Goal: Task Accomplishment & Management: Manage account settings

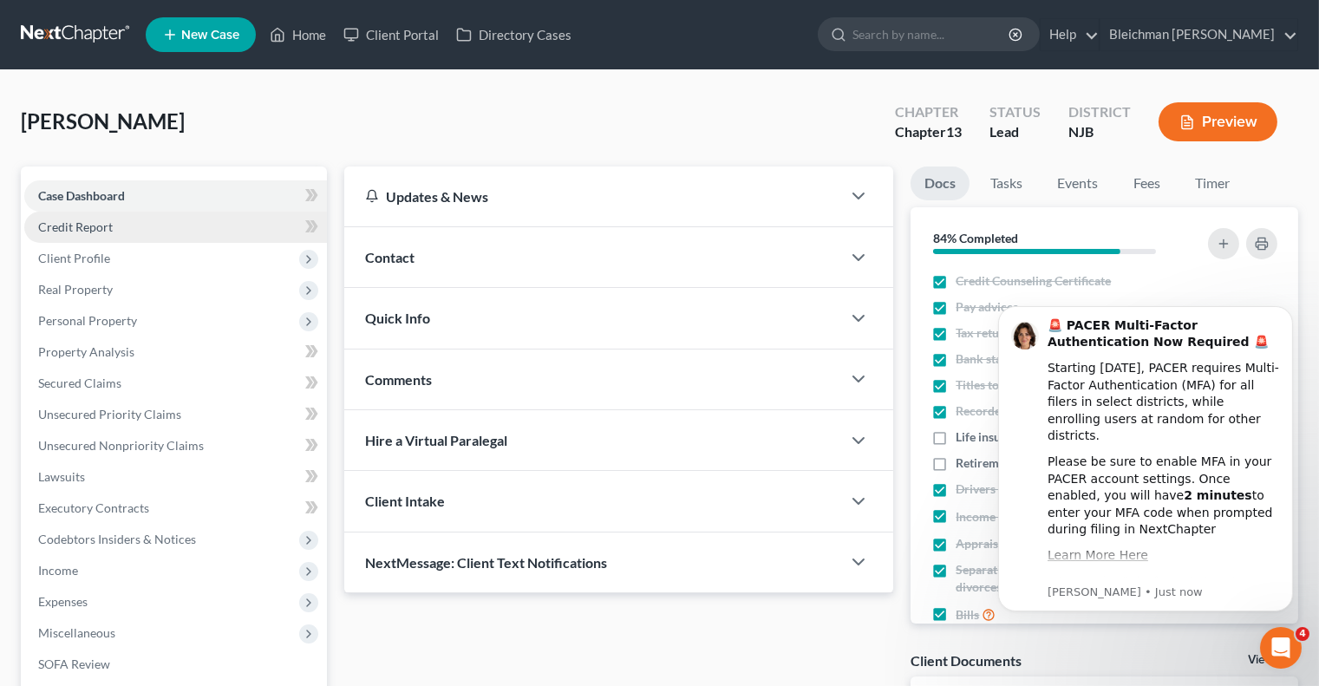
click at [138, 230] on link "Credit Report" at bounding box center [175, 227] width 303 height 31
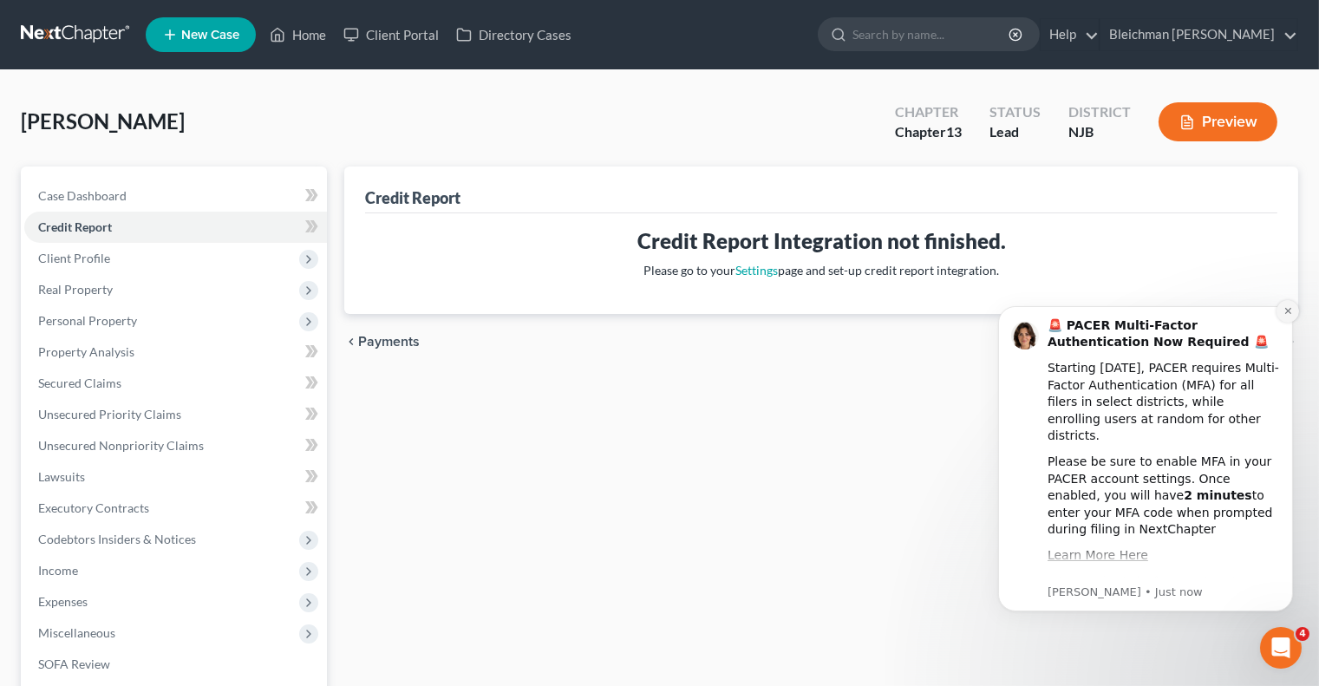
click at [1293, 308] on button "Dismiss notification" at bounding box center [1287, 310] width 23 height 23
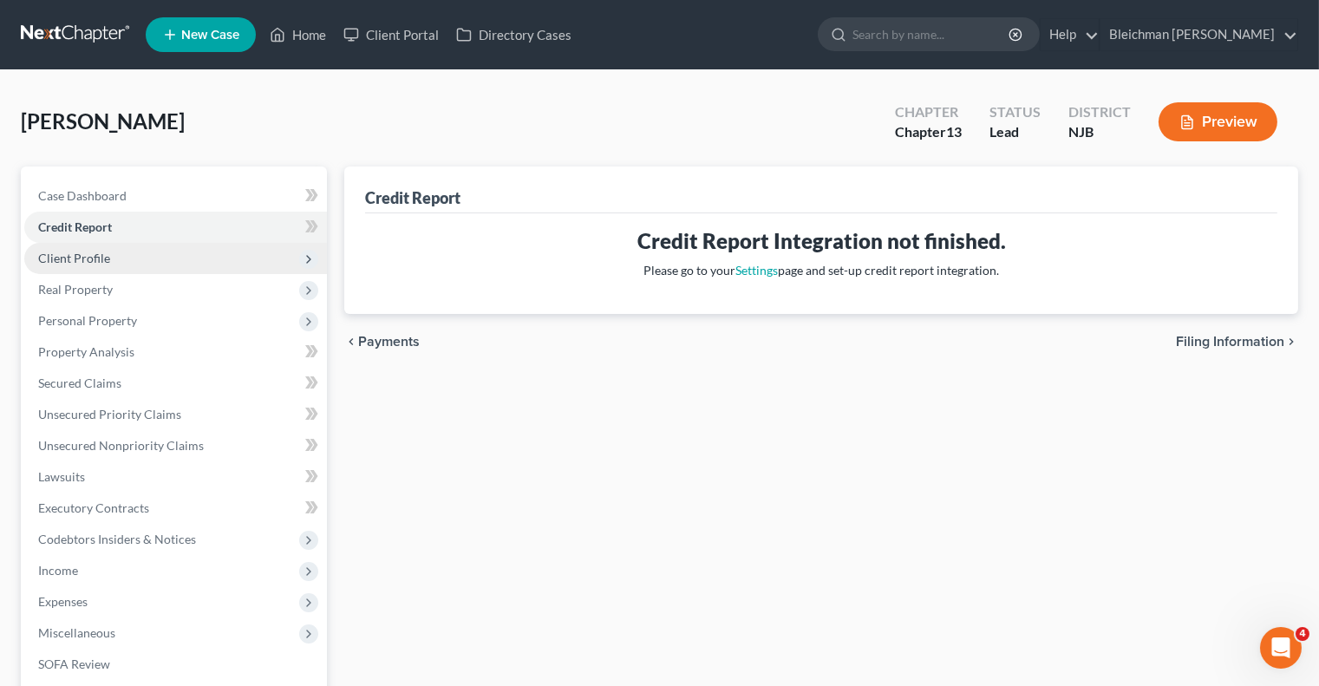
click at [95, 266] on span "Client Profile" at bounding box center [175, 258] width 303 height 31
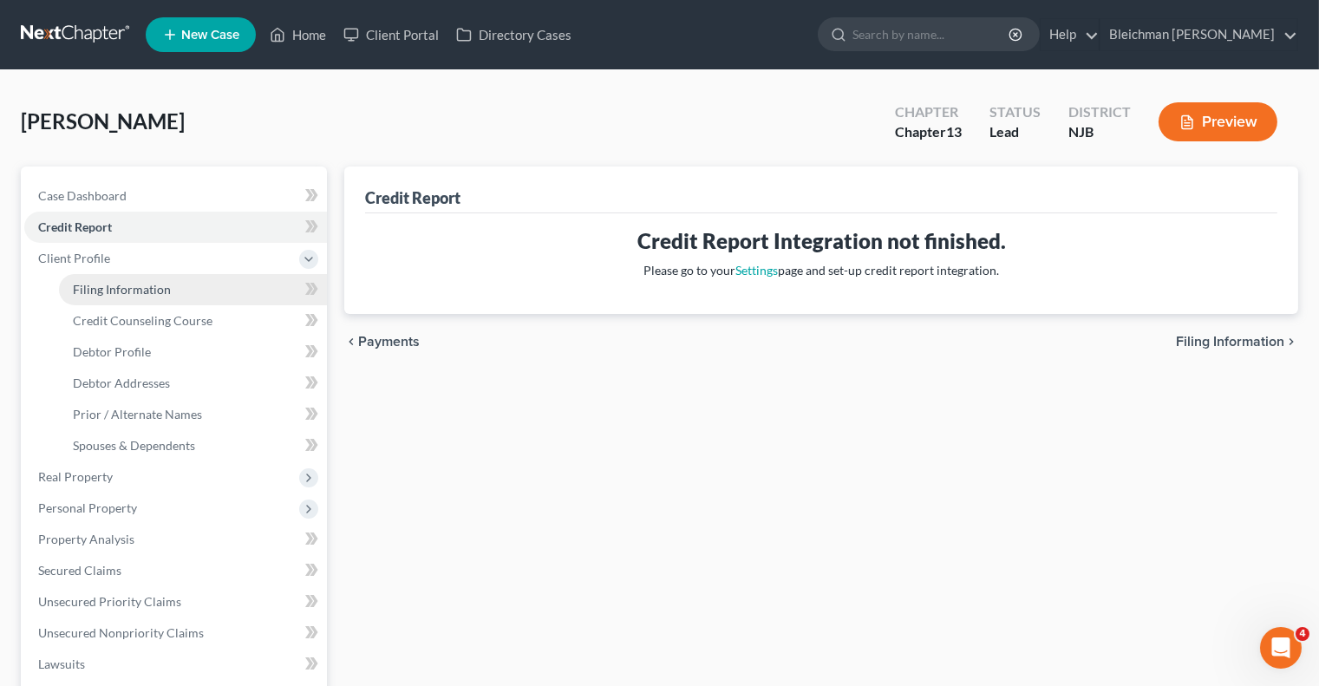
click at [107, 282] on span "Filing Information" at bounding box center [122, 289] width 98 height 15
select select "1"
select select "0"
select select "3"
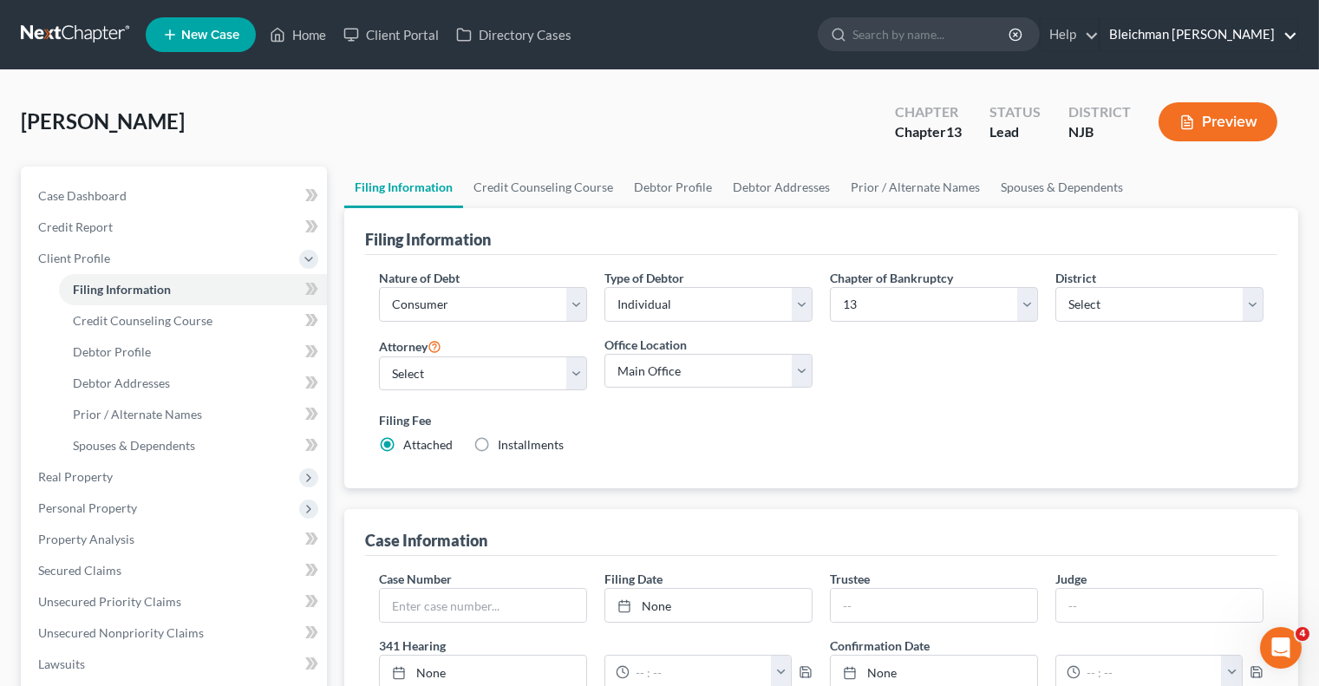
click at [1231, 49] on link "Bleichman [PERSON_NAME]" at bounding box center [1199, 34] width 197 height 31
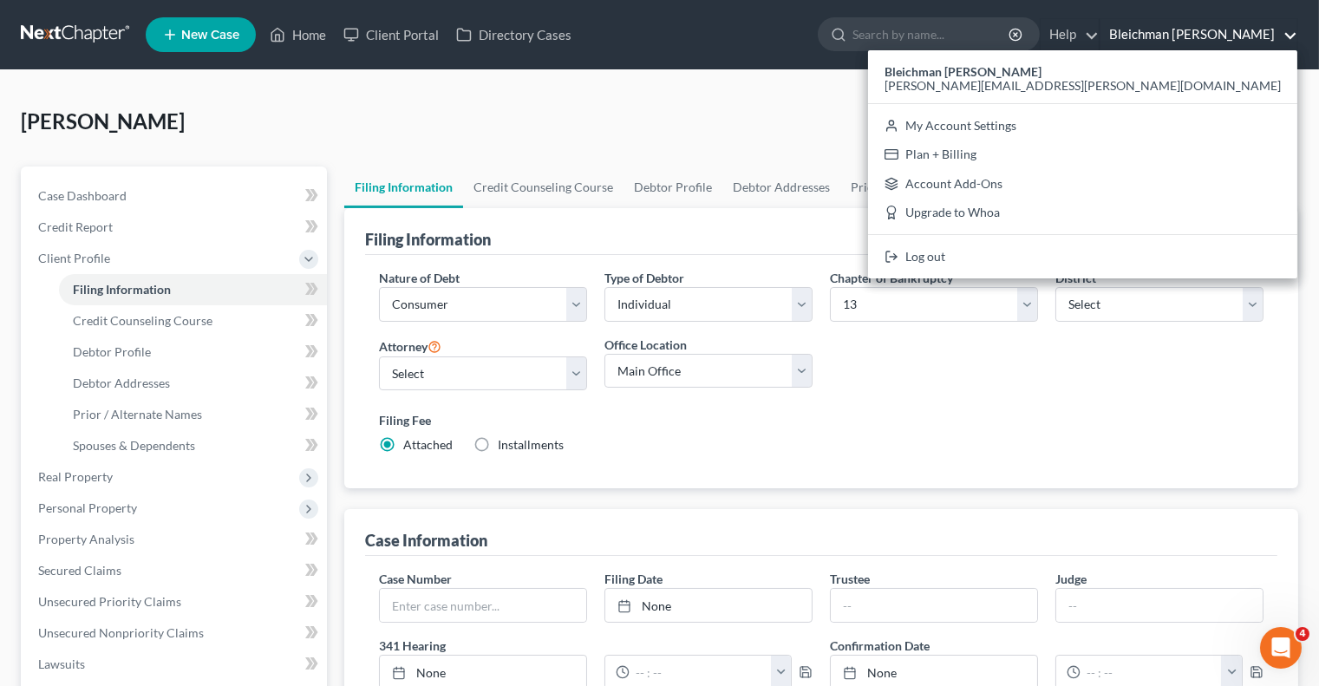
click at [680, 152] on div "Hulse, Shirley Upgraded Chapter Chapter 13 Status Lead District NJB Preview" at bounding box center [660, 128] width 1278 height 75
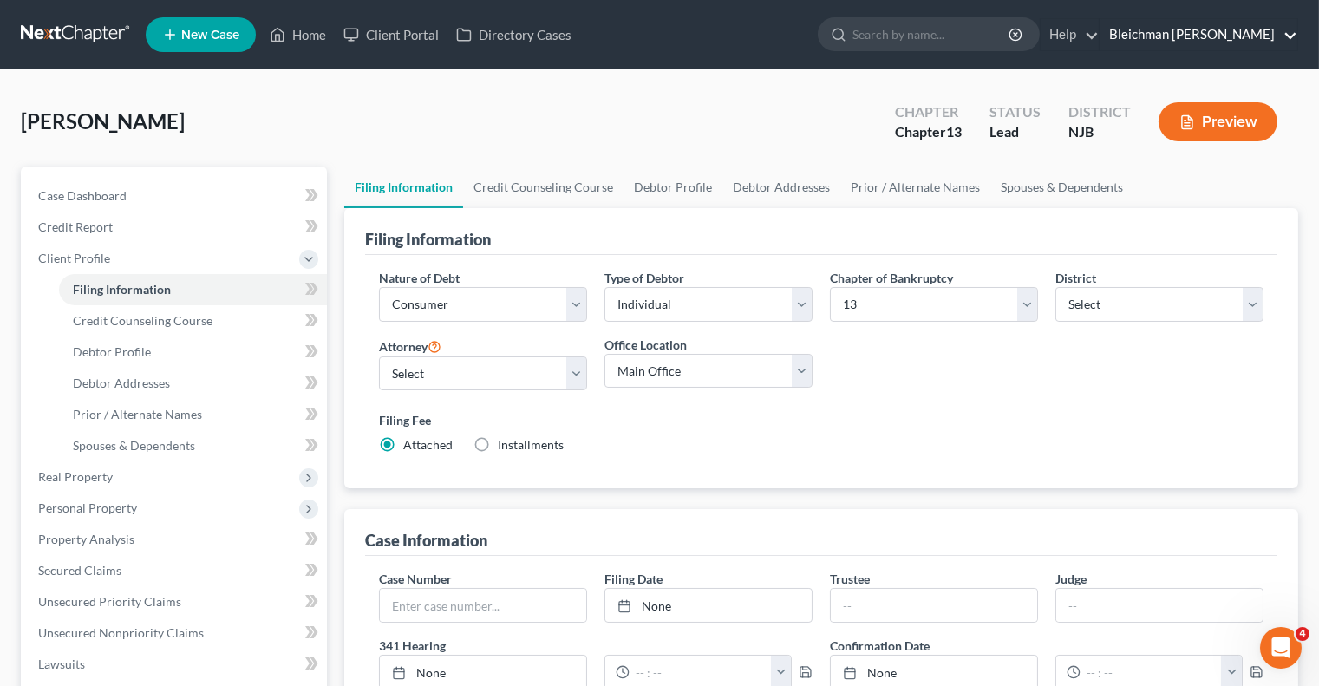
click at [1224, 42] on link "Bleichman [PERSON_NAME]" at bounding box center [1199, 34] width 197 height 31
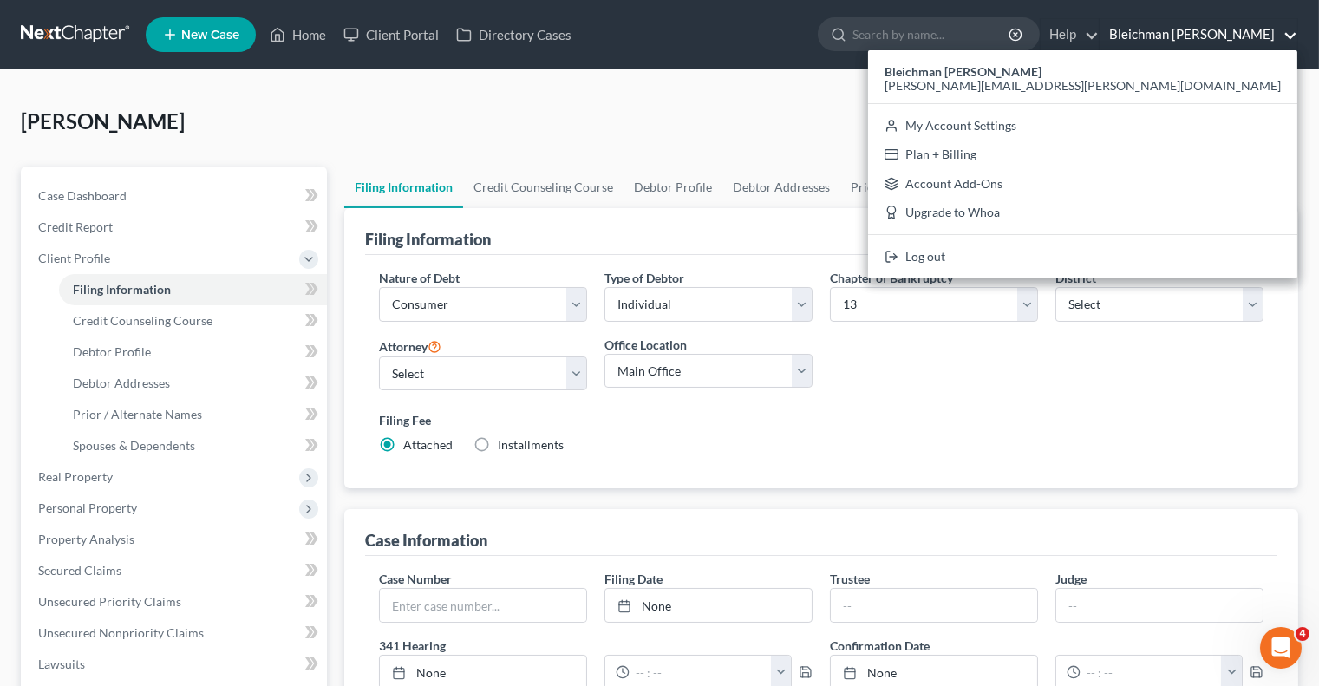
click at [515, 160] on div "Hulse, Shirley Upgraded Chapter Chapter 13 Status Lead District NJB Preview" at bounding box center [660, 128] width 1278 height 75
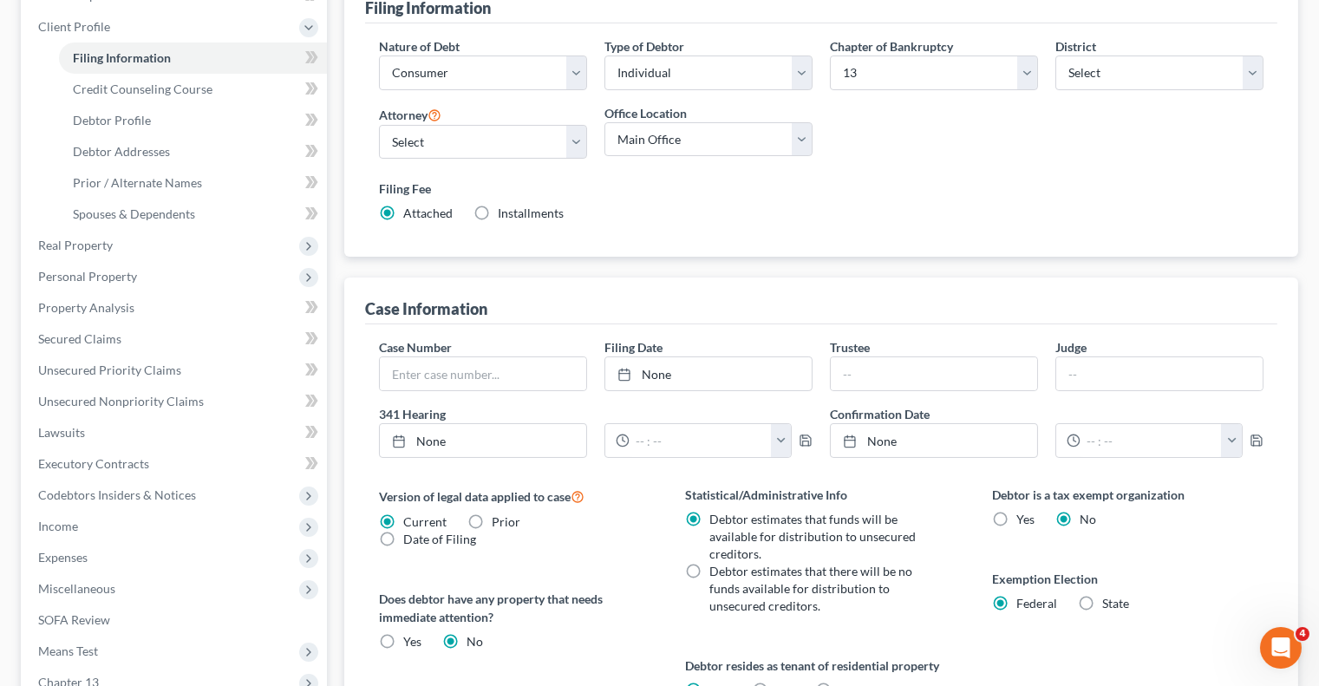
scroll to position [504, 0]
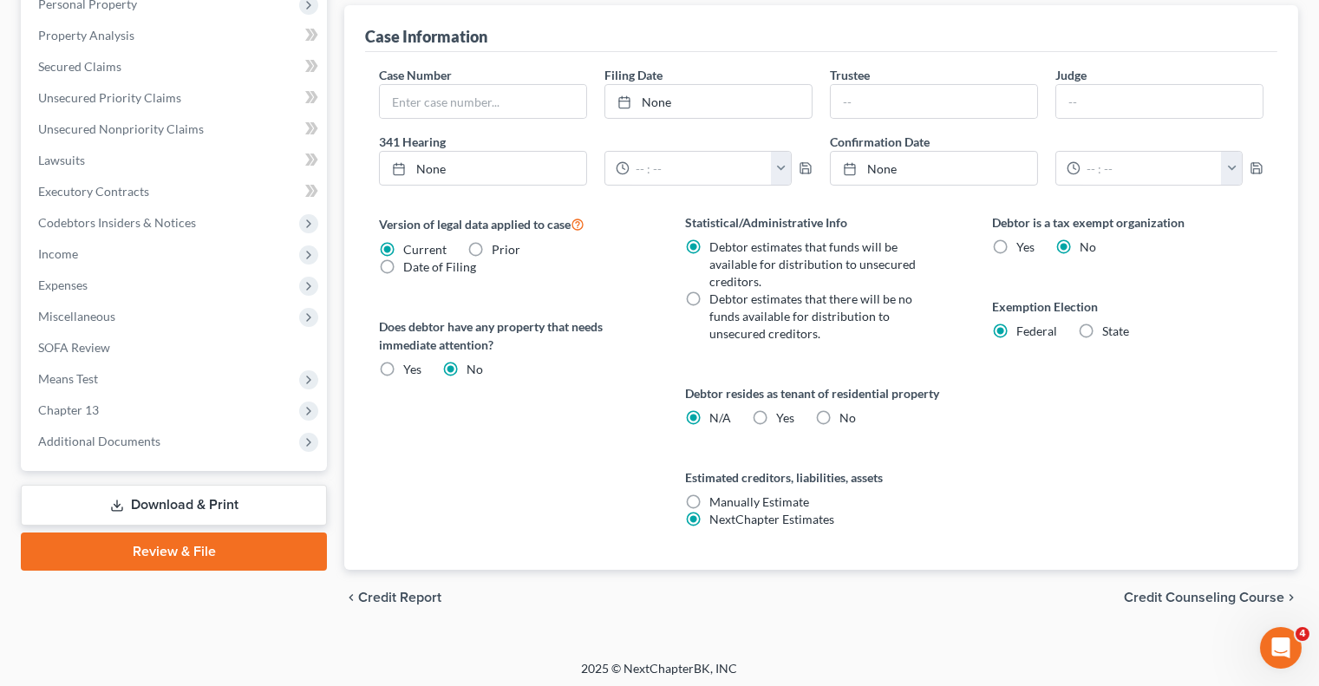
click at [206, 457] on div "Case Dashboard Payments Invoices Payments Payments Credit Report Client Profile…" at bounding box center [174, 67] width 306 height 808
click at [209, 457] on div "Case Dashboard Payments Invoices Payments Payments Credit Report Client Profile…" at bounding box center [174, 67] width 306 height 808
click at [212, 542] on link "Review & File" at bounding box center [174, 552] width 306 height 38
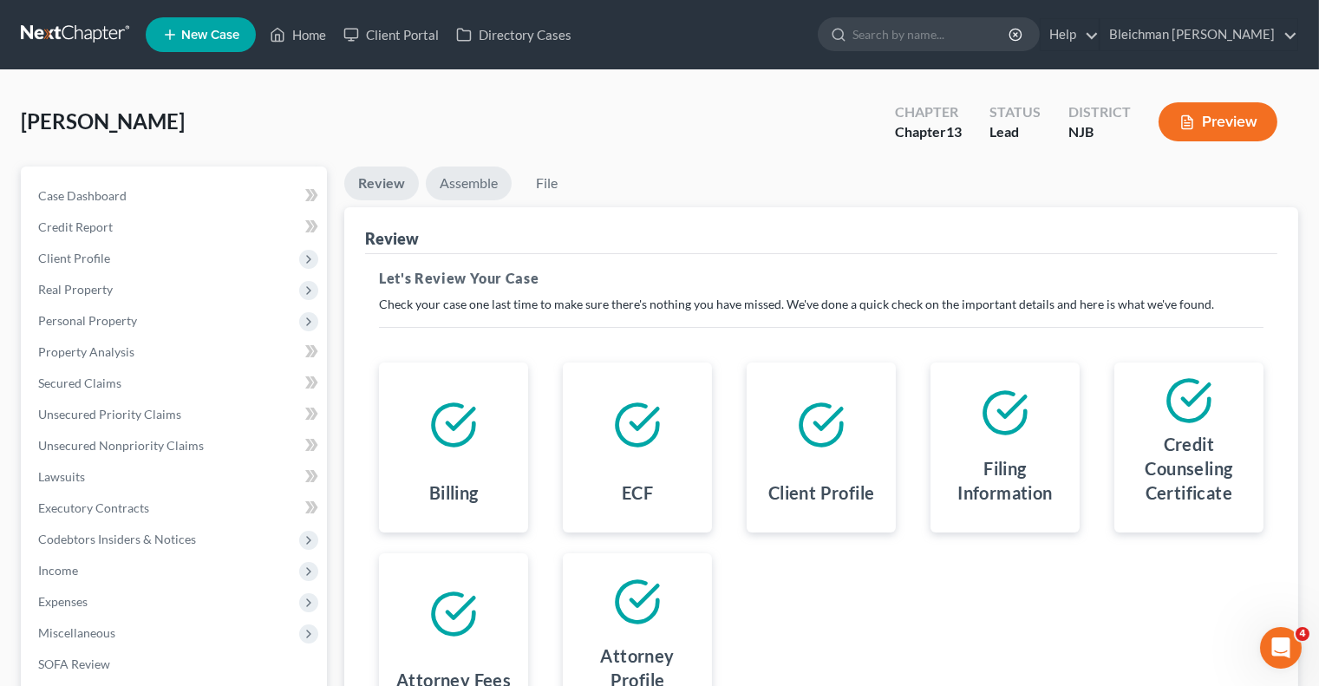
click at [458, 178] on link "Assemble" at bounding box center [469, 184] width 86 height 34
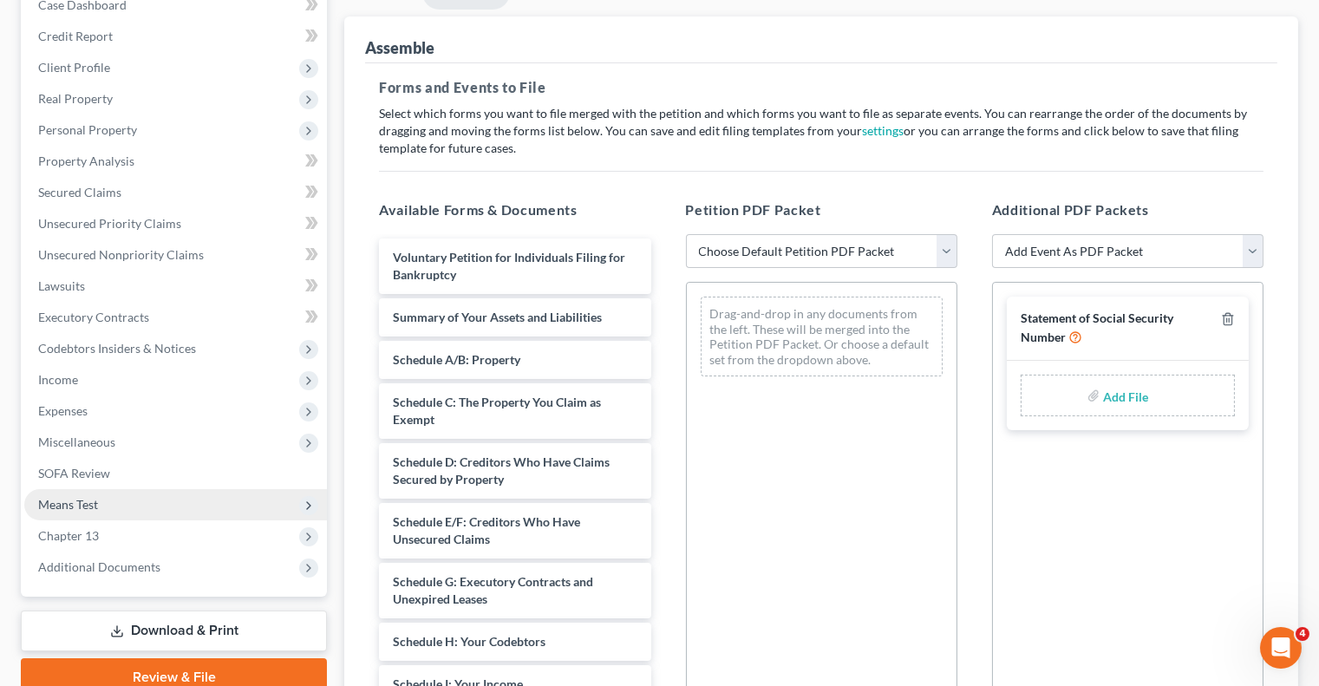
scroll to position [205, 0]
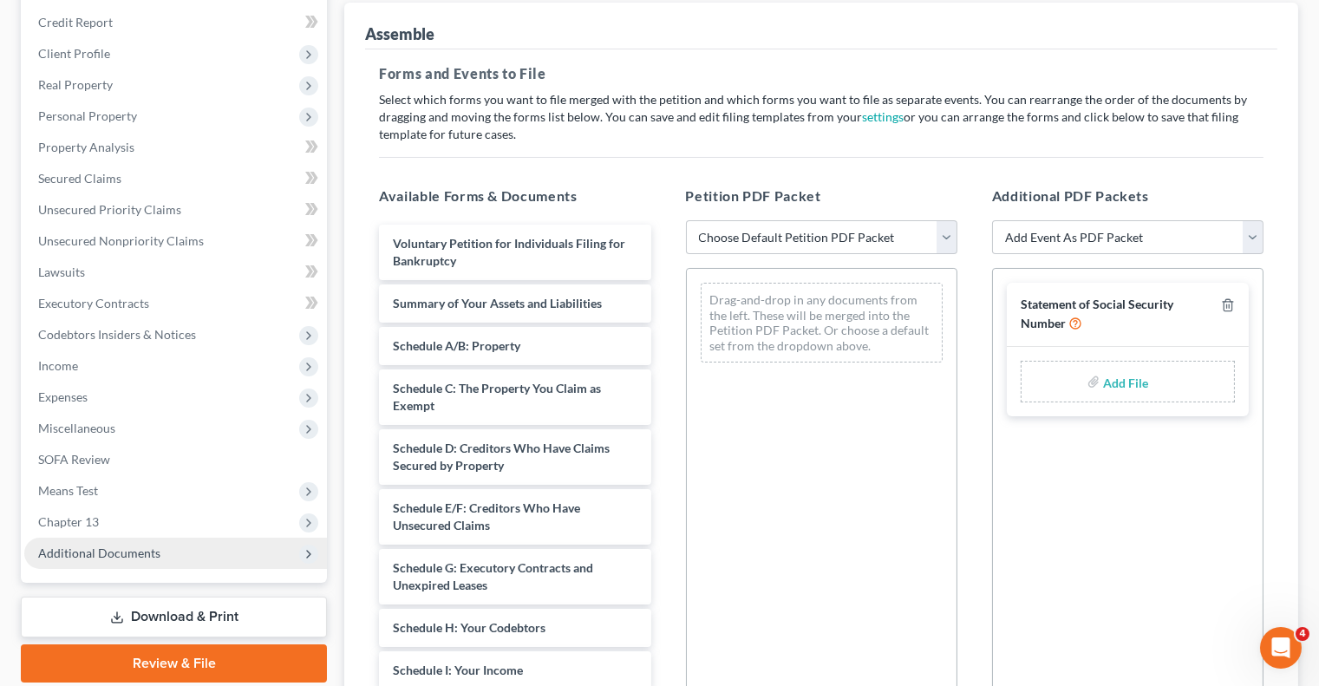
click at [193, 561] on span "Additional Documents" at bounding box center [175, 553] width 303 height 31
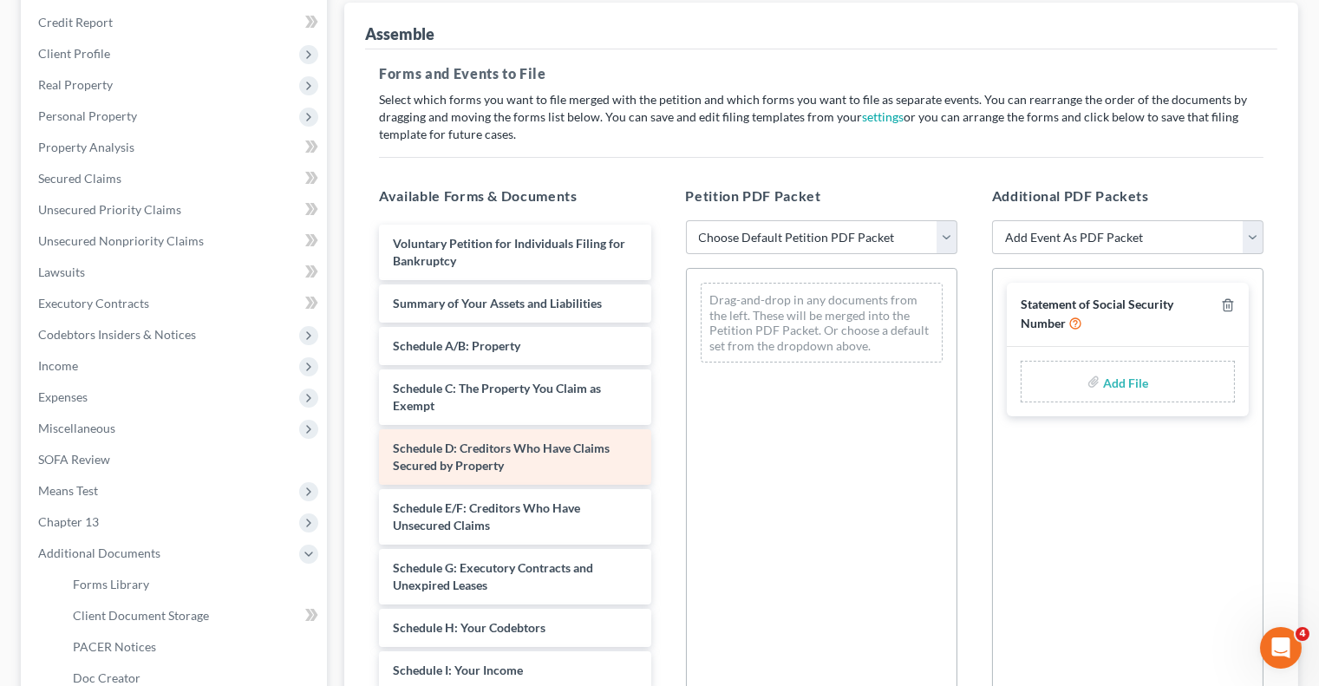
scroll to position [405, 0]
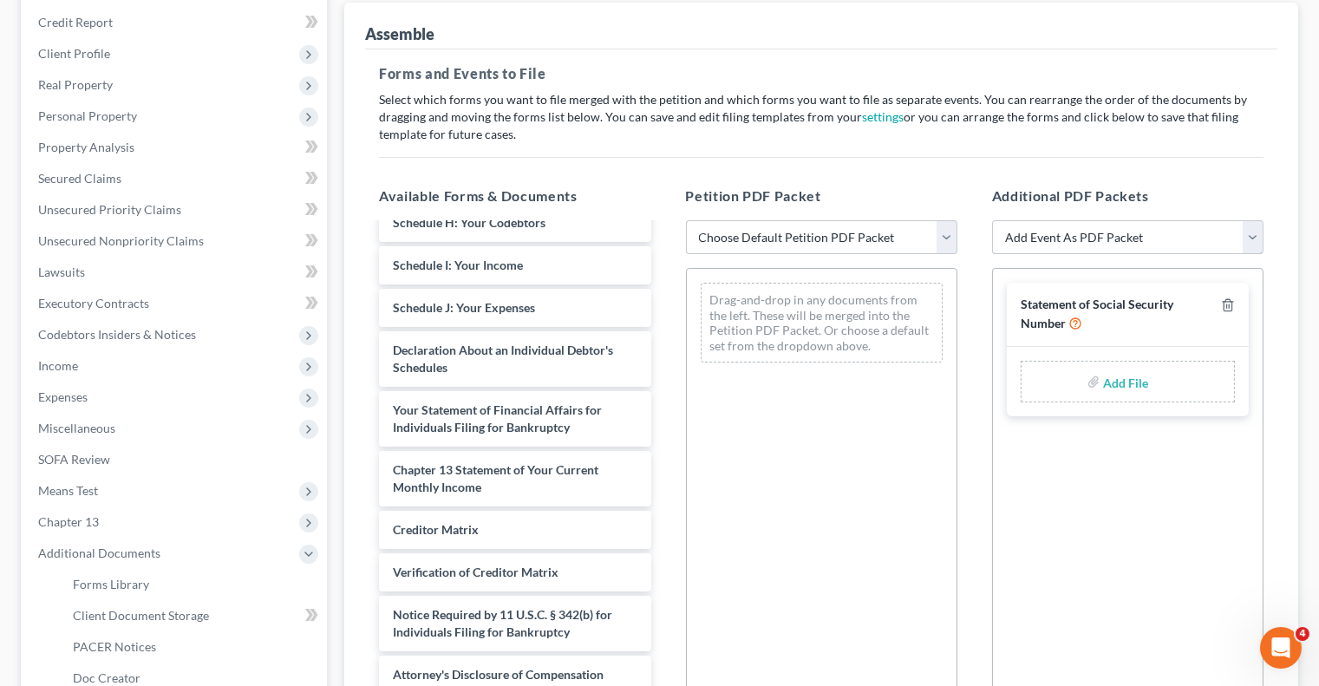
click at [1145, 236] on select "Add Event As PDF Packet Amended Attorney Compensation Statement Amended List of…" at bounding box center [1127, 237] width 271 height 35
select select "6"
click at [992, 220] on select "Add Event As PDF Packet Amended Attorney Compensation Statement Amended List of…" at bounding box center [1127, 237] width 271 height 35
select select
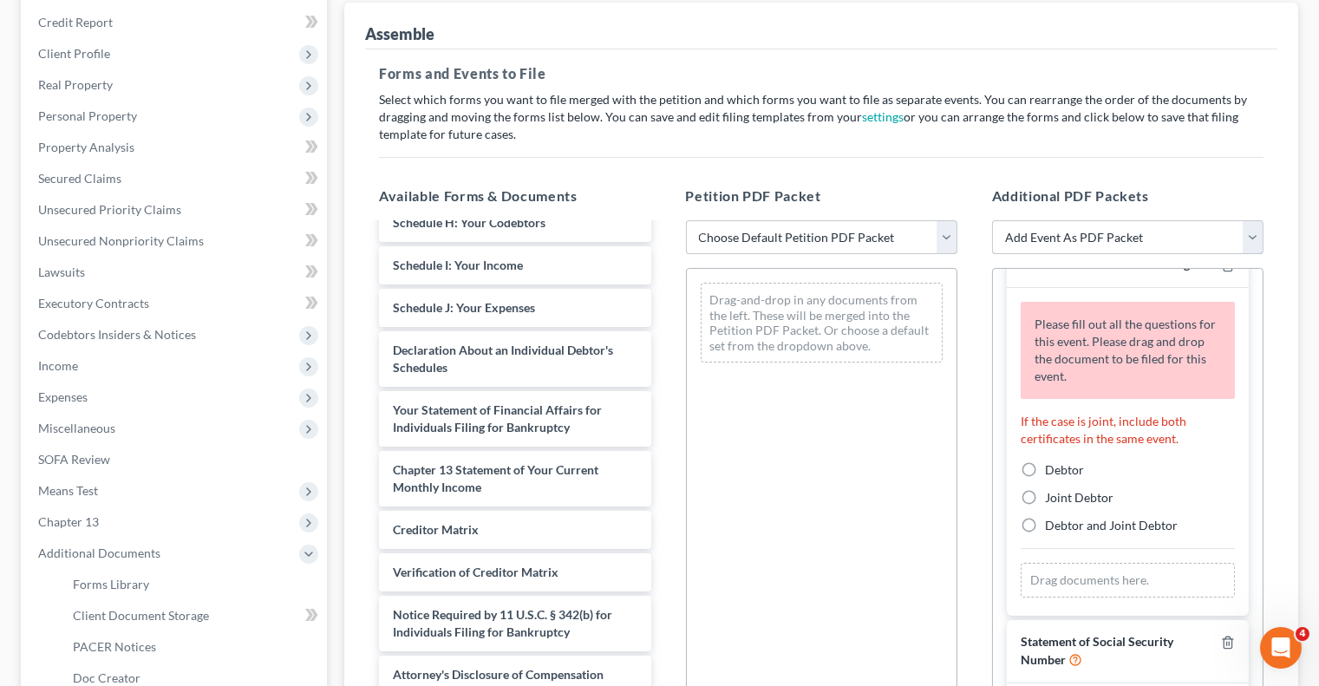
scroll to position [41, 0]
click at [1045, 461] on label "Debtor" at bounding box center [1064, 469] width 39 height 17
click at [1052, 461] on input "Debtor" at bounding box center [1057, 466] width 11 height 11
radio input "true"
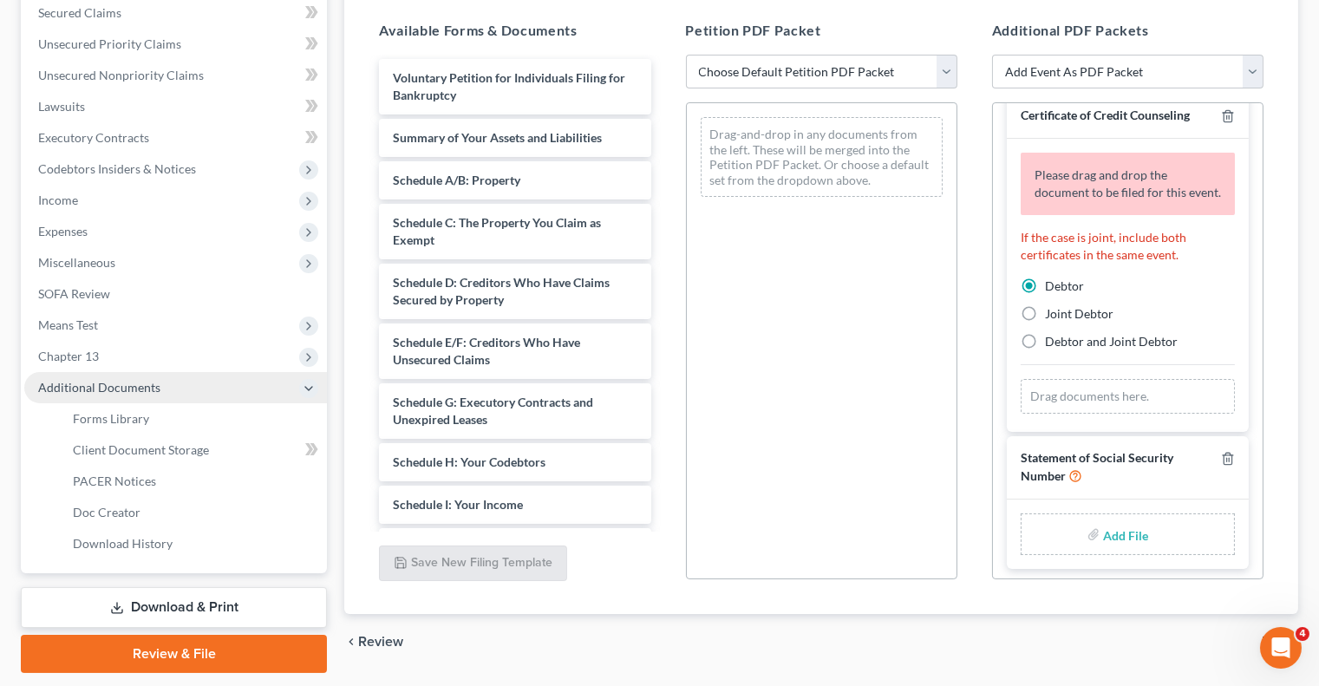
scroll to position [421, 0]
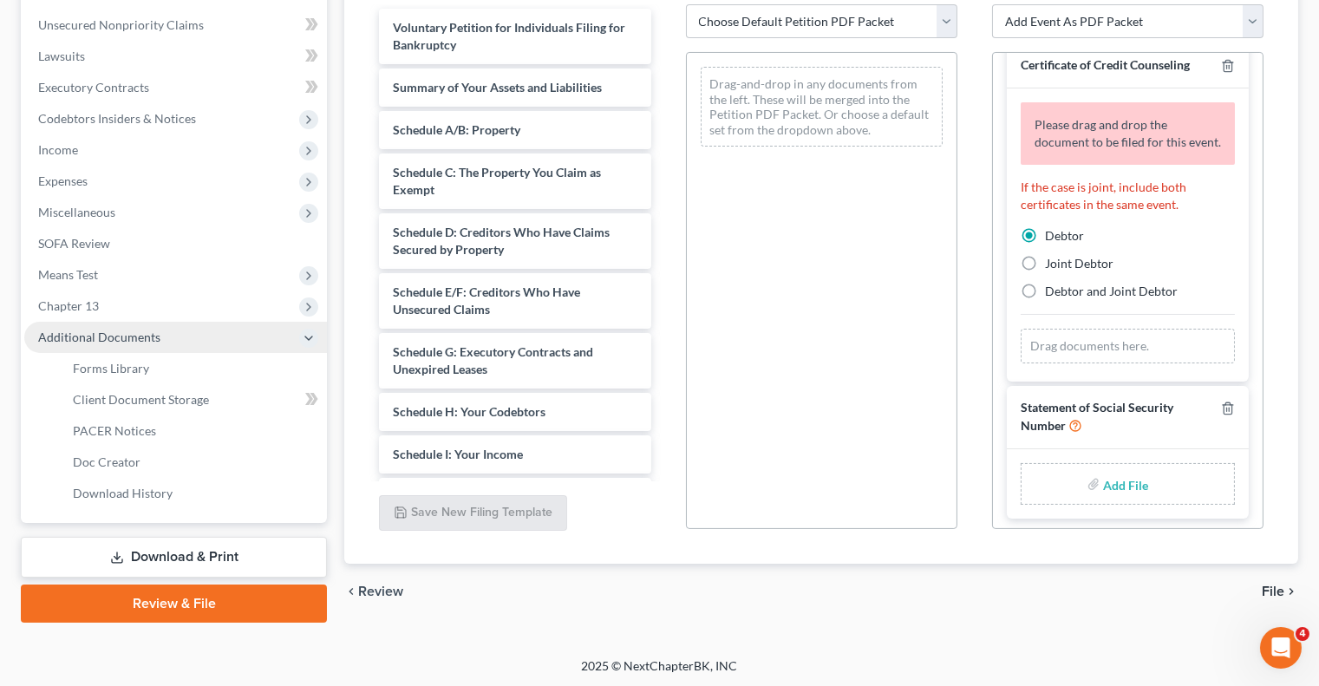
click at [220, 342] on span "Additional Documents" at bounding box center [175, 337] width 303 height 31
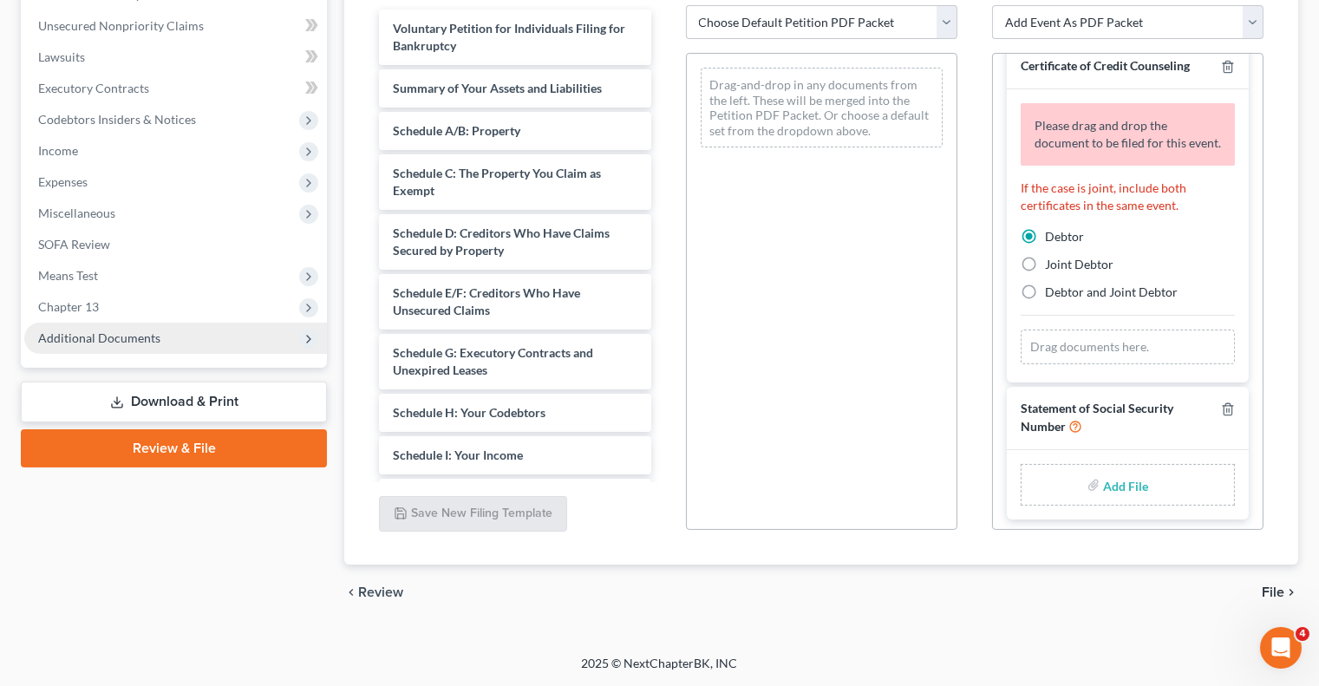
scroll to position [417, 0]
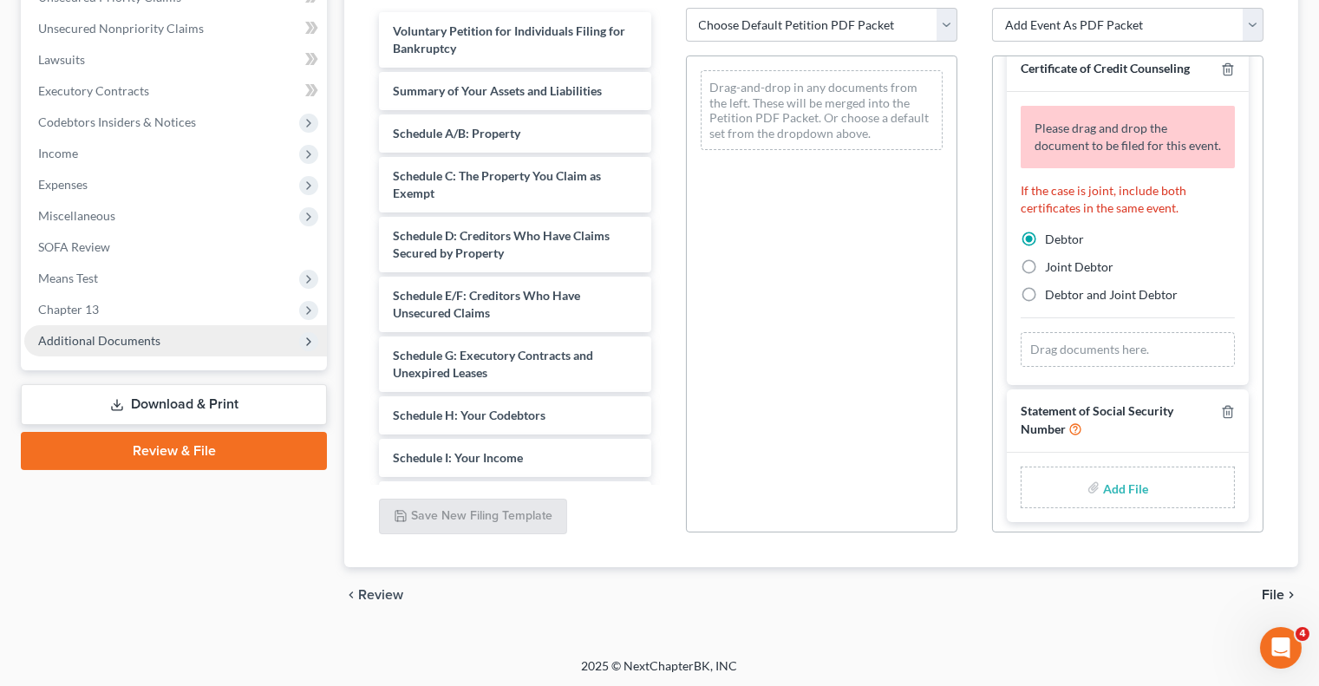
click at [219, 350] on span "Additional Documents" at bounding box center [175, 340] width 303 height 31
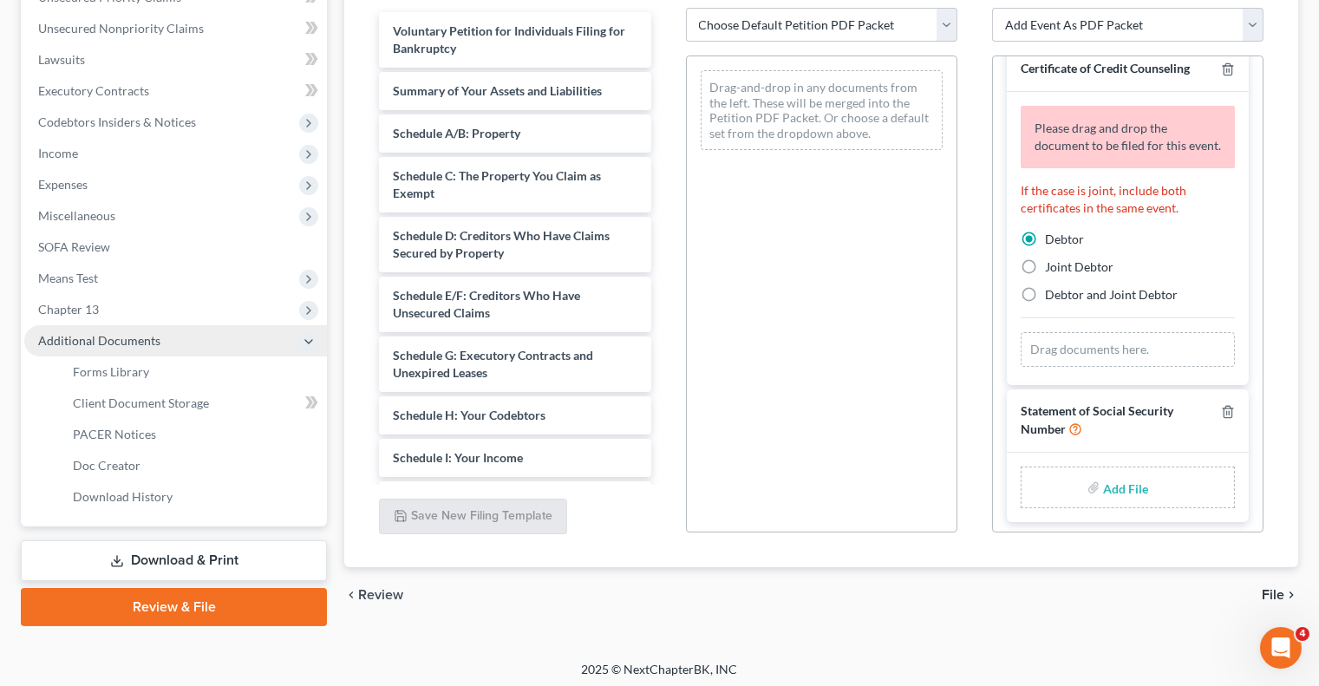
scroll to position [421, 0]
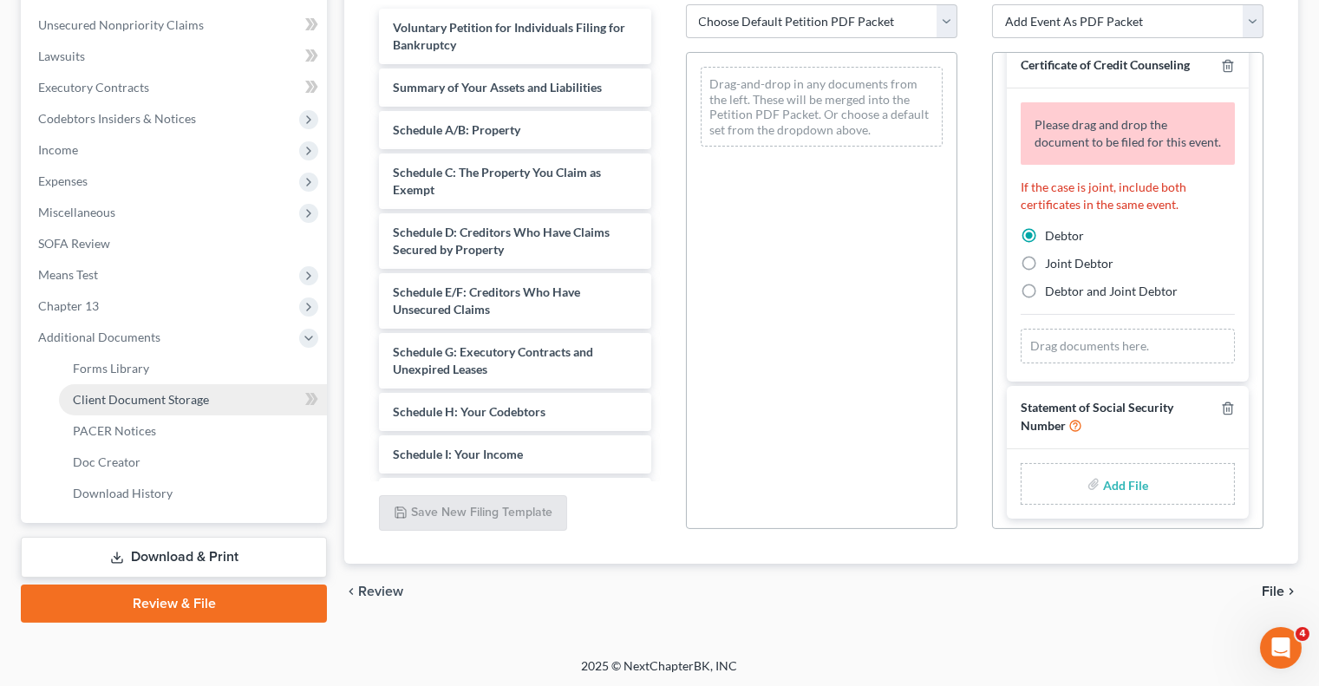
click at [236, 396] on link "Client Document Storage" at bounding box center [193, 399] width 268 height 31
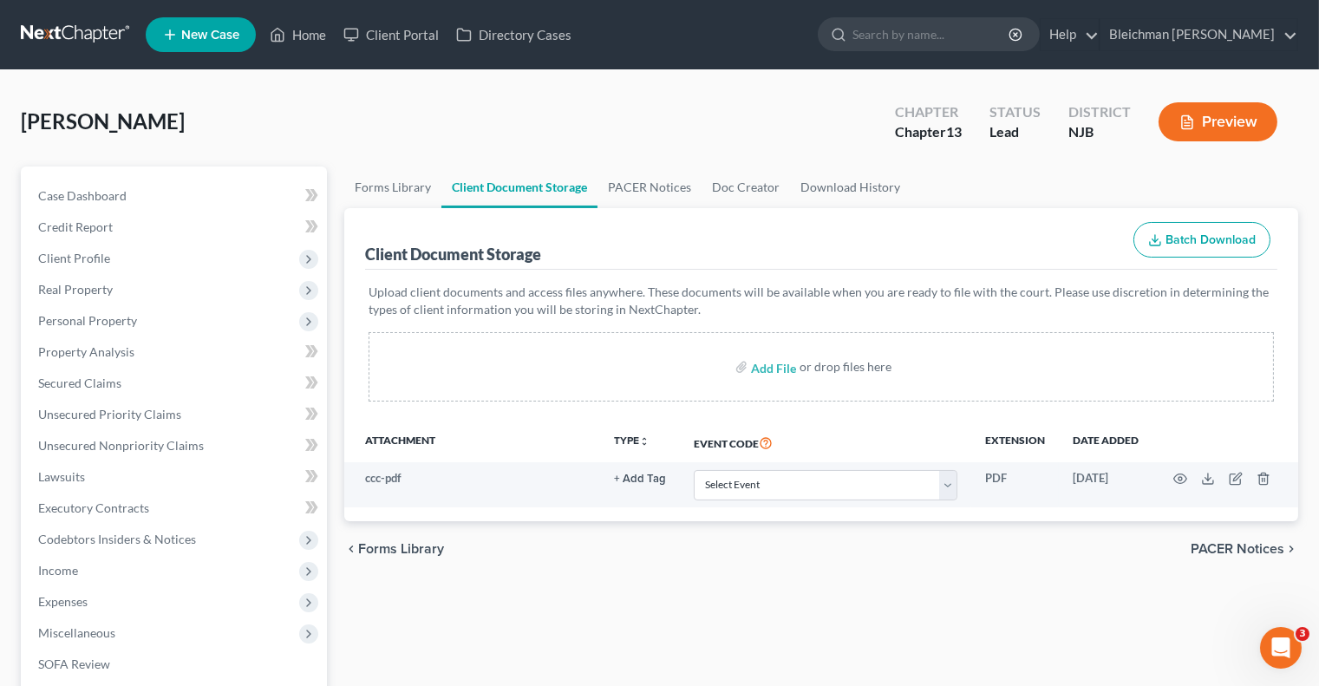
click at [1312, 30] on nav "Home New Case Client Portal Directory Cases Bleichman Klein [EMAIL_ADDRESS][PER…" at bounding box center [659, 34] width 1319 height 69
click at [1265, 33] on link "Bleichman [PERSON_NAME]" at bounding box center [1199, 34] width 197 height 31
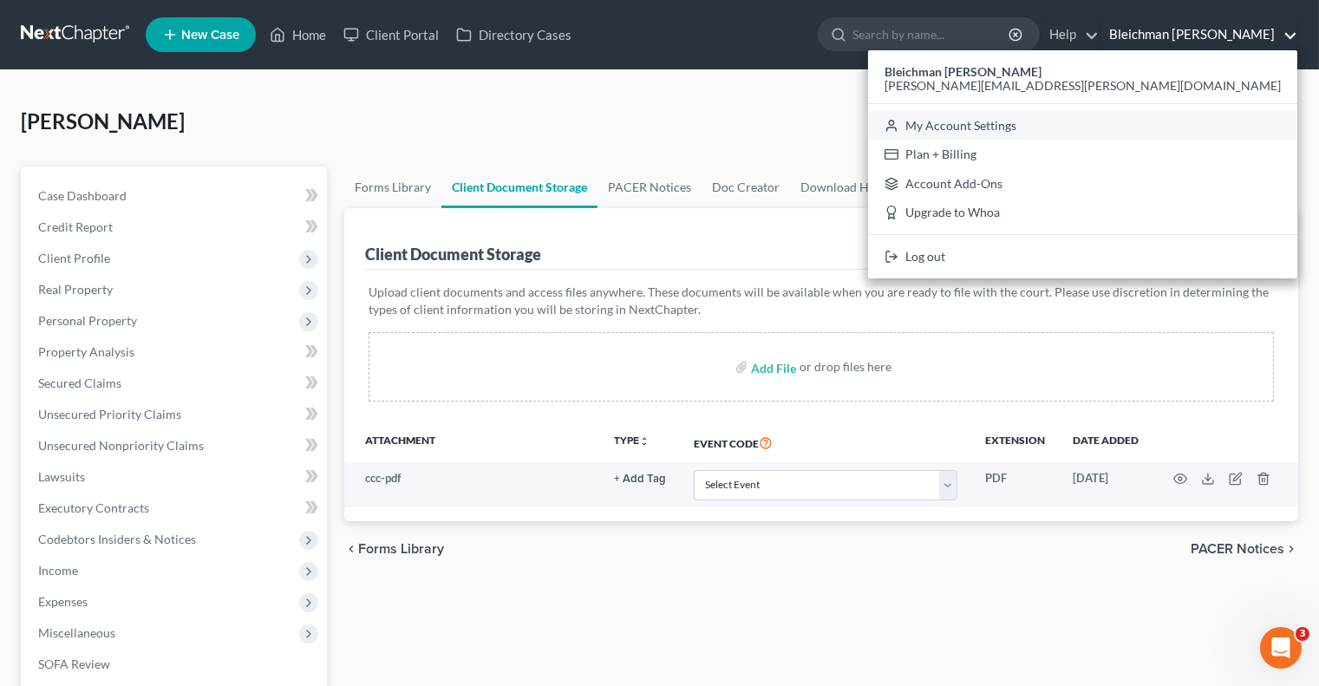
click at [1189, 124] on link "My Account Settings" at bounding box center [1082, 125] width 429 height 29
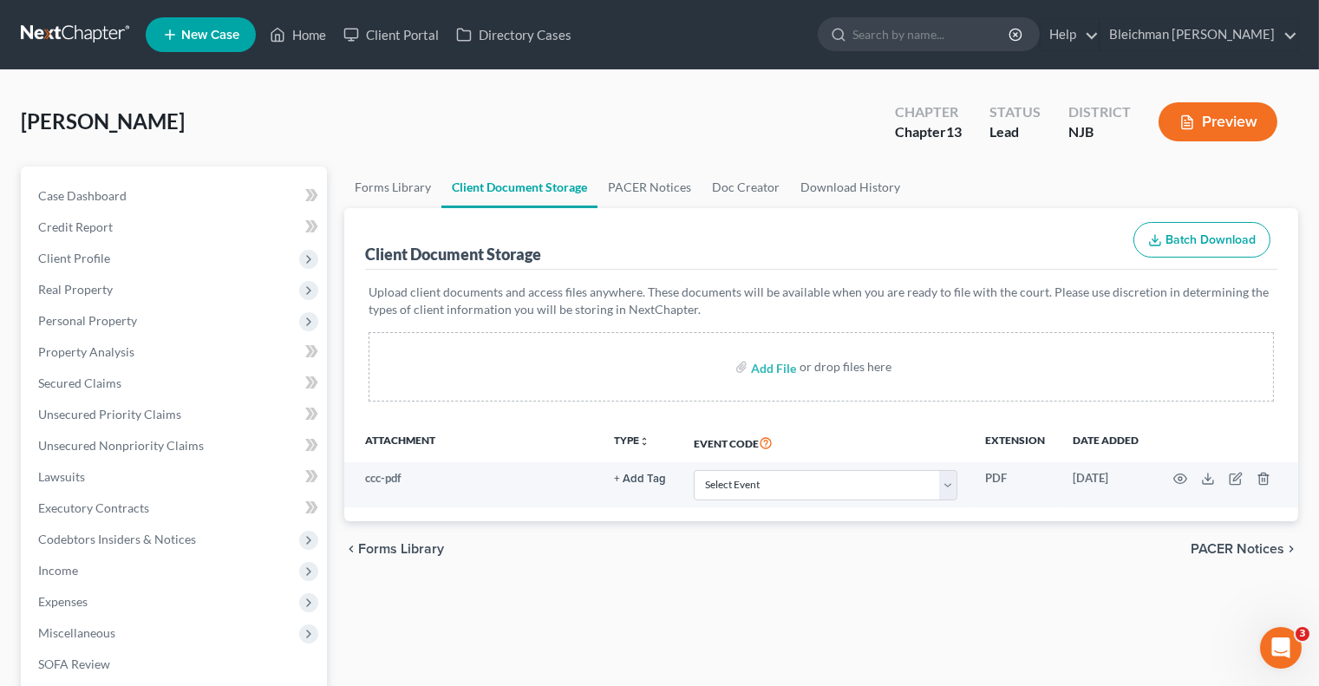
select select "24"
select select "33"
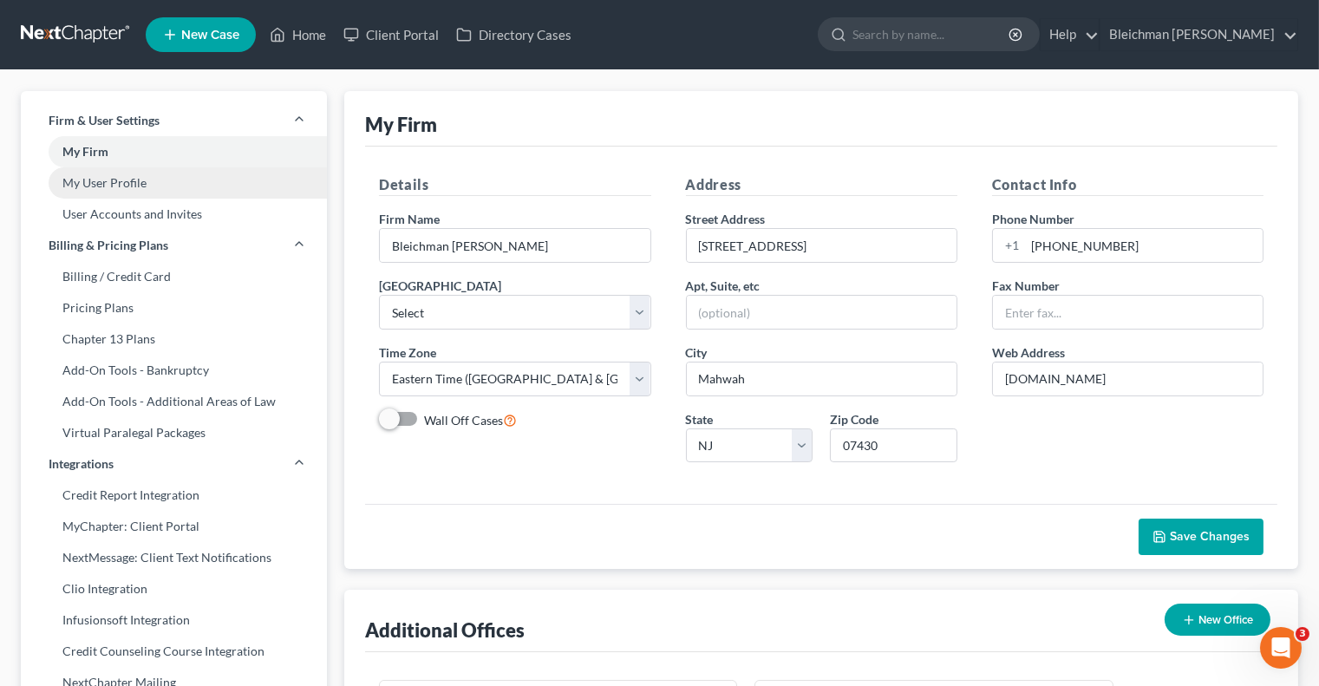
click at [154, 189] on link "My User Profile" at bounding box center [174, 182] width 306 height 31
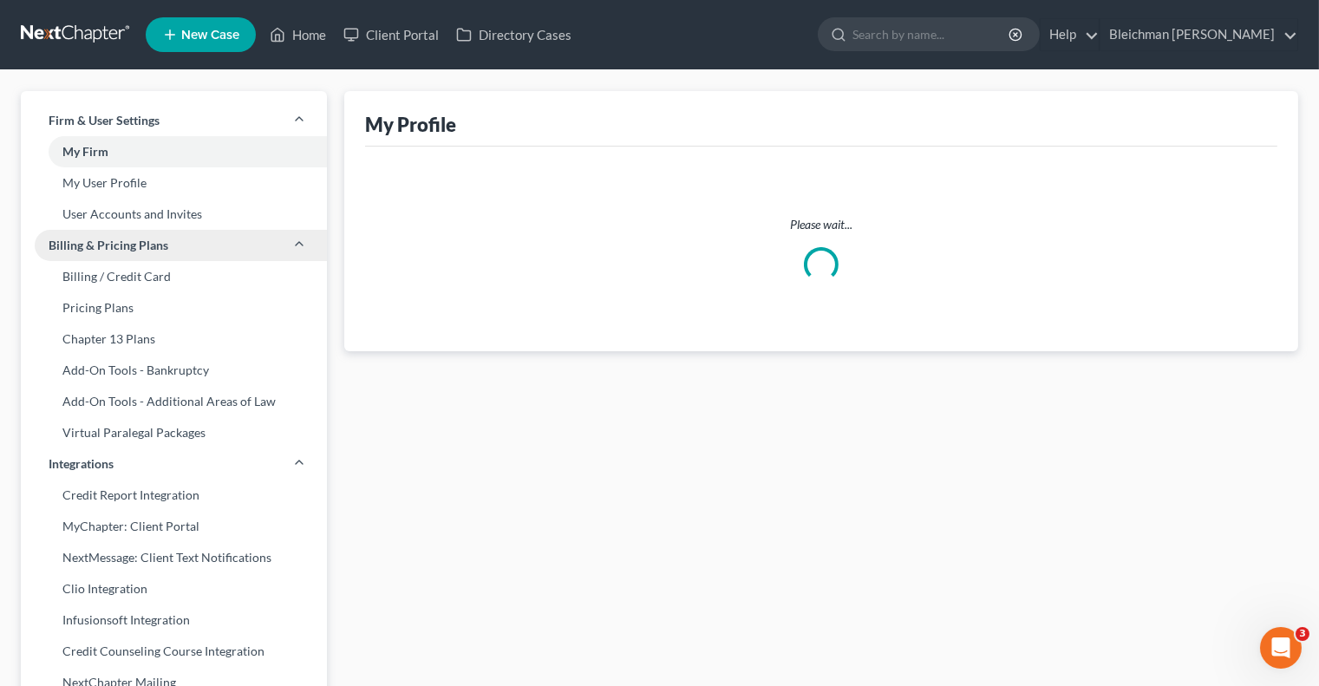
select select "33"
select select "51"
select select "attorney"
select select "0"
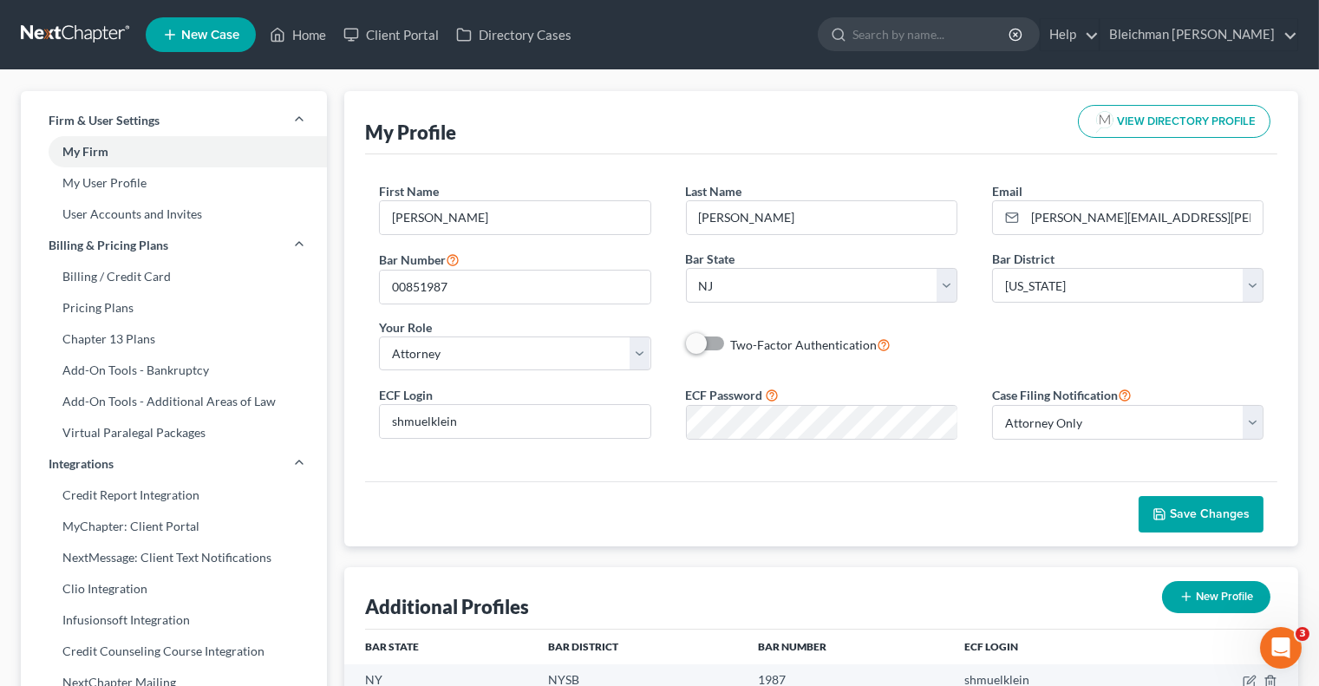
select select "51"
select select "24"
select select "33"
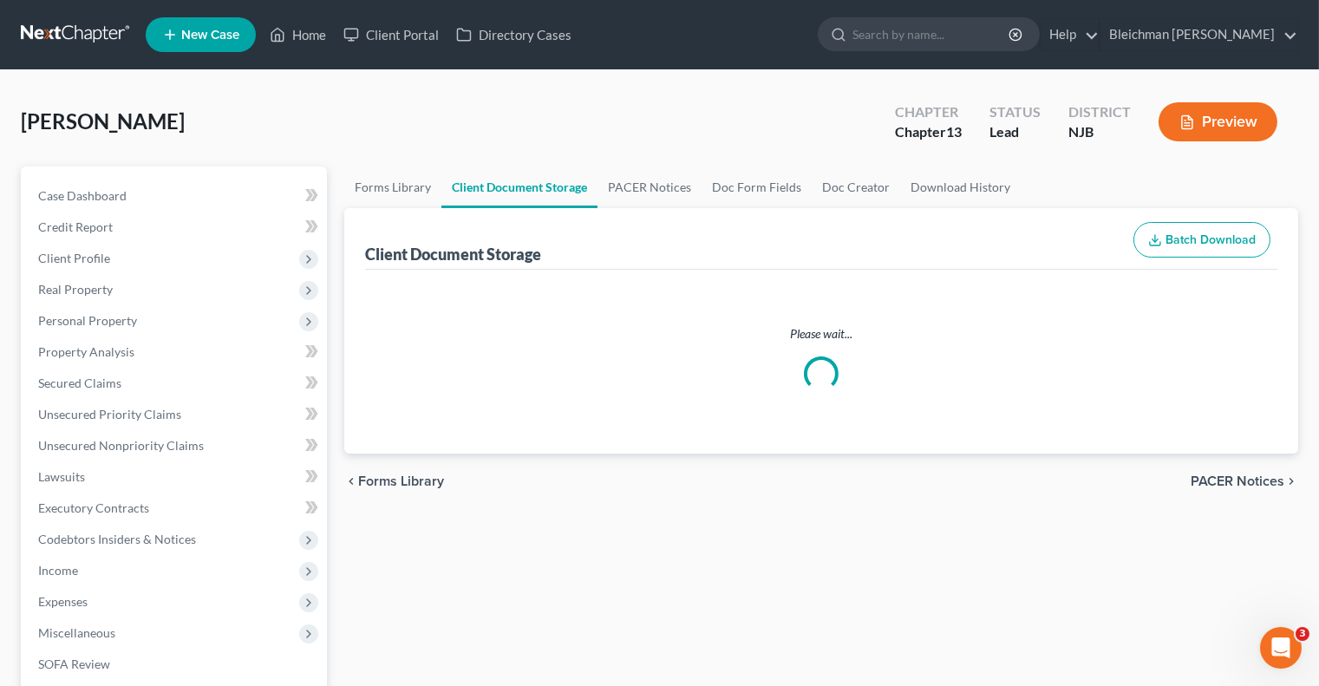
select select "9"
select select "19"
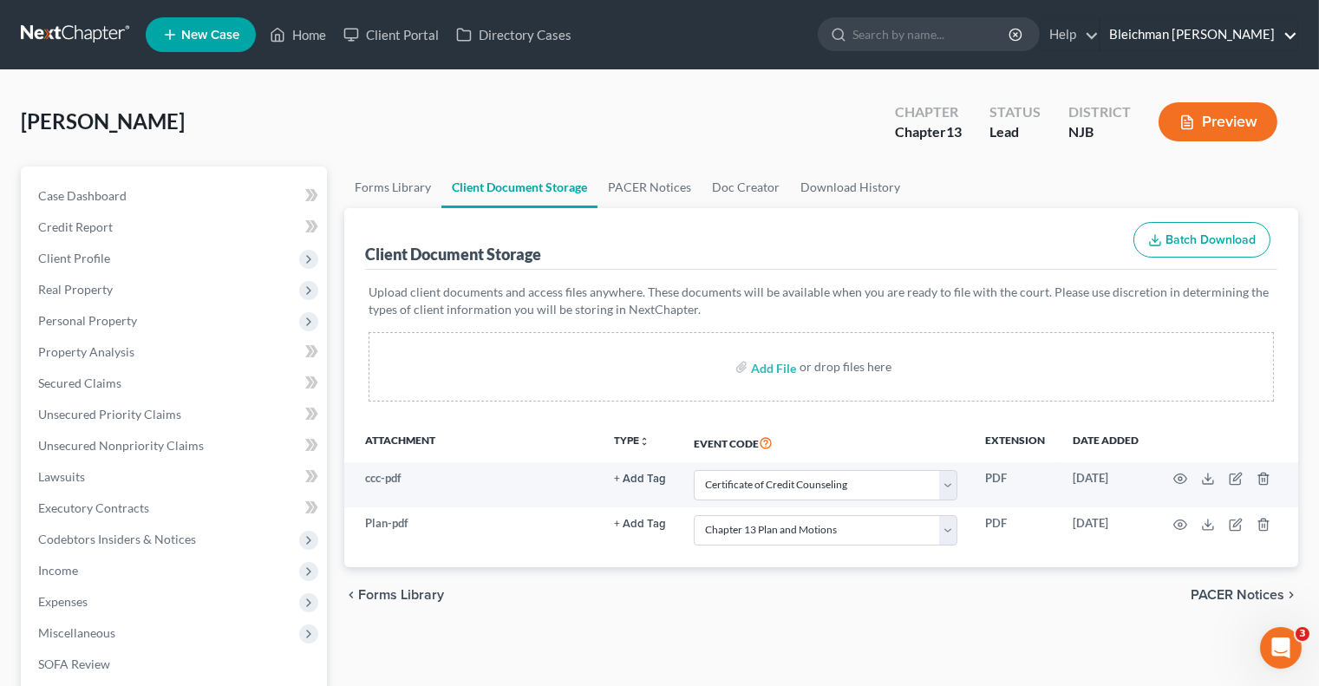
click at [1245, 42] on link "Bleichman [PERSON_NAME]" at bounding box center [1199, 34] width 197 height 31
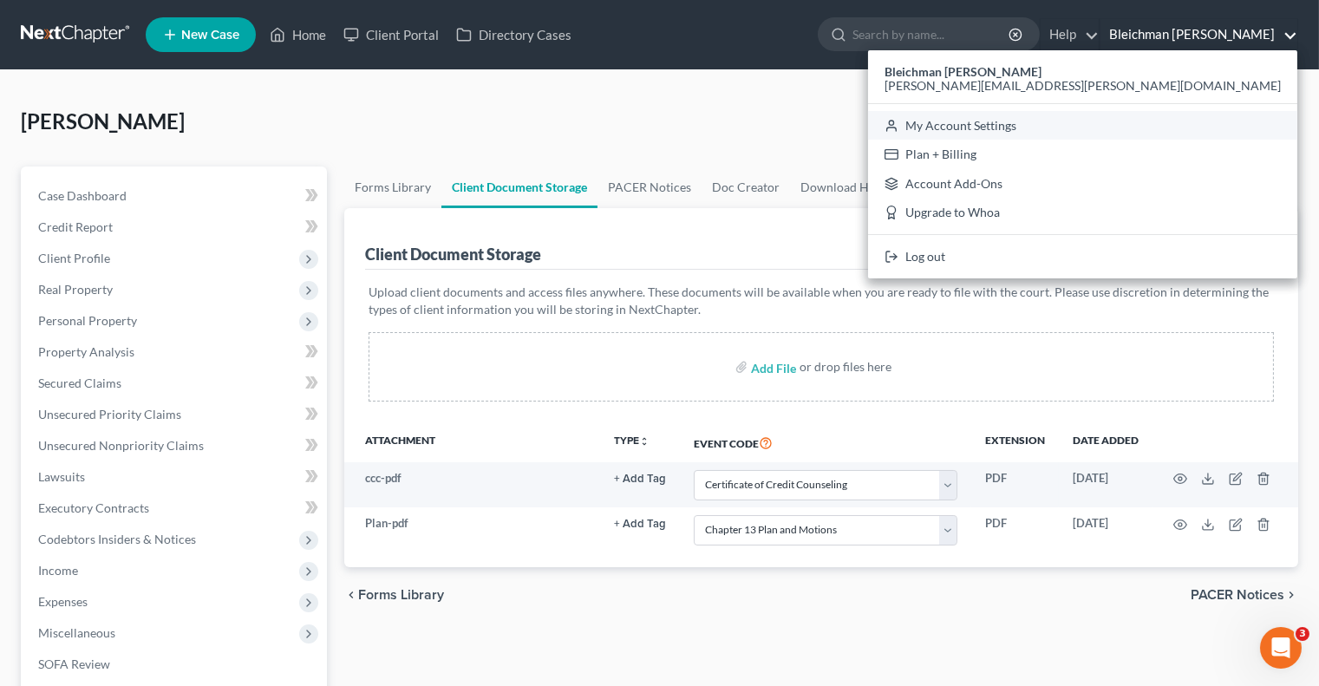
click at [1184, 133] on link "My Account Settings" at bounding box center [1082, 125] width 429 height 29
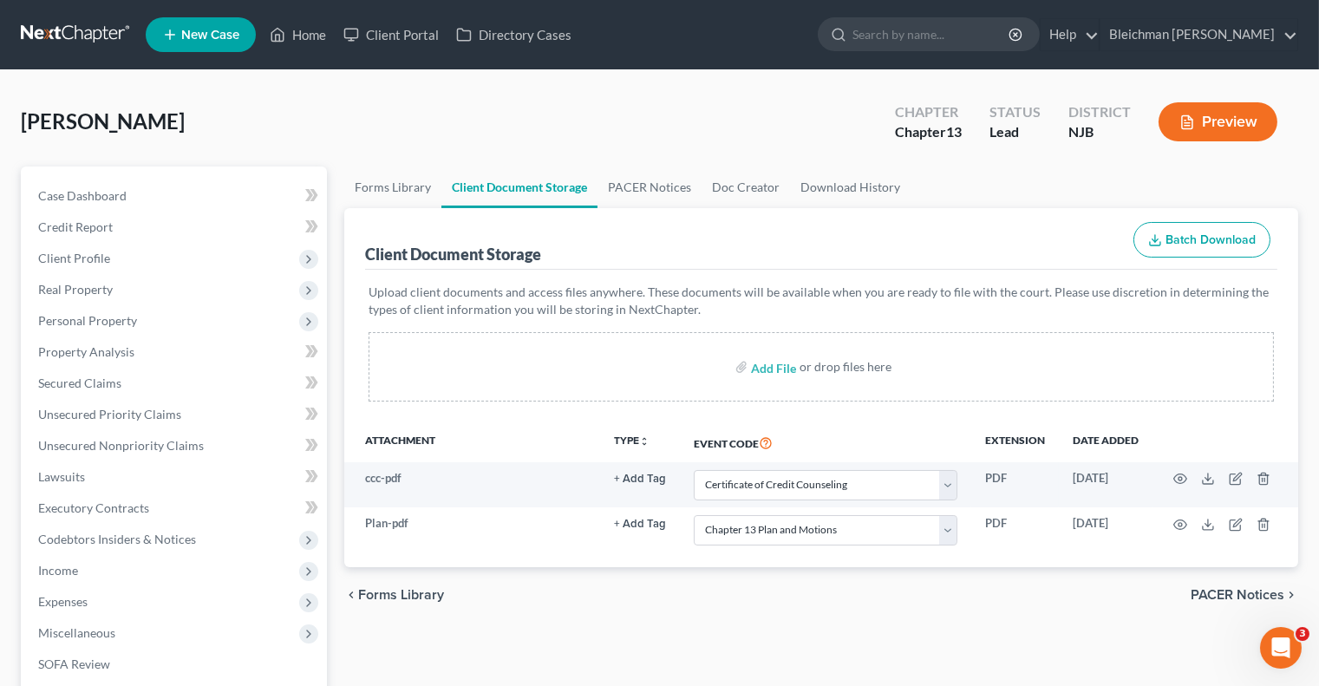
select select "51"
select select "24"
select select "33"
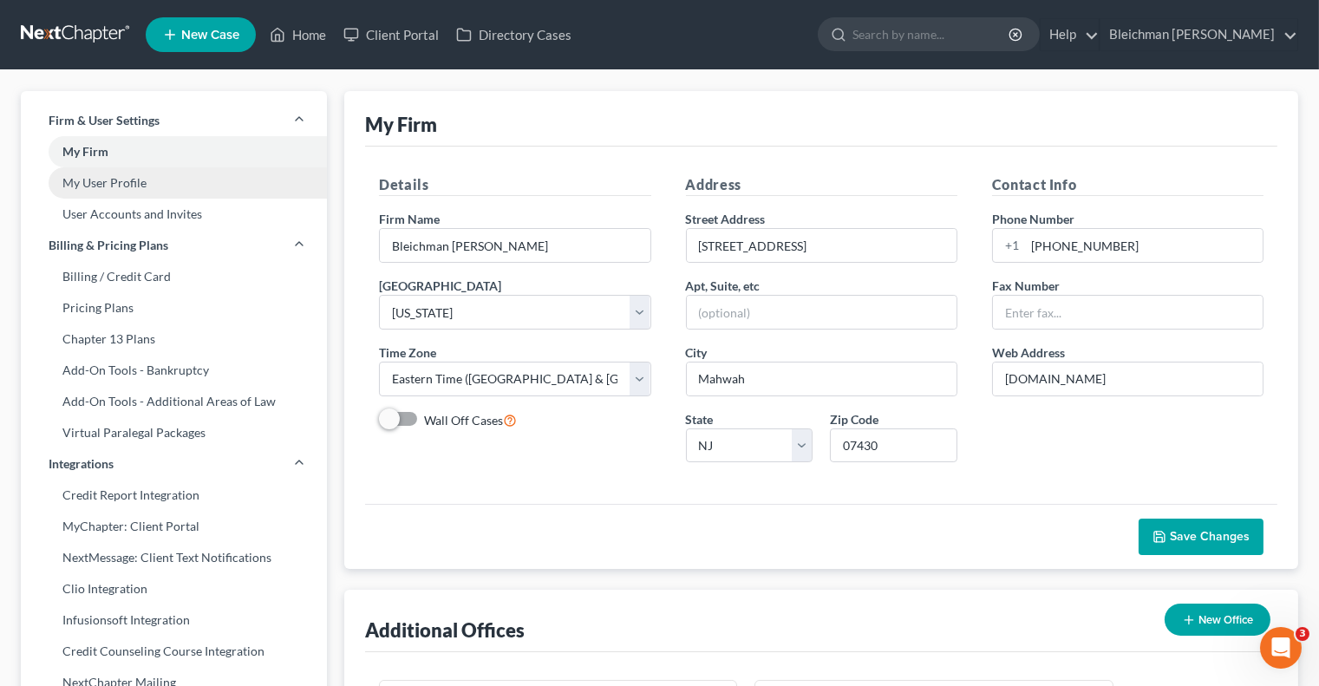
click at [89, 181] on link "My User Profile" at bounding box center [174, 182] width 306 height 31
select select "33"
select select "51"
select select "attorney"
select select "0"
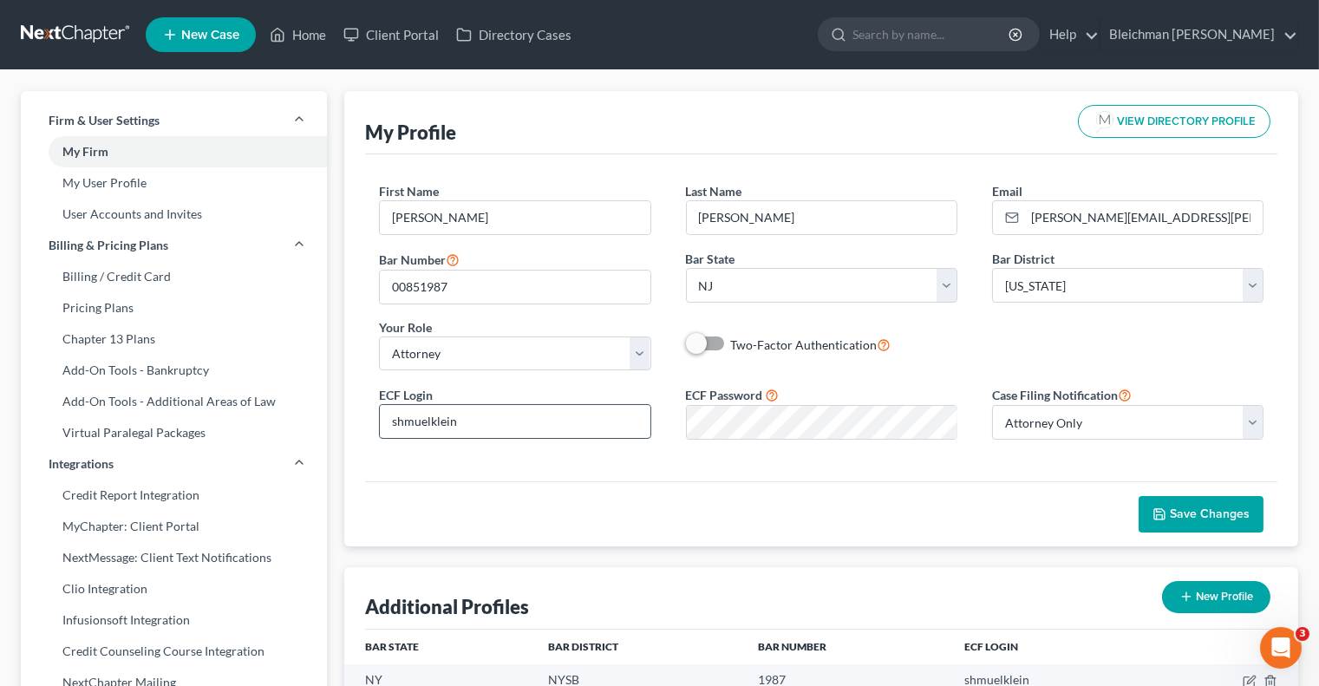
click at [389, 418] on input "shmuelklein" at bounding box center [515, 421] width 270 height 33
click at [537, 426] on input "shmuelklein" at bounding box center [515, 421] width 270 height 33
click at [315, 36] on link "Home" at bounding box center [298, 34] width 74 height 31
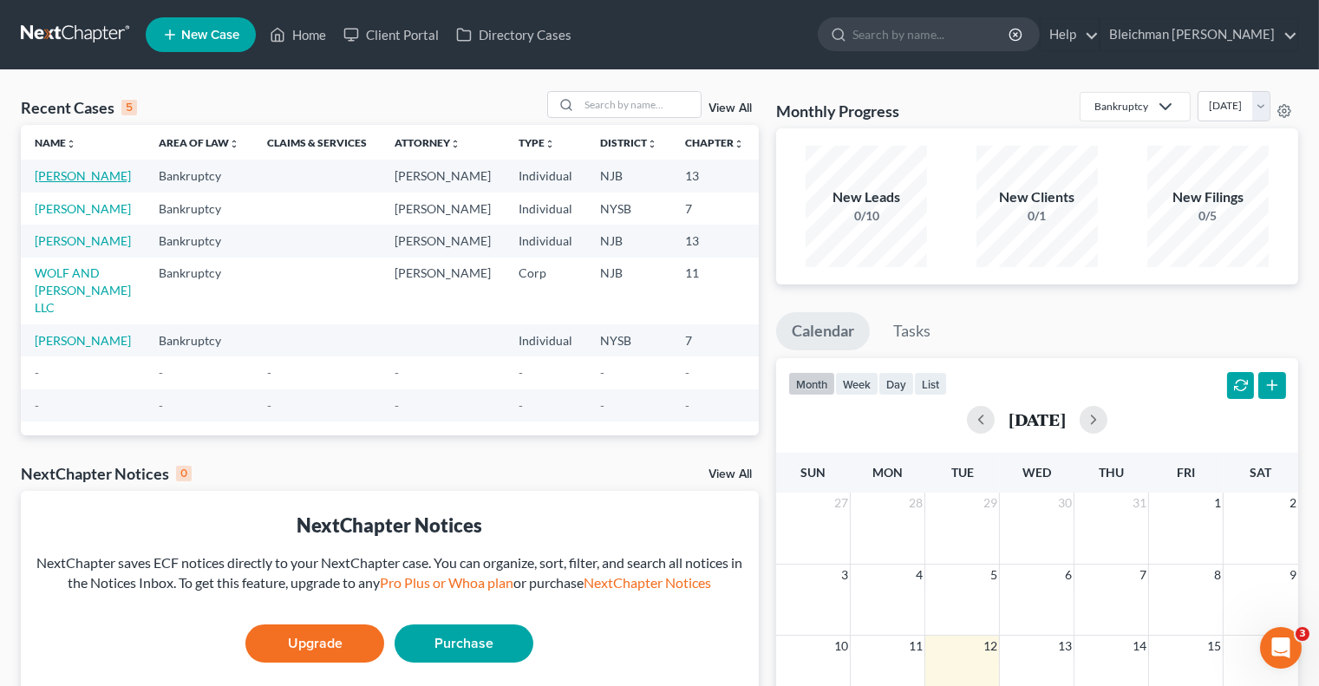
click at [49, 183] on link "[PERSON_NAME]" at bounding box center [83, 175] width 96 height 15
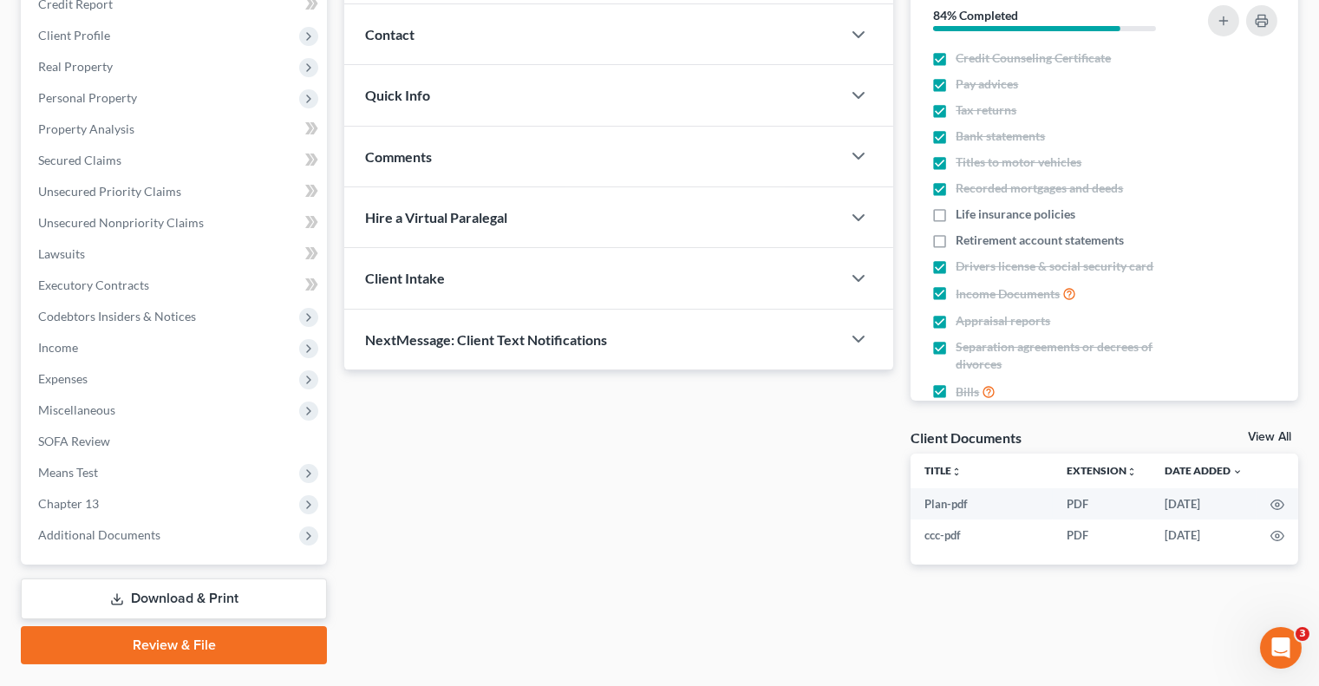
scroll to position [265, 0]
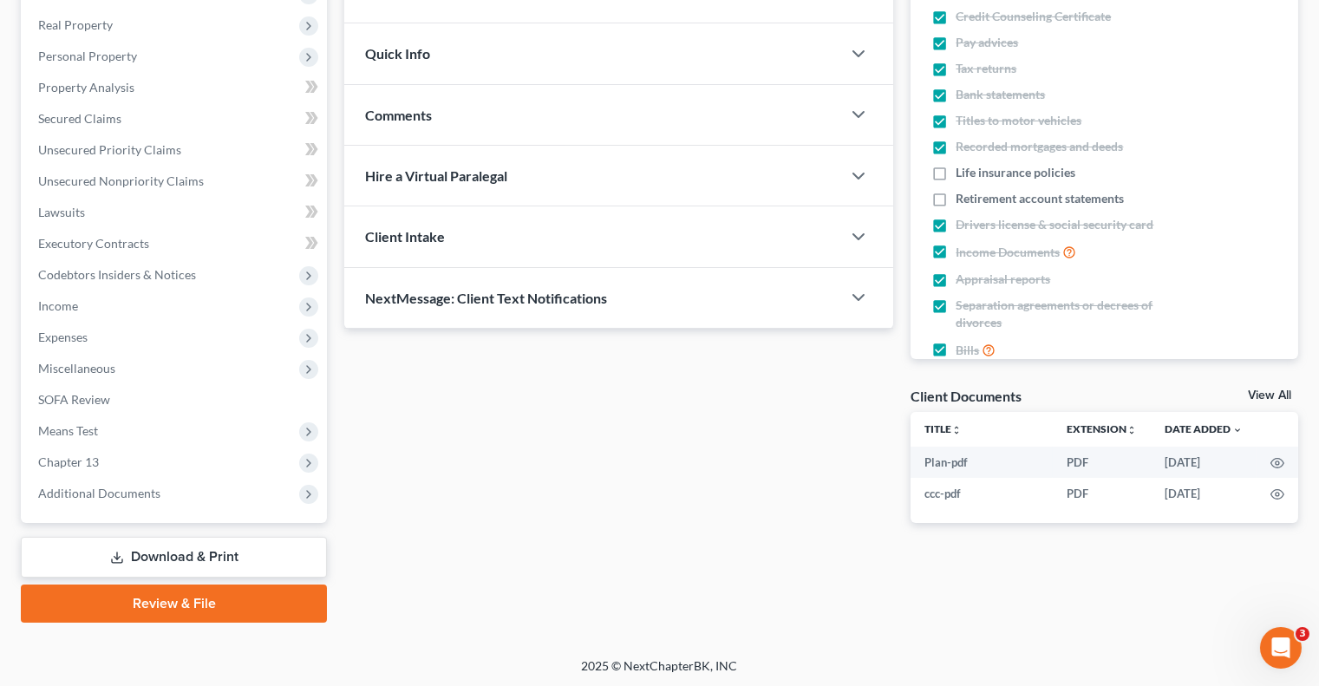
click at [165, 607] on link "Review & File" at bounding box center [174, 604] width 306 height 38
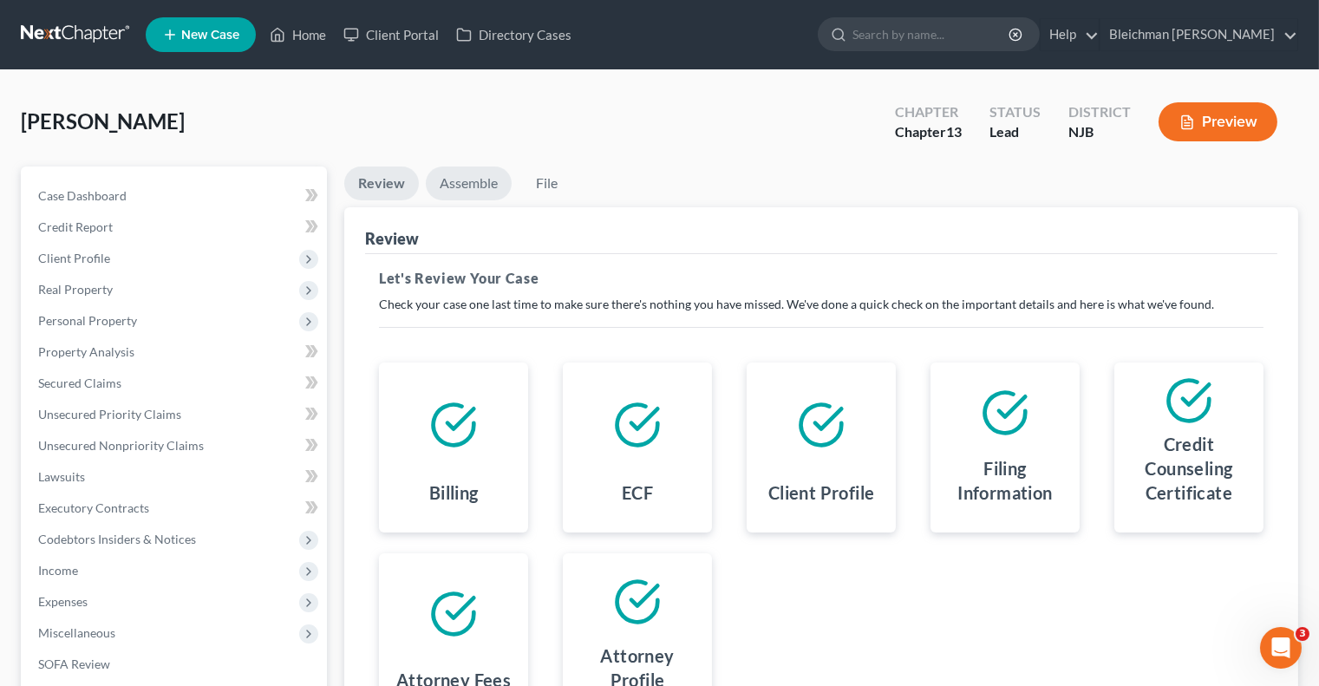
click at [476, 190] on link "Assemble" at bounding box center [469, 184] width 86 height 34
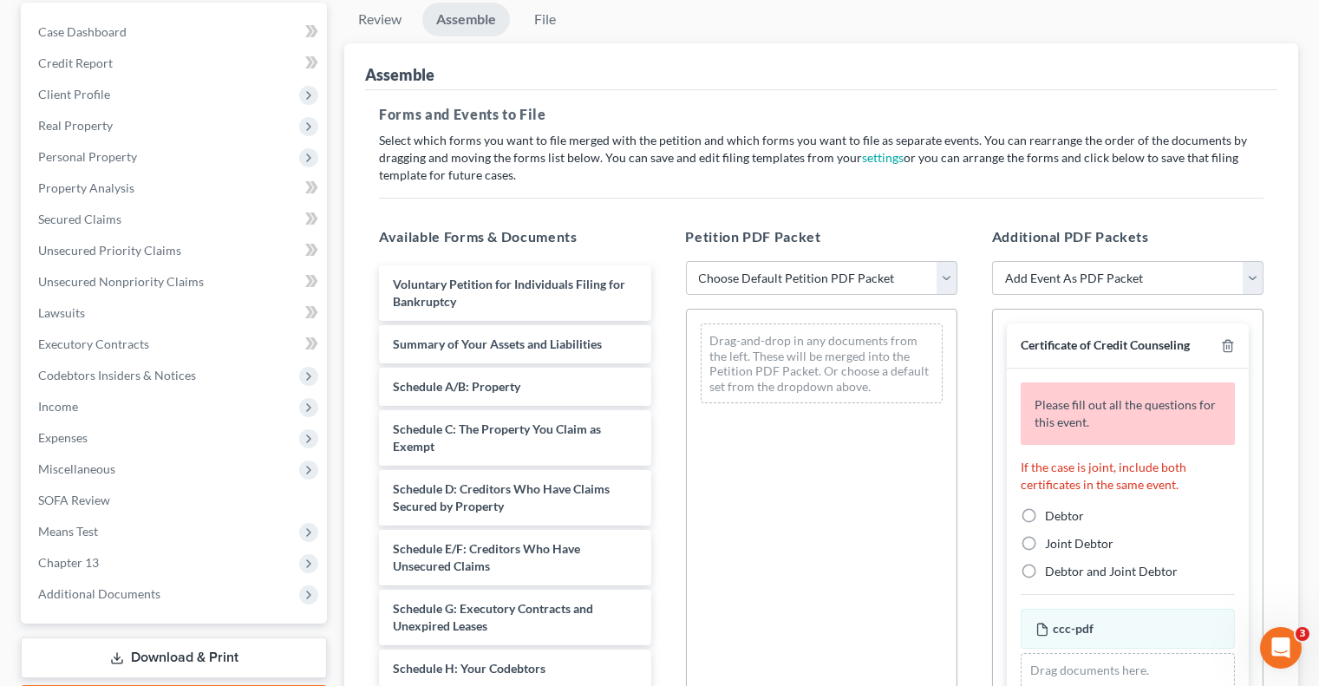
scroll to position [111, 0]
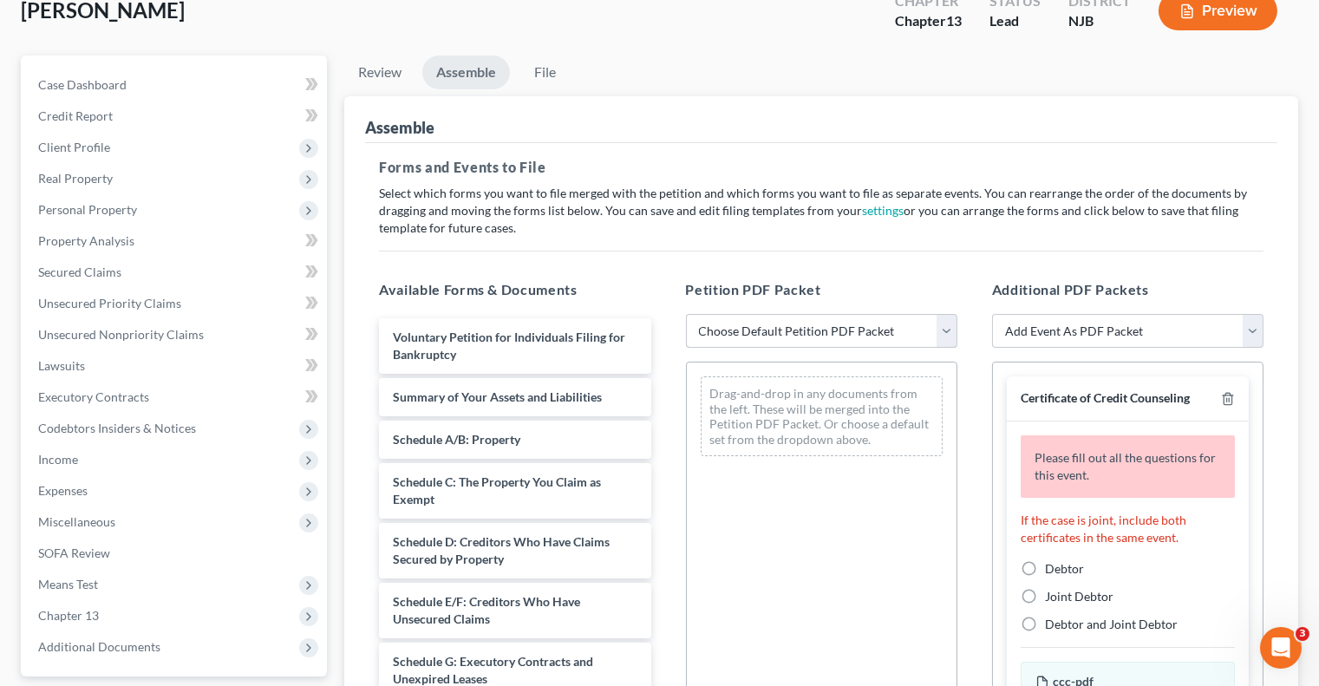
click at [765, 330] on select "Choose Default Petition PDF Packet Complete Bankruptcy Petition (all forms and …" at bounding box center [821, 331] width 271 height 35
select select "0"
click at [686, 314] on select "Choose Default Petition PDF Packet Complete Bankruptcy Petition (all forms and …" at bounding box center [821, 331] width 271 height 35
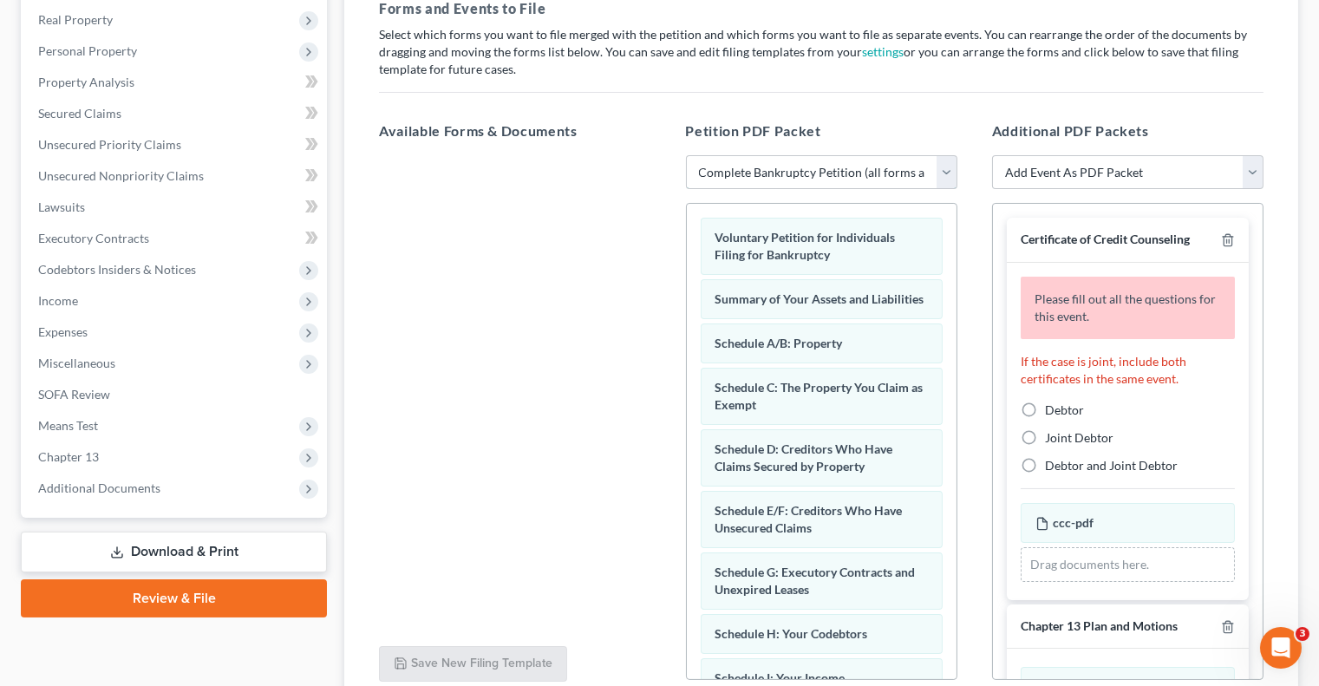
scroll to position [180, 0]
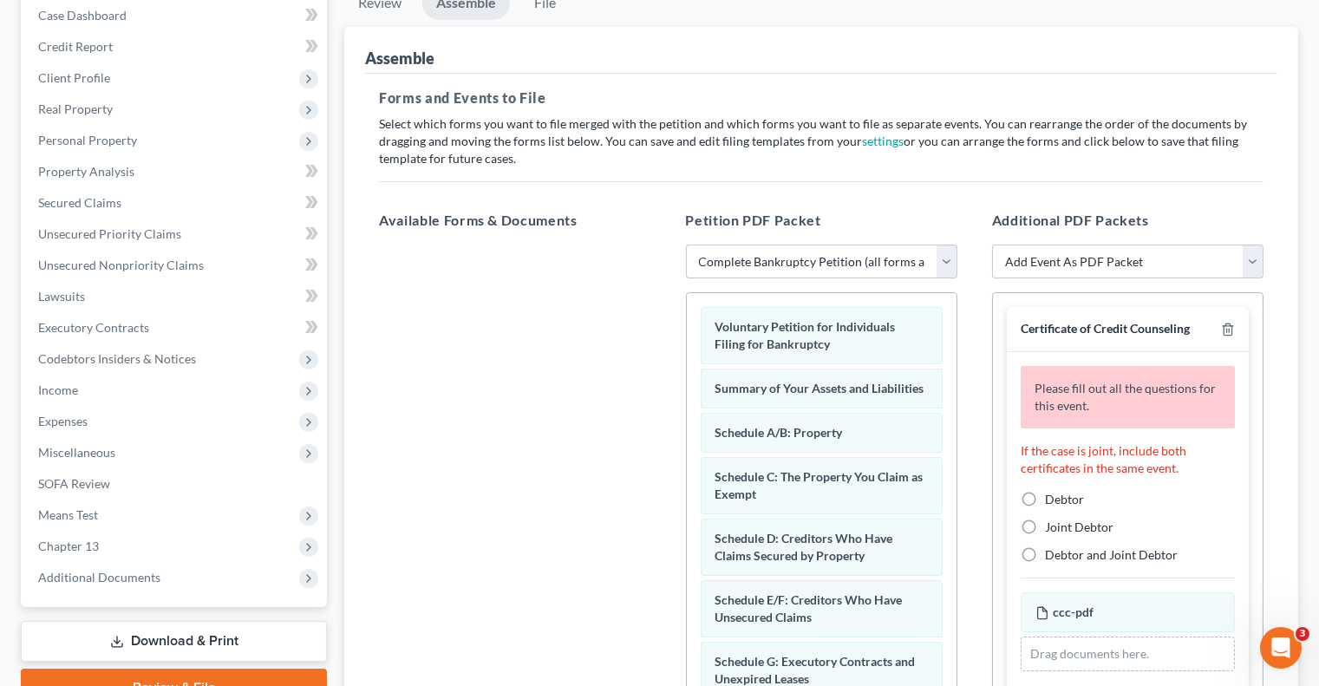
click at [207, 651] on link "Download & Print" at bounding box center [174, 641] width 306 height 41
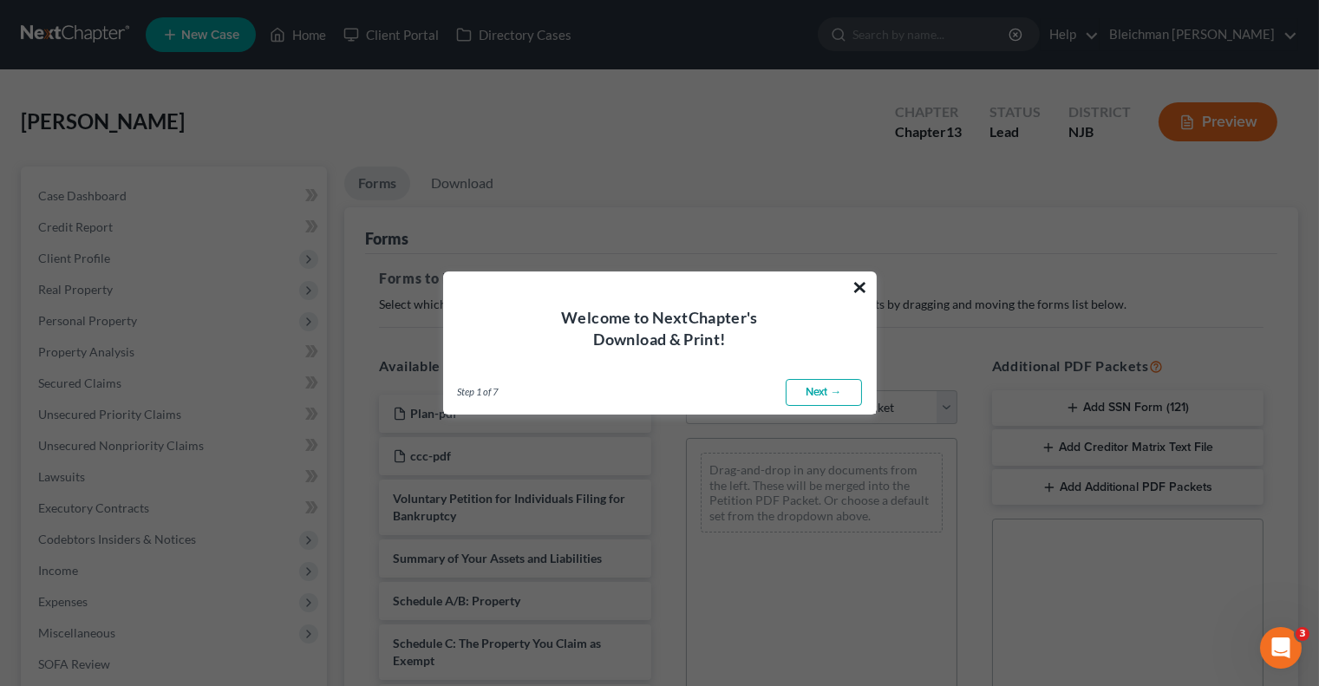
click at [861, 280] on button "×" at bounding box center [861, 287] width 16 height 28
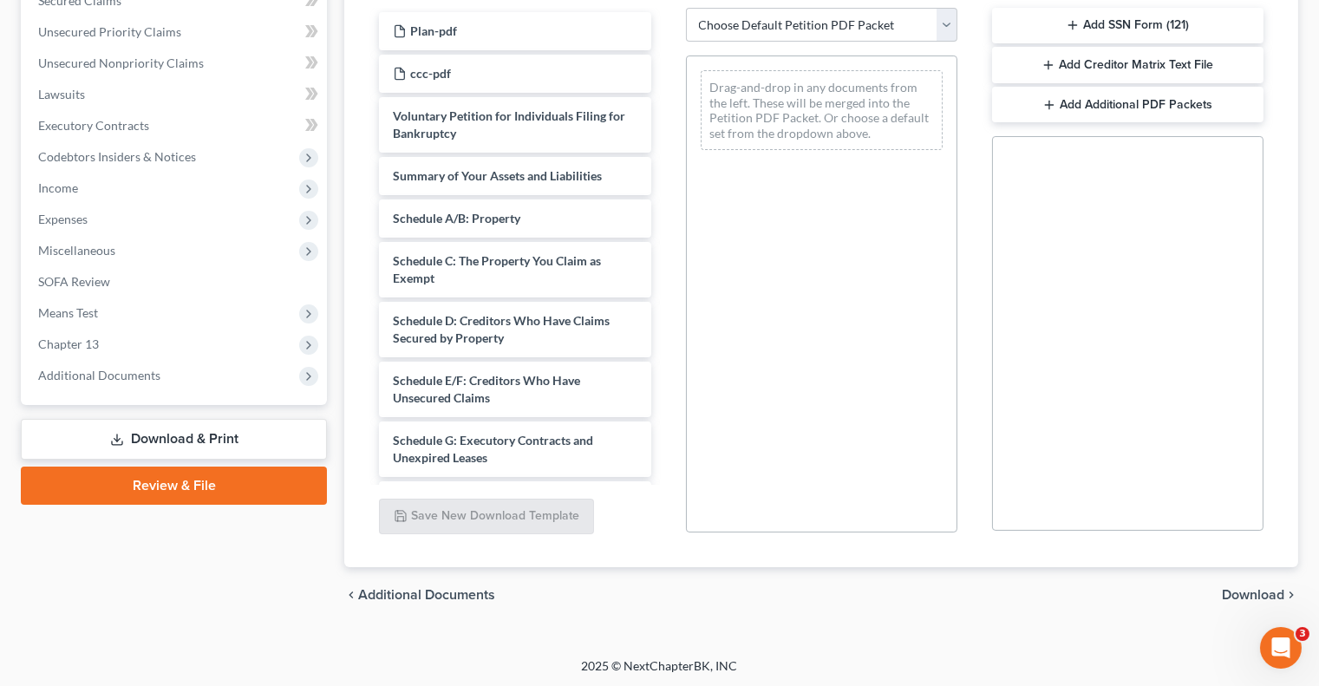
scroll to position [3, 0]
click at [205, 487] on link "Review & File" at bounding box center [174, 486] width 306 height 38
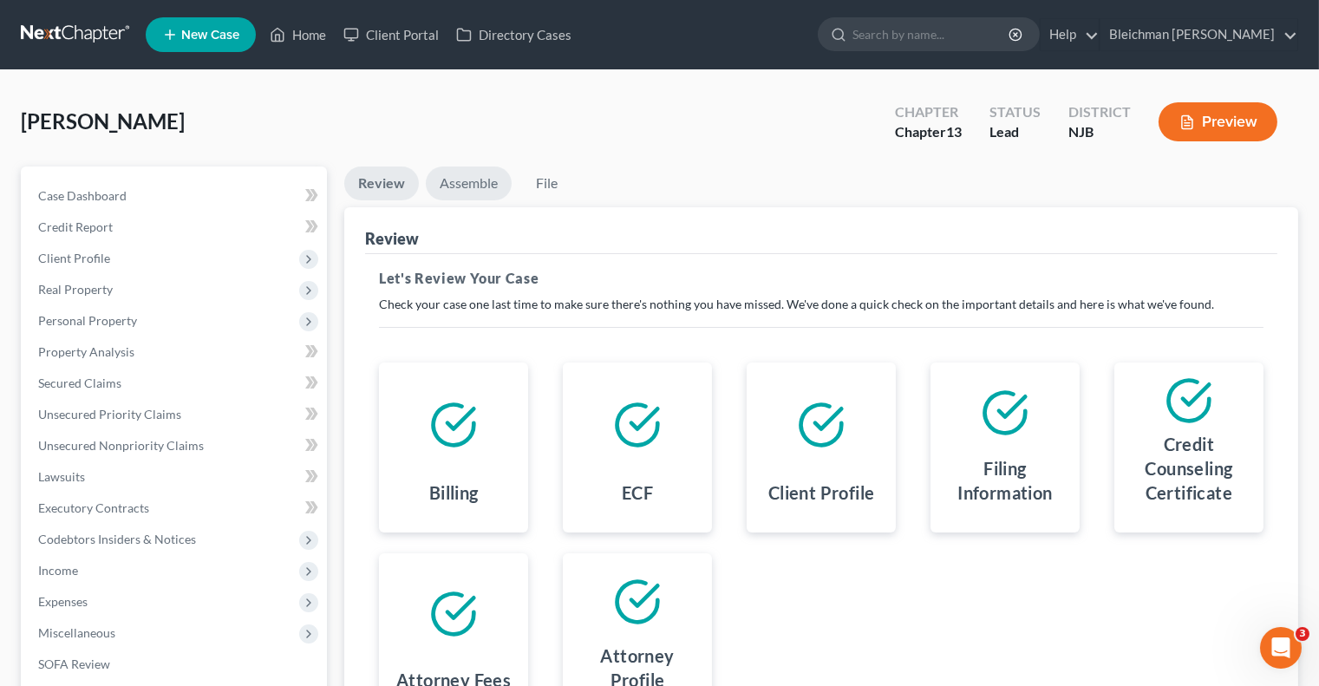
click at [468, 193] on link "Assemble" at bounding box center [469, 184] width 86 height 34
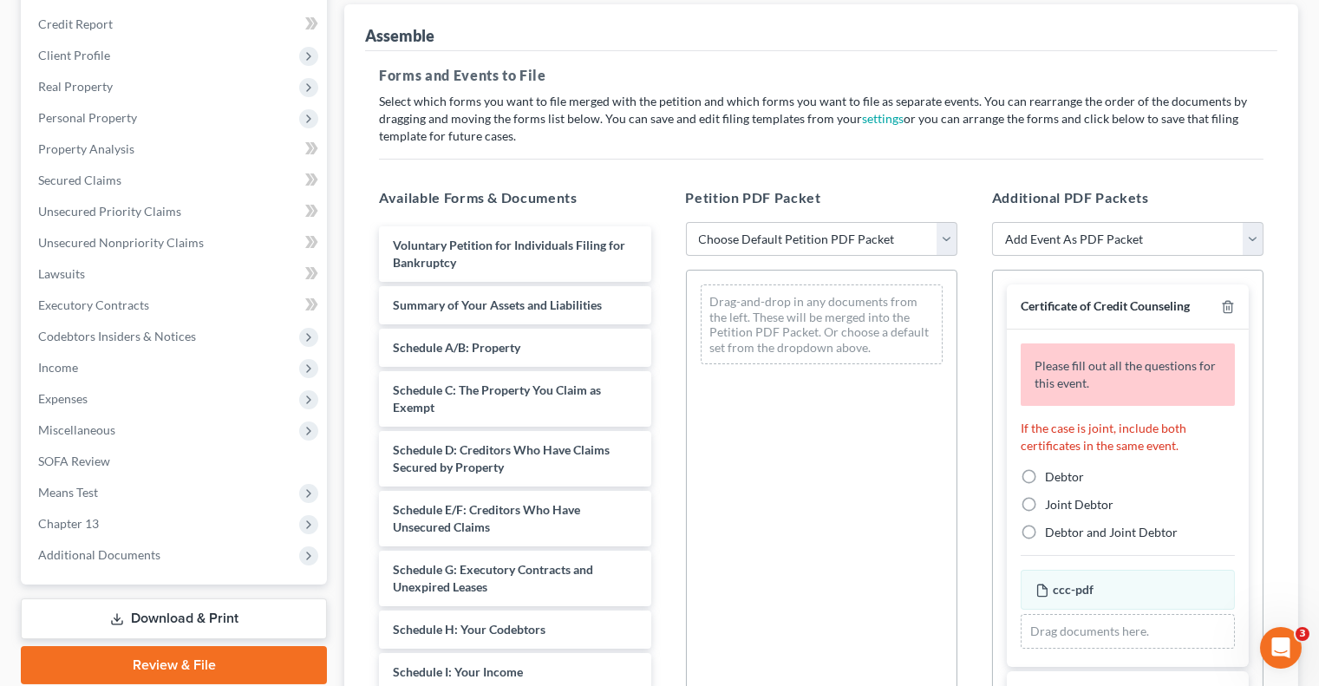
scroll to position [330, 0]
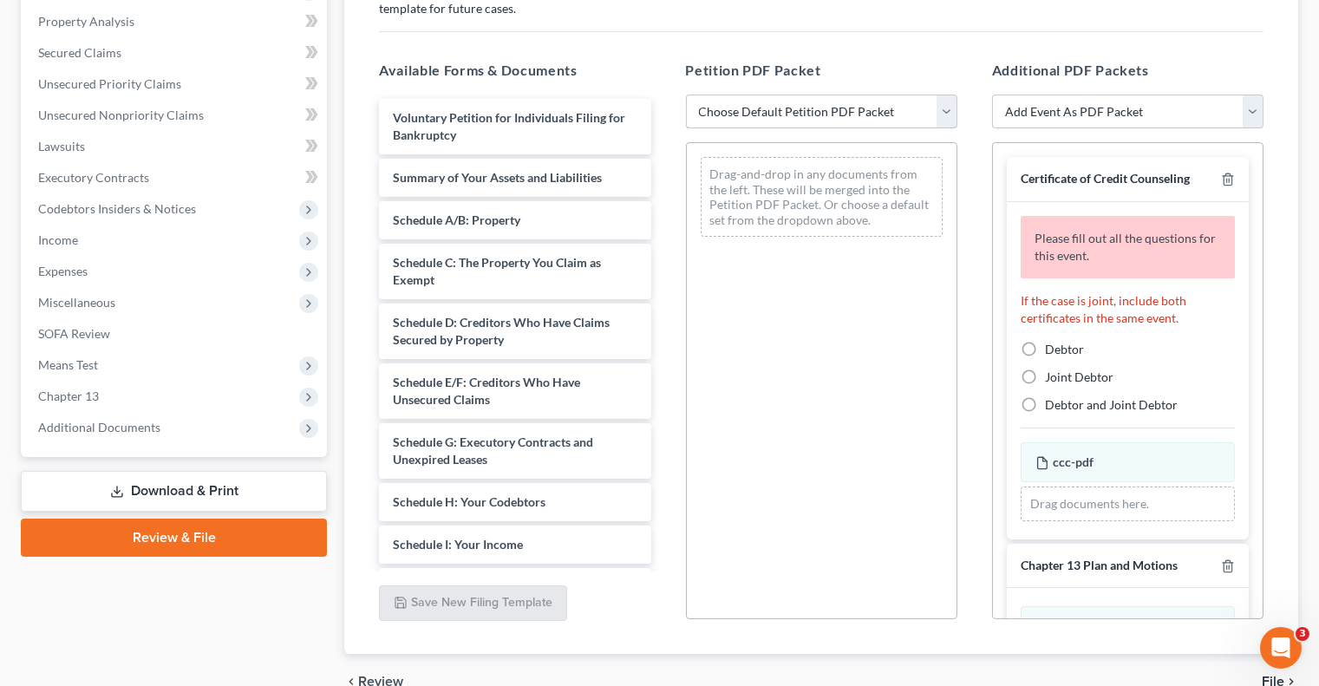
click at [902, 115] on select "Choose Default Petition PDF Packet Complete Bankruptcy Petition (all forms and …" at bounding box center [821, 112] width 271 height 35
select select "0"
click at [686, 95] on select "Choose Default Petition PDF Packet Complete Bankruptcy Petition (all forms and …" at bounding box center [821, 112] width 271 height 35
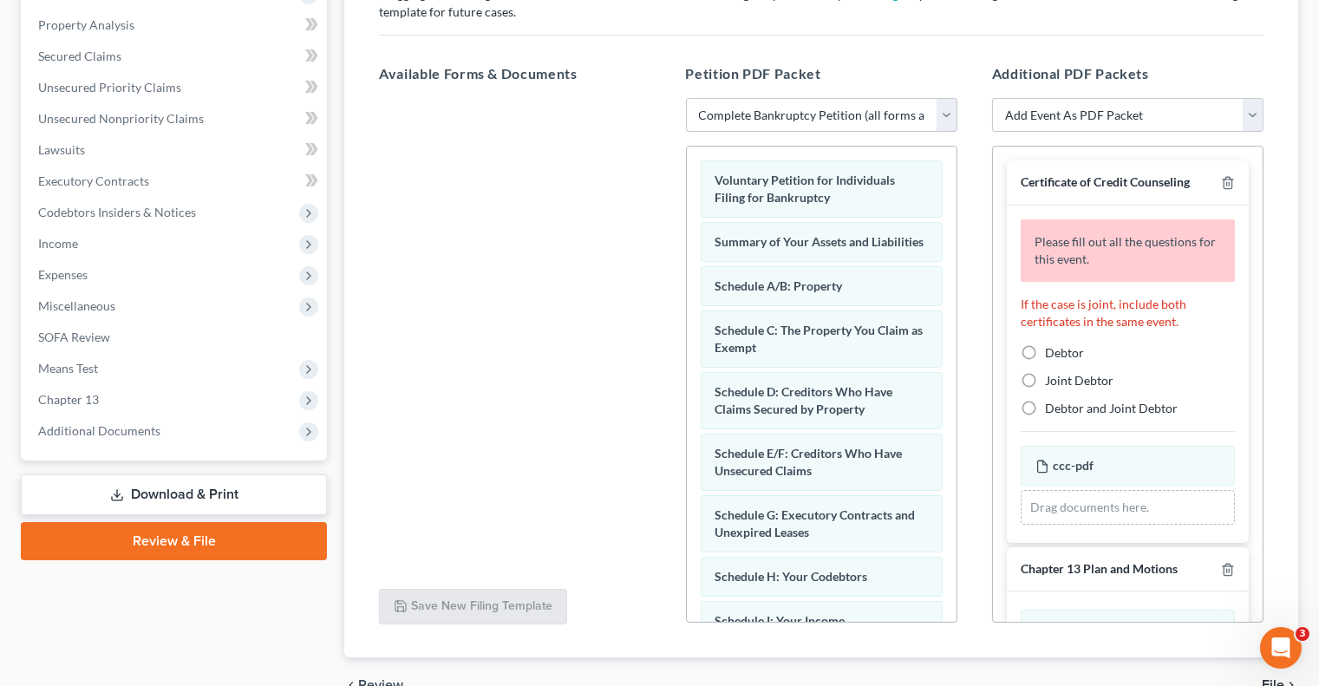
scroll to position [417, 0]
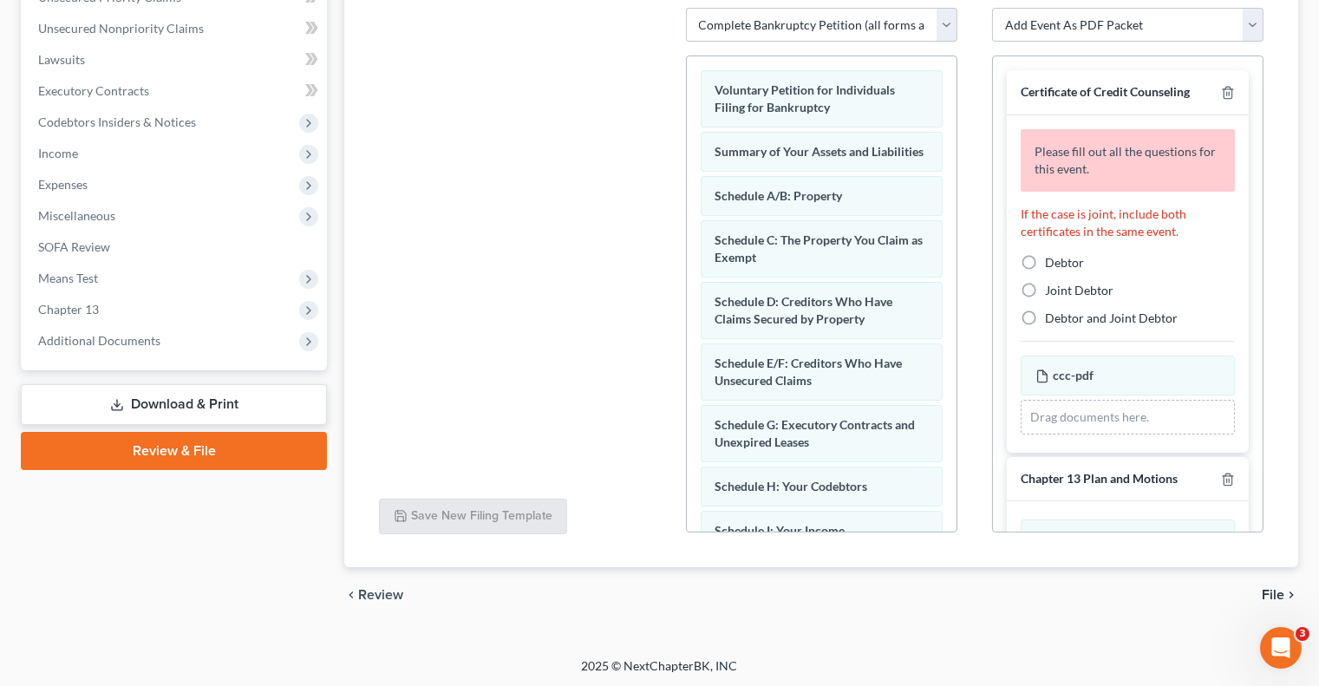
click at [235, 414] on link "Download & Print" at bounding box center [174, 404] width 306 height 41
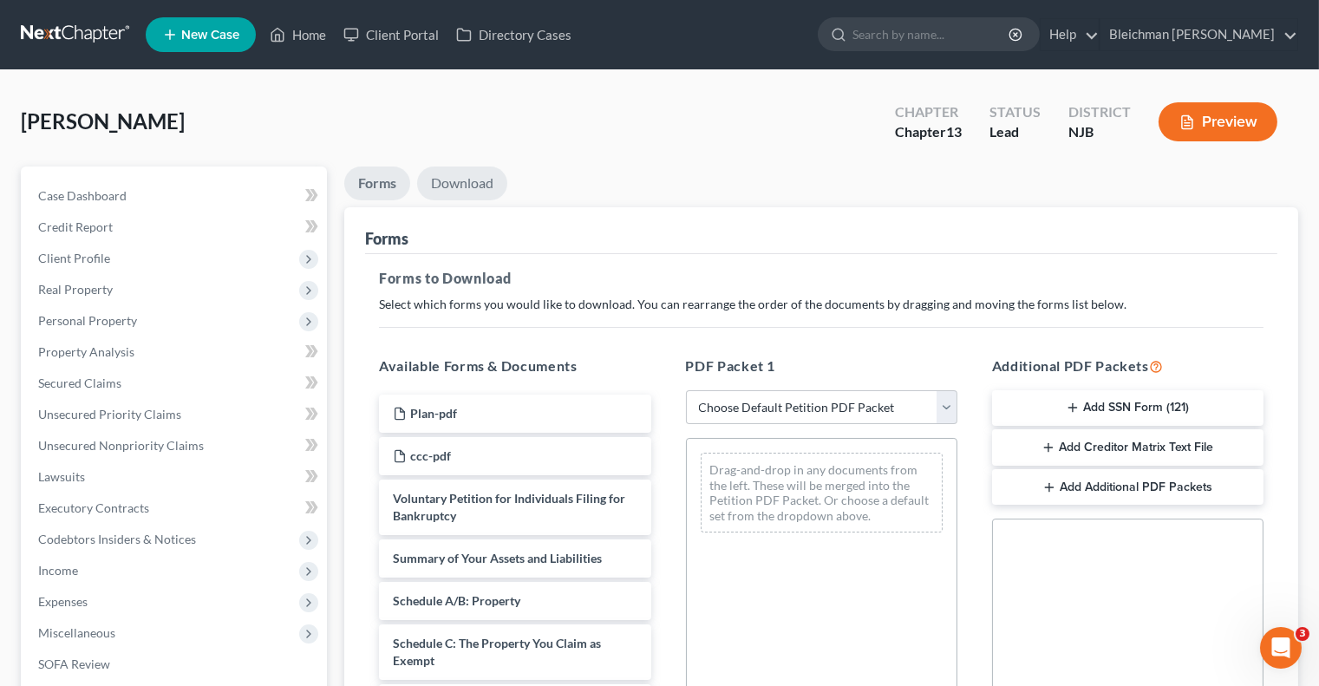
click at [455, 186] on link "Download" at bounding box center [462, 184] width 90 height 34
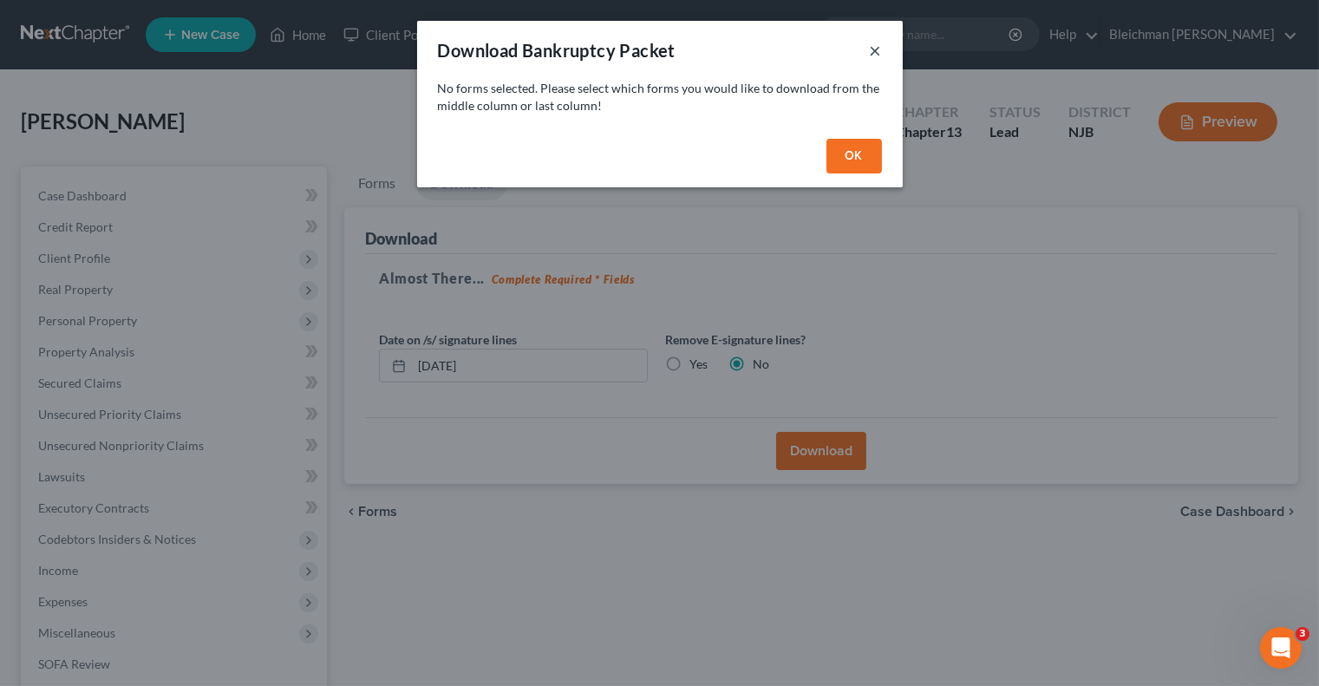
click at [871, 49] on button "×" at bounding box center [876, 50] width 12 height 21
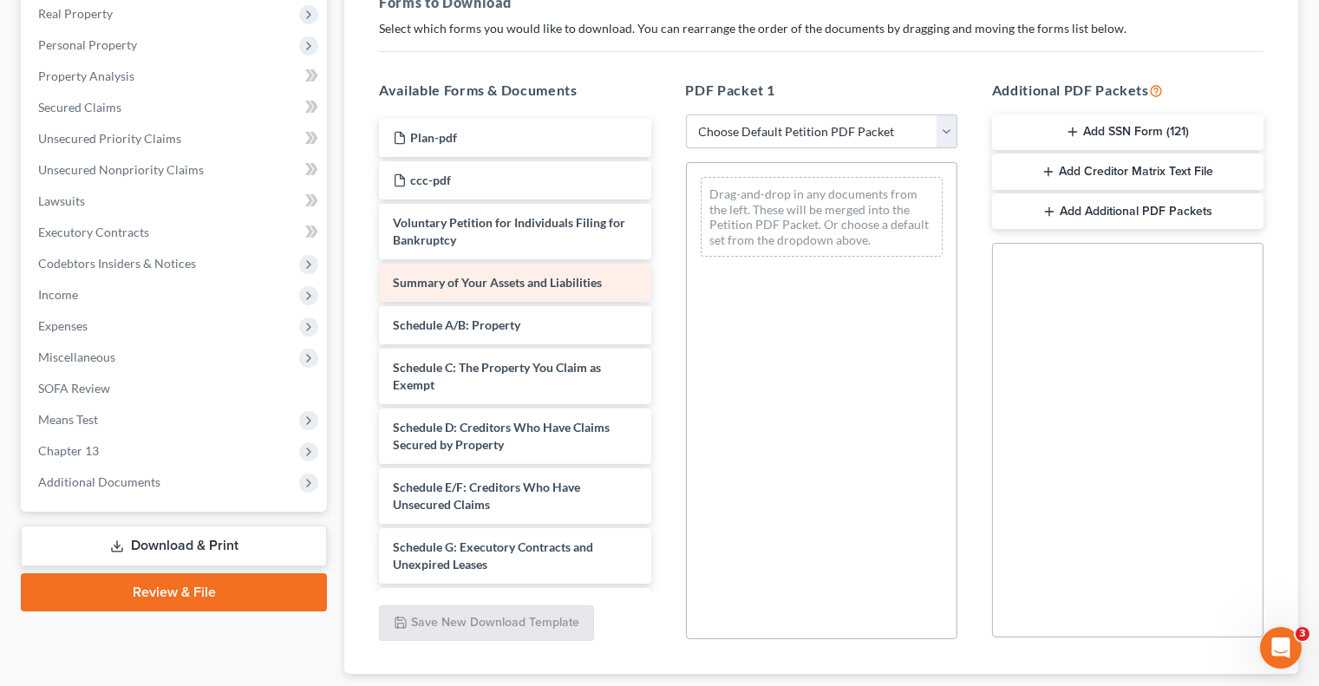
scroll to position [314, 0]
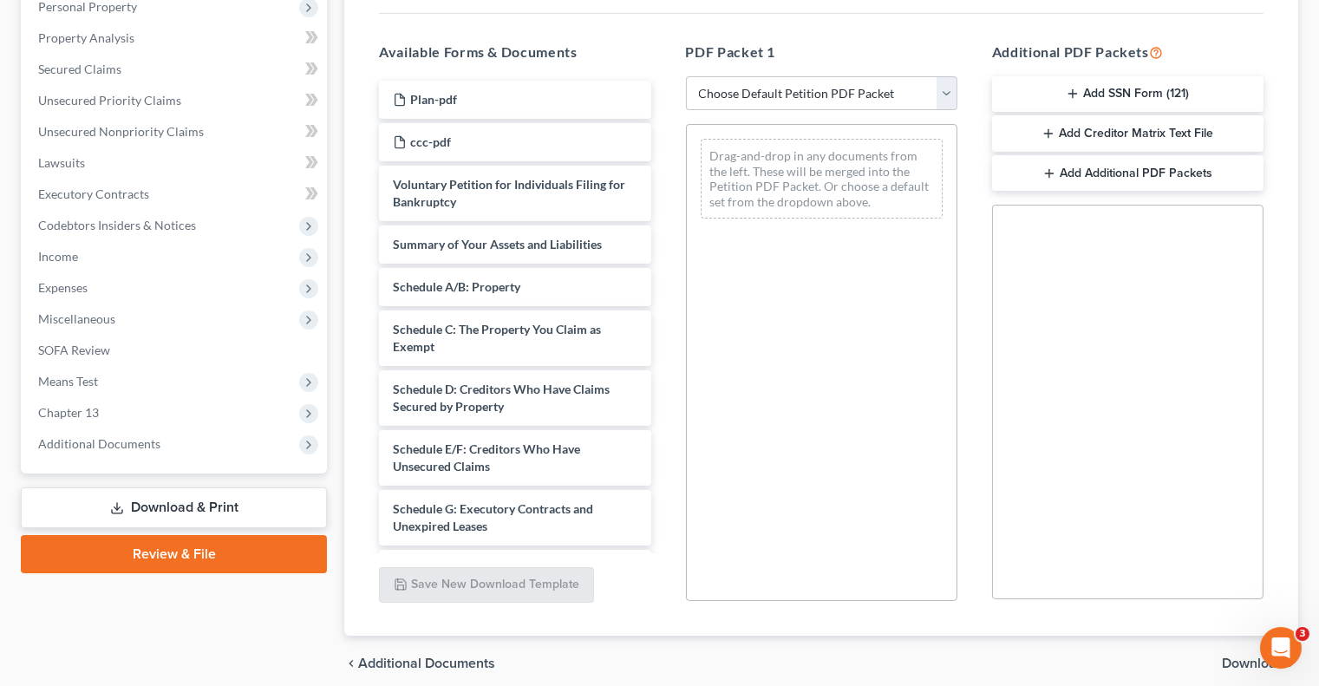
click at [189, 558] on link "Review & File" at bounding box center [174, 554] width 306 height 38
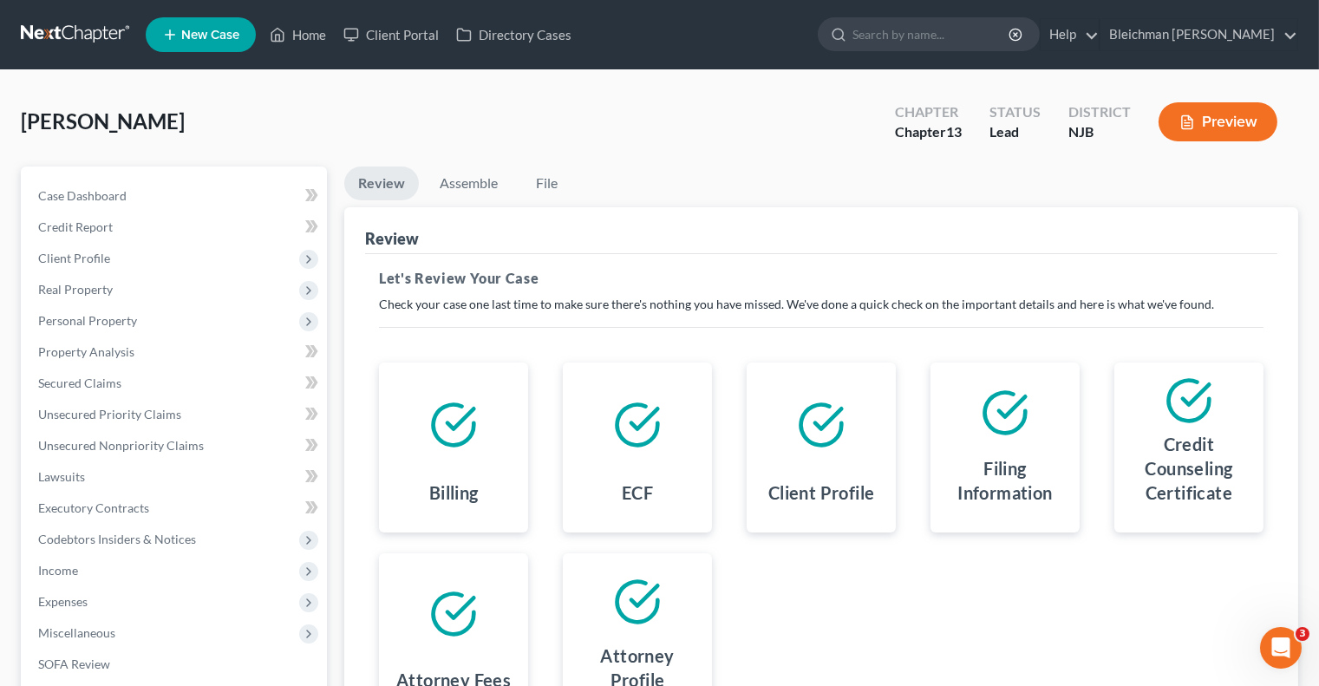
scroll to position [44, 0]
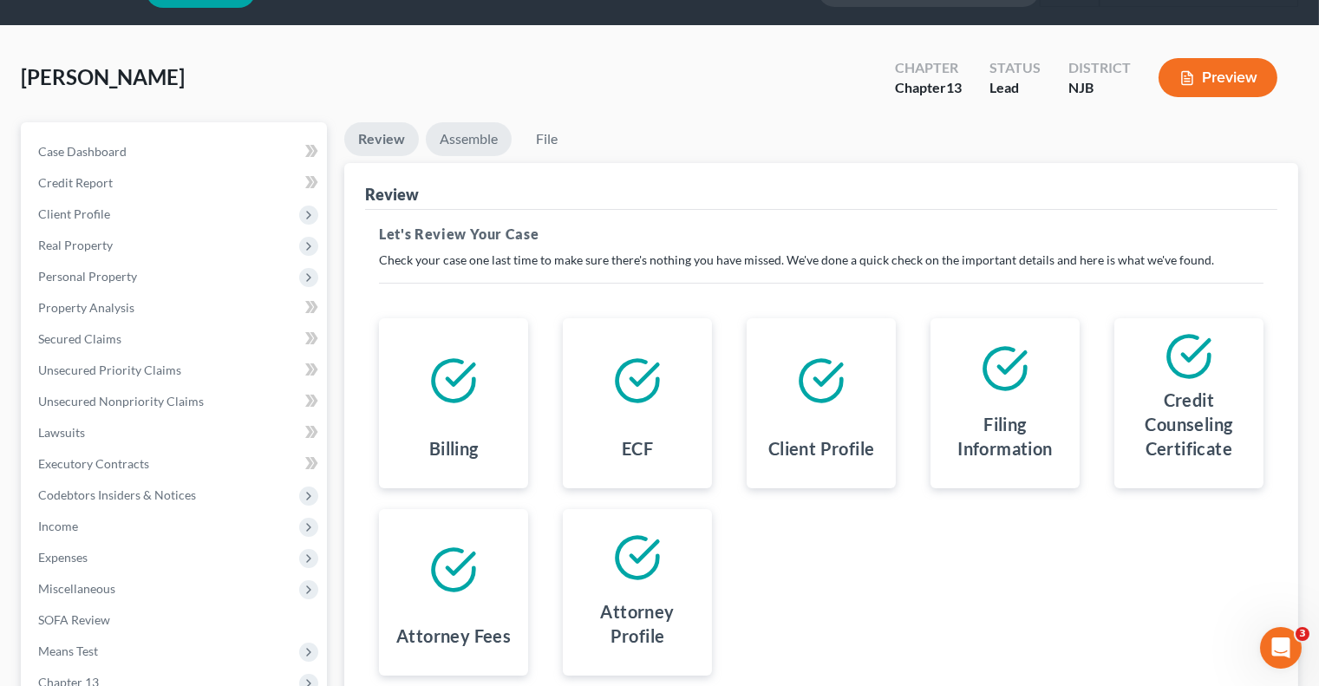
click at [479, 134] on link "Assemble" at bounding box center [469, 139] width 86 height 34
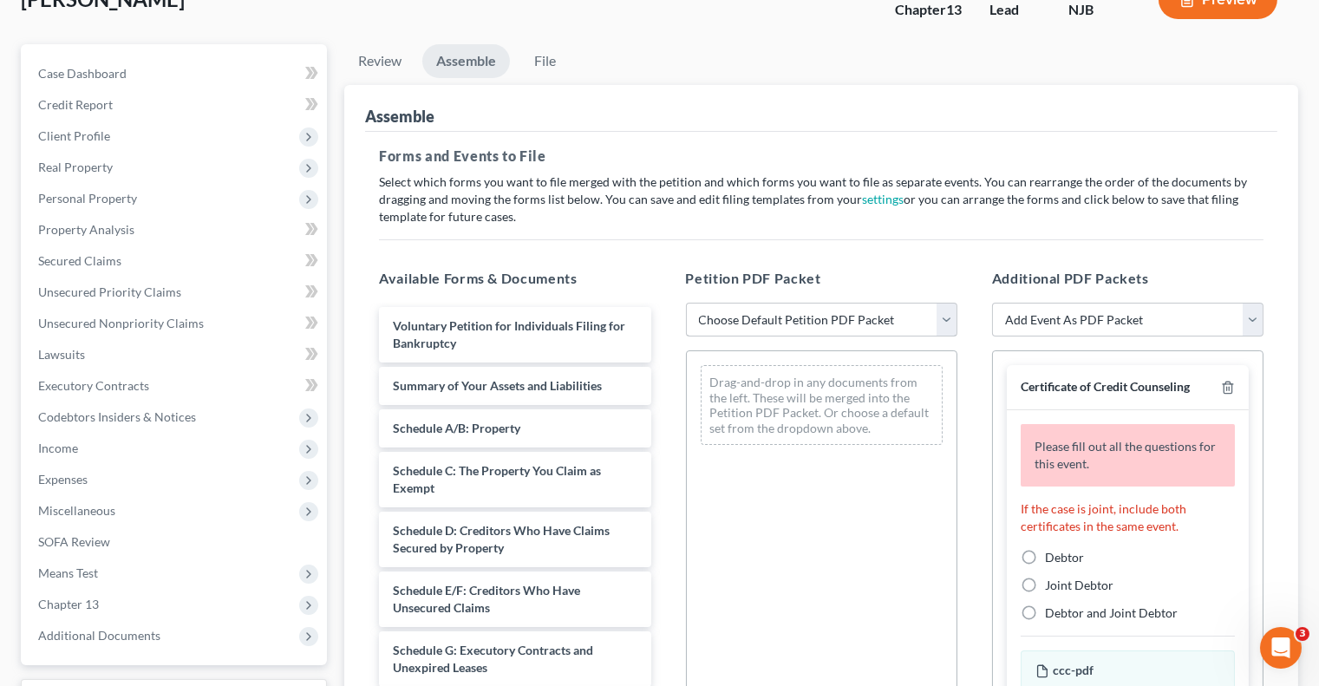
scroll to position [232, 0]
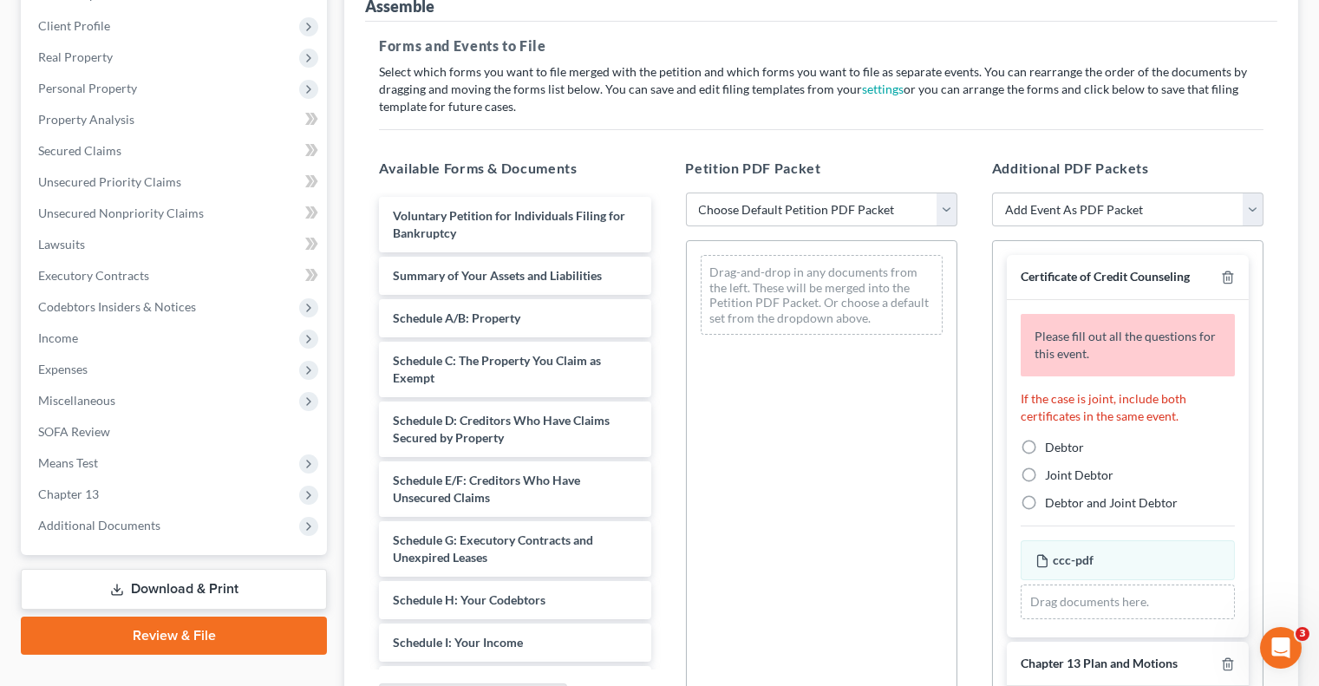
click at [1045, 439] on label "Debtor" at bounding box center [1064, 447] width 39 height 17
click at [1052, 439] on input "Debtor" at bounding box center [1057, 444] width 11 height 11
radio input "true"
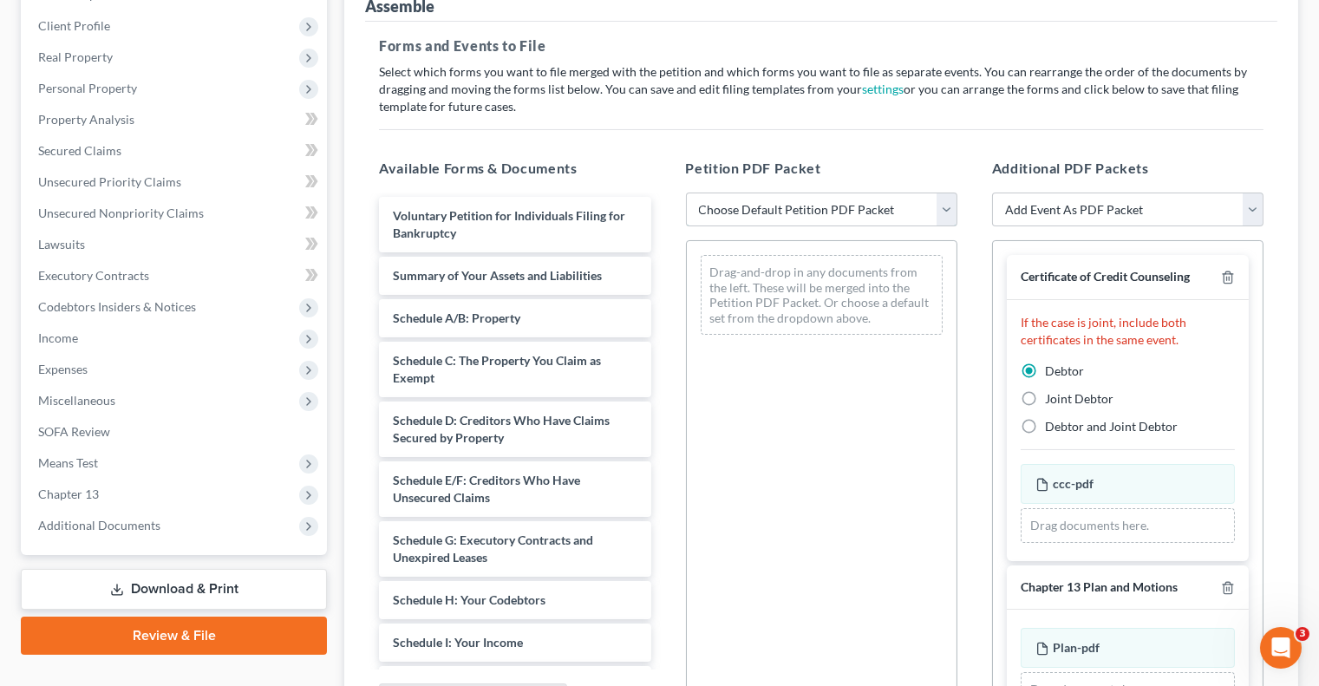
click at [847, 216] on select "Choose Default Petition PDF Packet Complete Bankruptcy Petition (all forms and …" at bounding box center [821, 210] width 271 height 35
select select "0"
click at [686, 193] on select "Choose Default Petition PDF Packet Complete Bankruptcy Petition (all forms and …" at bounding box center [821, 210] width 271 height 35
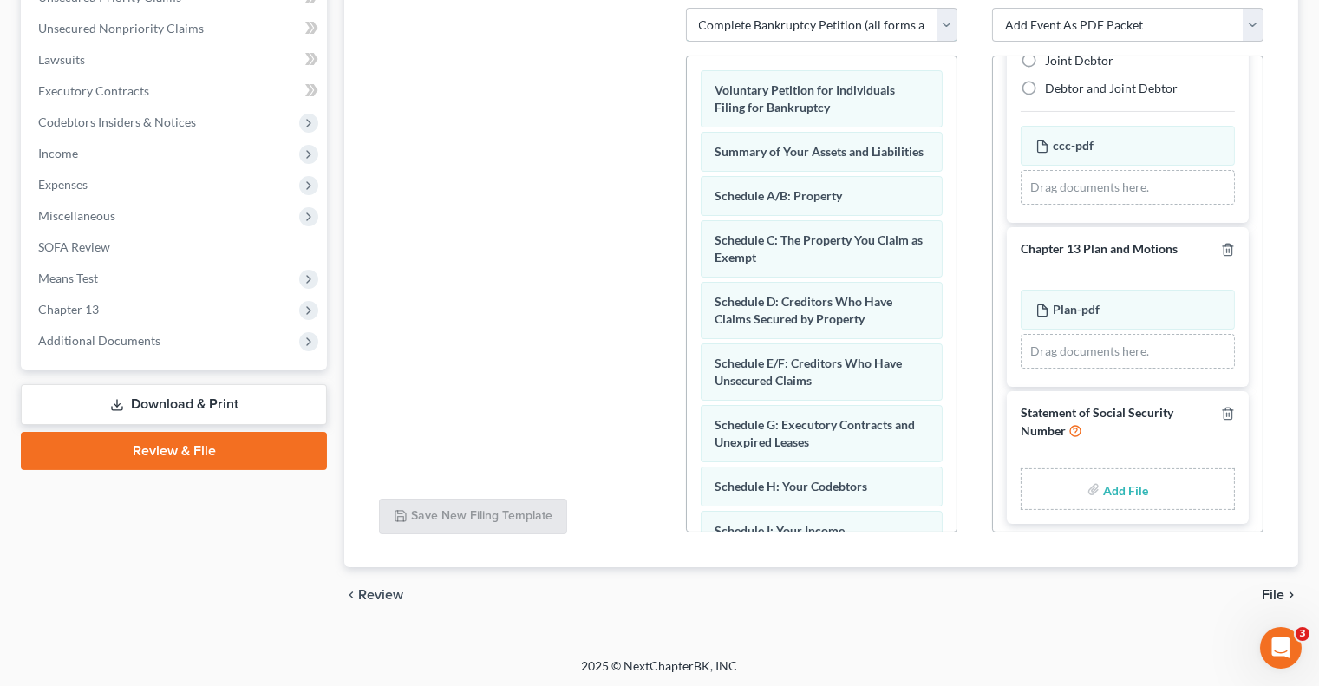
scroll to position [0, 0]
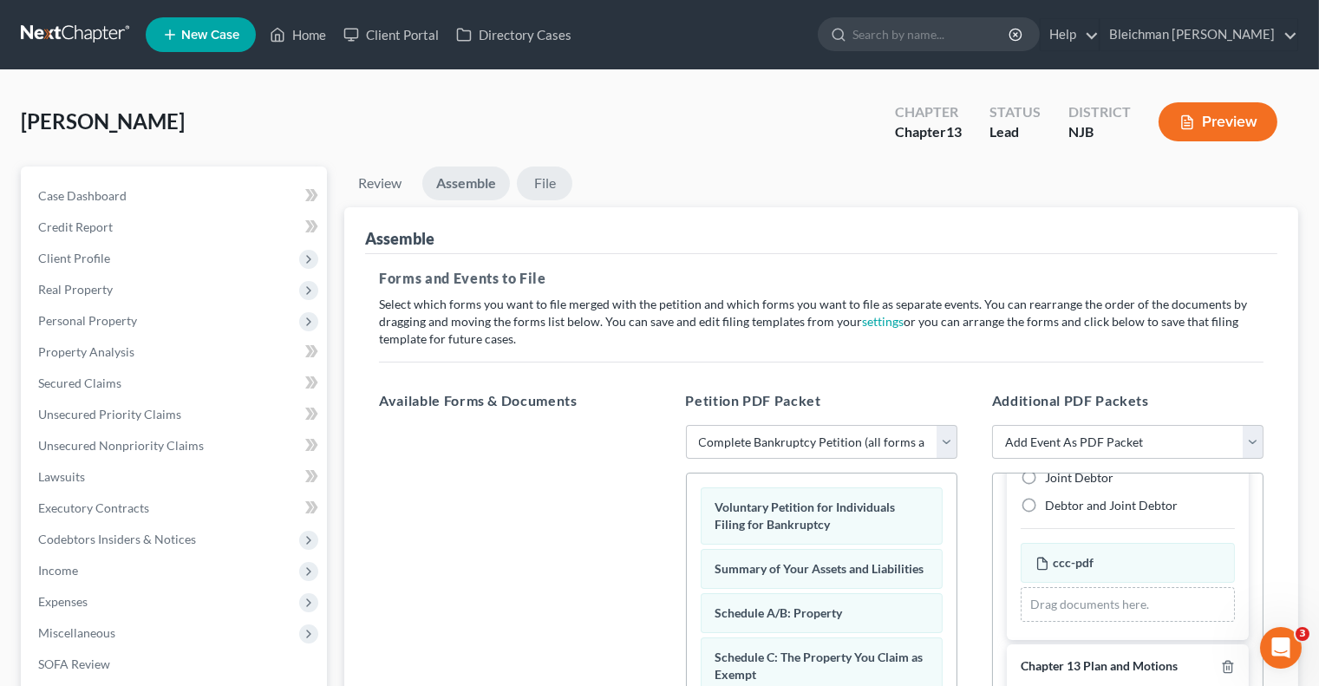
click at [544, 174] on link "File" at bounding box center [545, 184] width 56 height 34
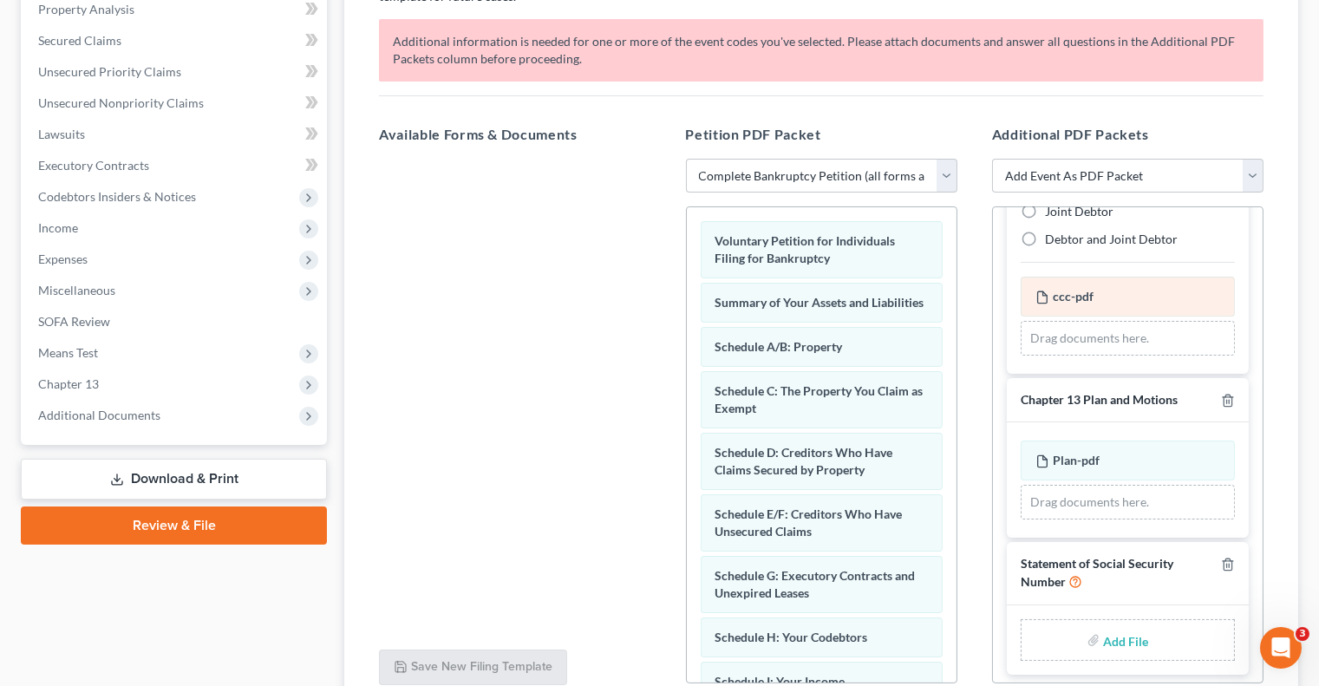
scroll to position [430, 0]
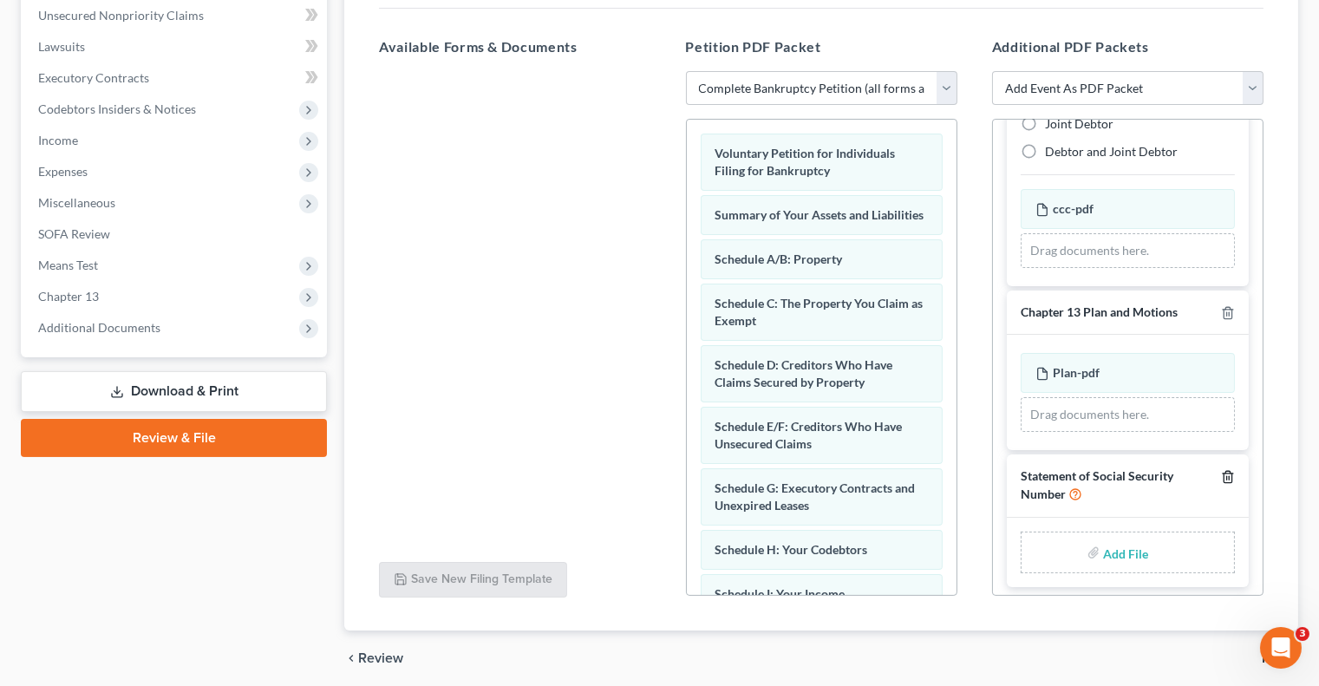
click at [1226, 470] on icon "button" at bounding box center [1228, 477] width 14 height 14
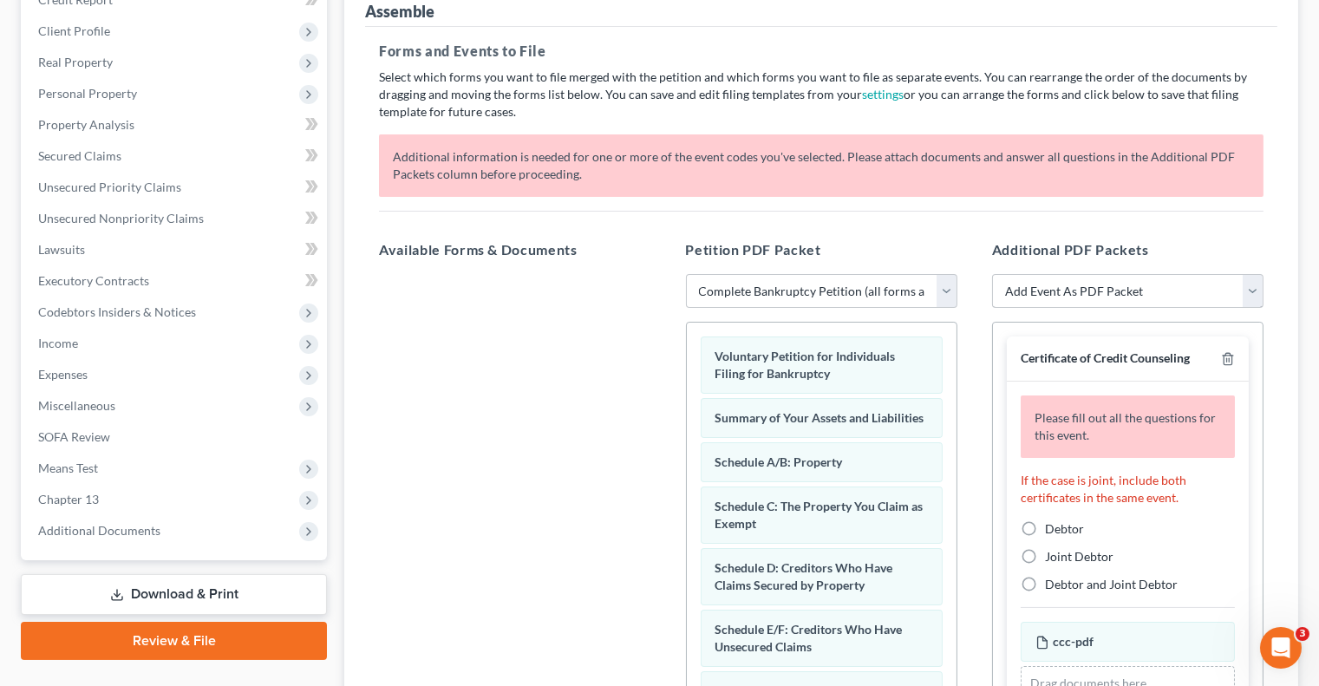
scroll to position [0, 0]
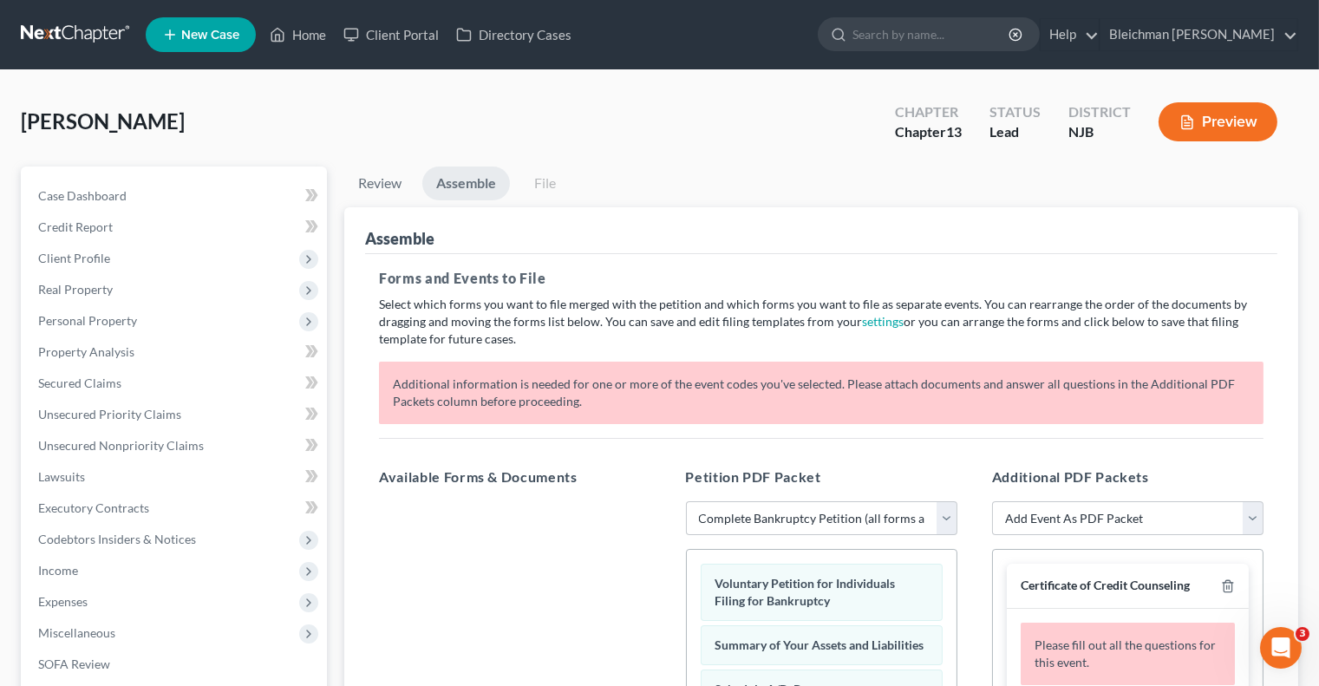
click at [1235, 132] on button "Preview" at bounding box center [1218, 121] width 119 height 39
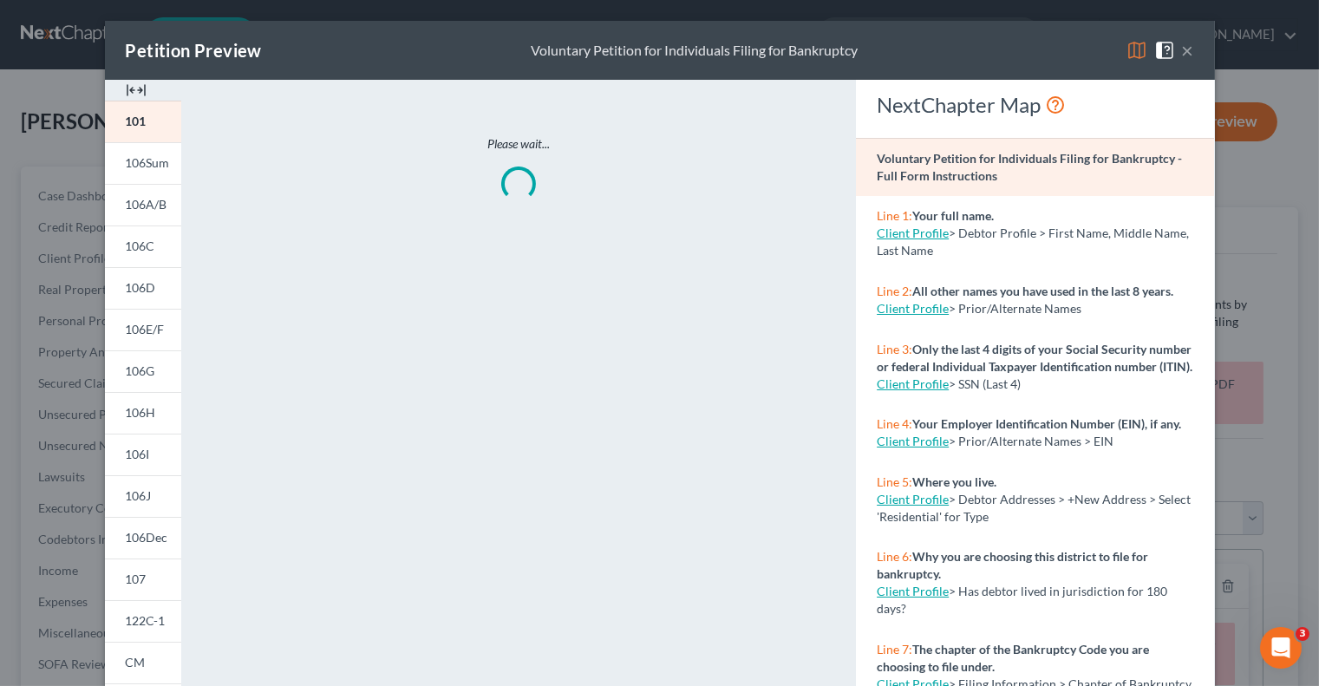
click at [1078, 52] on div "Petition Preview Voluntary Petition for Individuals Filing for Bankruptcy ×" at bounding box center [660, 50] width 1110 height 59
click at [1188, 43] on button "×" at bounding box center [1188, 50] width 12 height 21
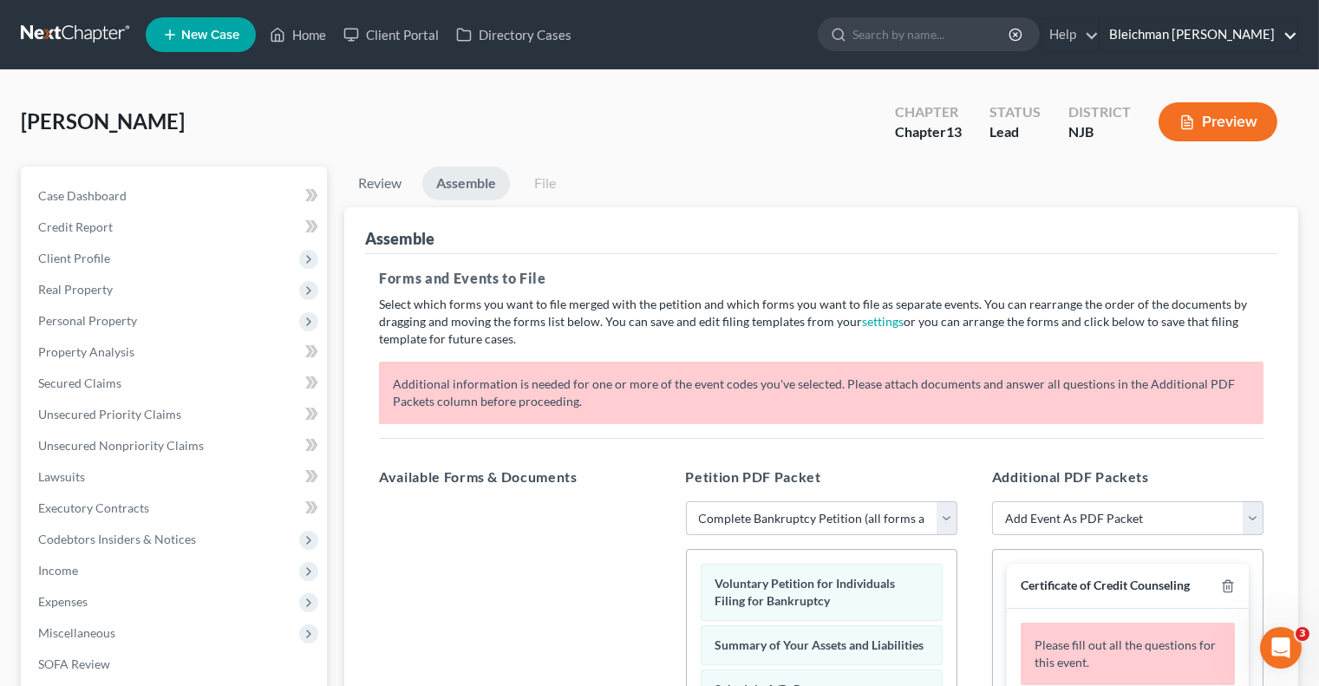
click at [1234, 38] on link "Bleichman [PERSON_NAME]" at bounding box center [1199, 34] width 197 height 31
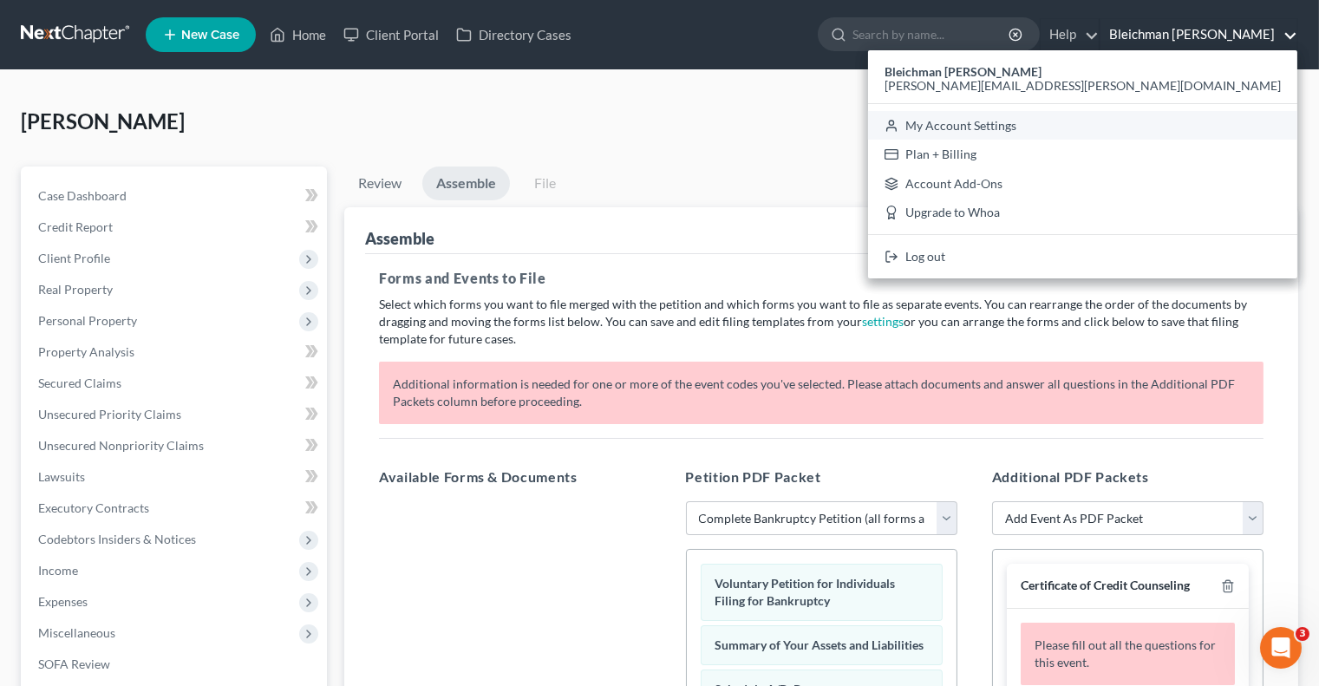
click at [1194, 126] on link "My Account Settings" at bounding box center [1082, 125] width 429 height 29
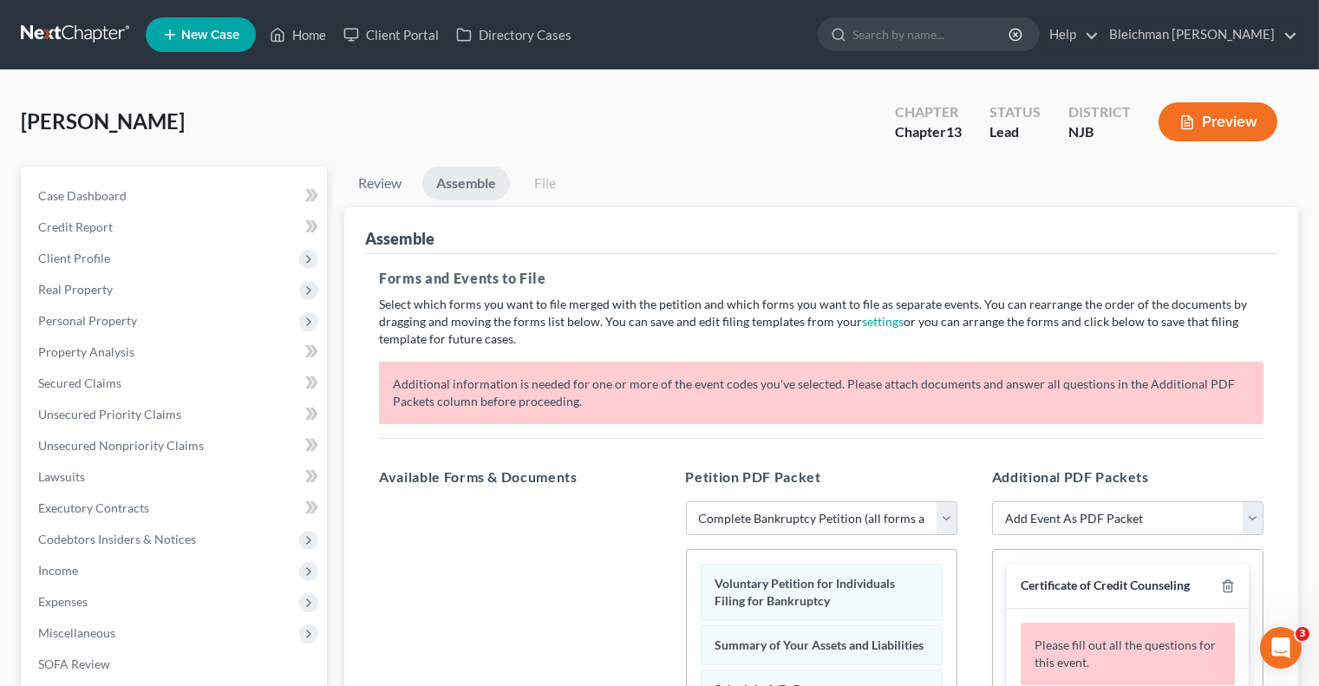
select select "51"
select select "24"
select select "33"
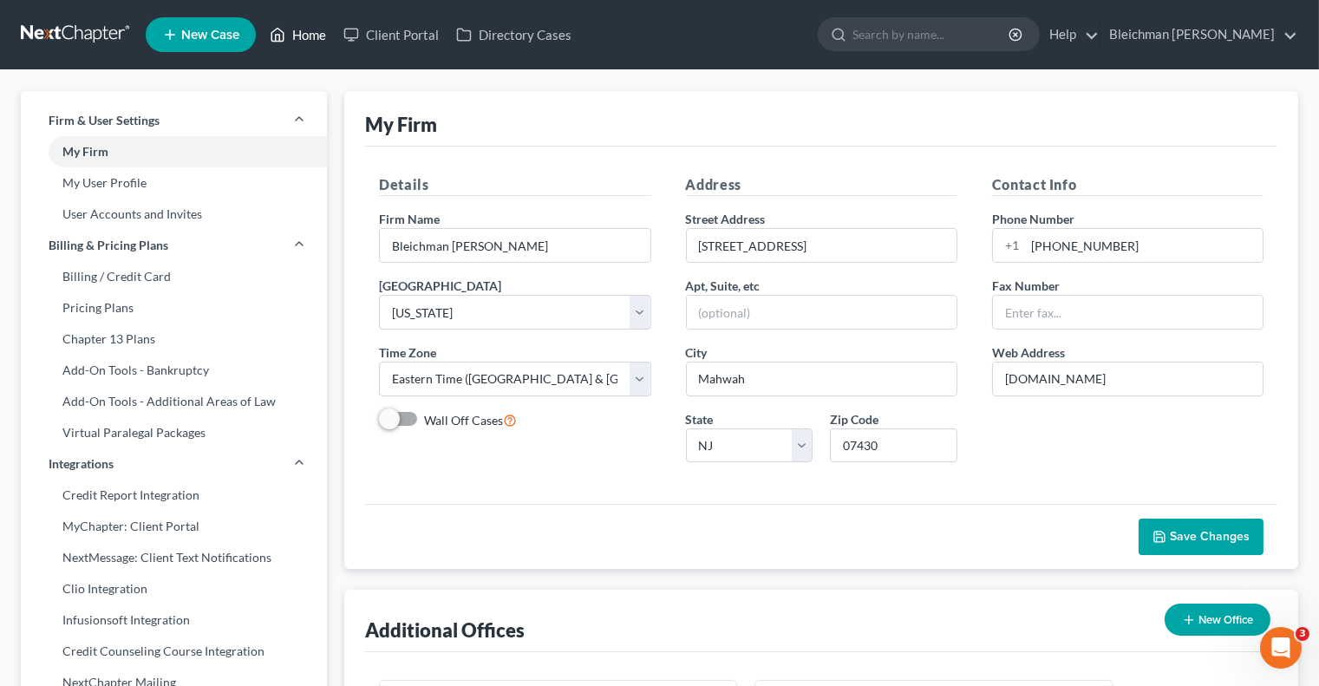
click at [310, 30] on link "Home" at bounding box center [298, 34] width 74 height 31
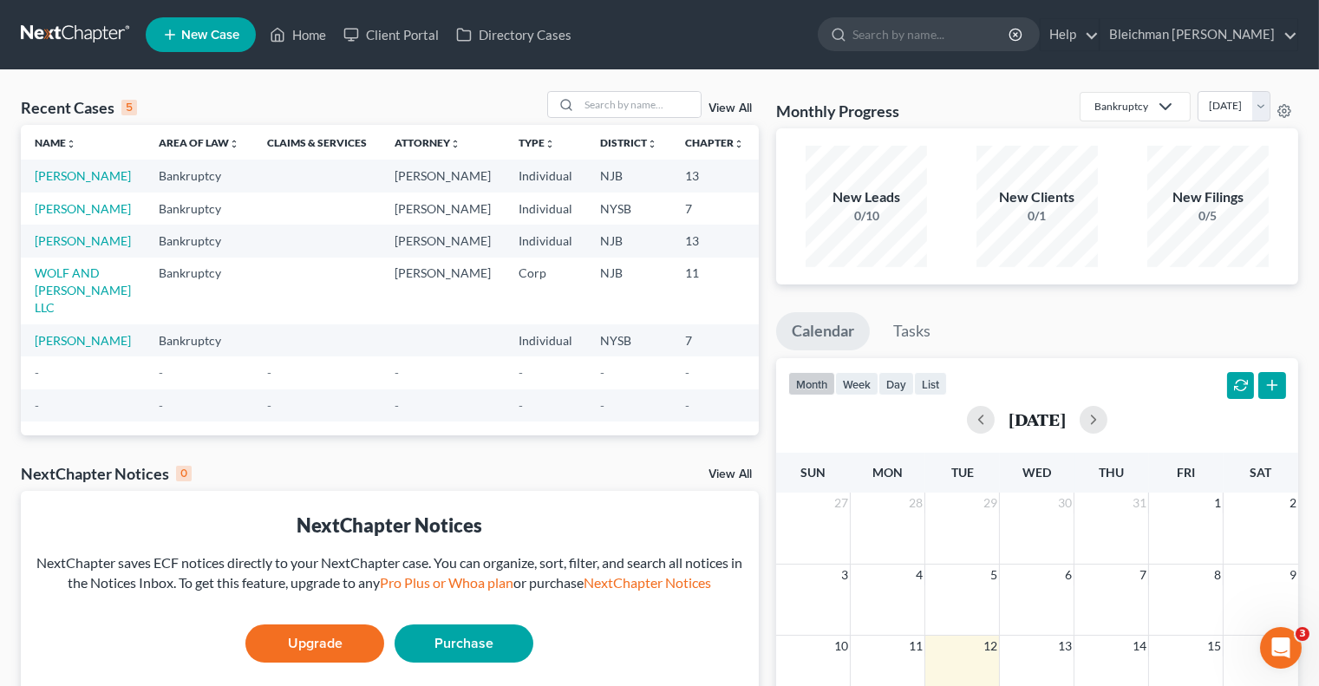
click at [53, 184] on td "[PERSON_NAME]" at bounding box center [83, 176] width 124 height 32
click at [53, 183] on link "[PERSON_NAME]" at bounding box center [83, 175] width 96 height 15
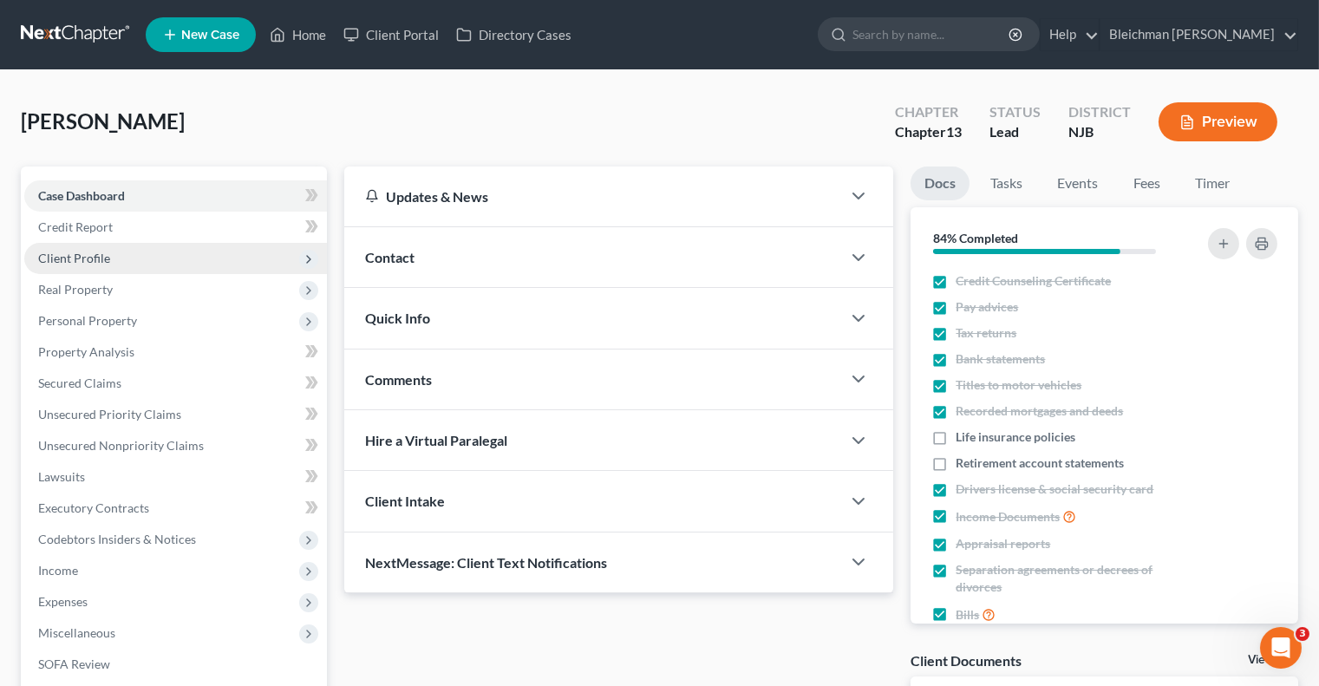
click at [141, 261] on span "Client Profile" at bounding box center [175, 258] width 303 height 31
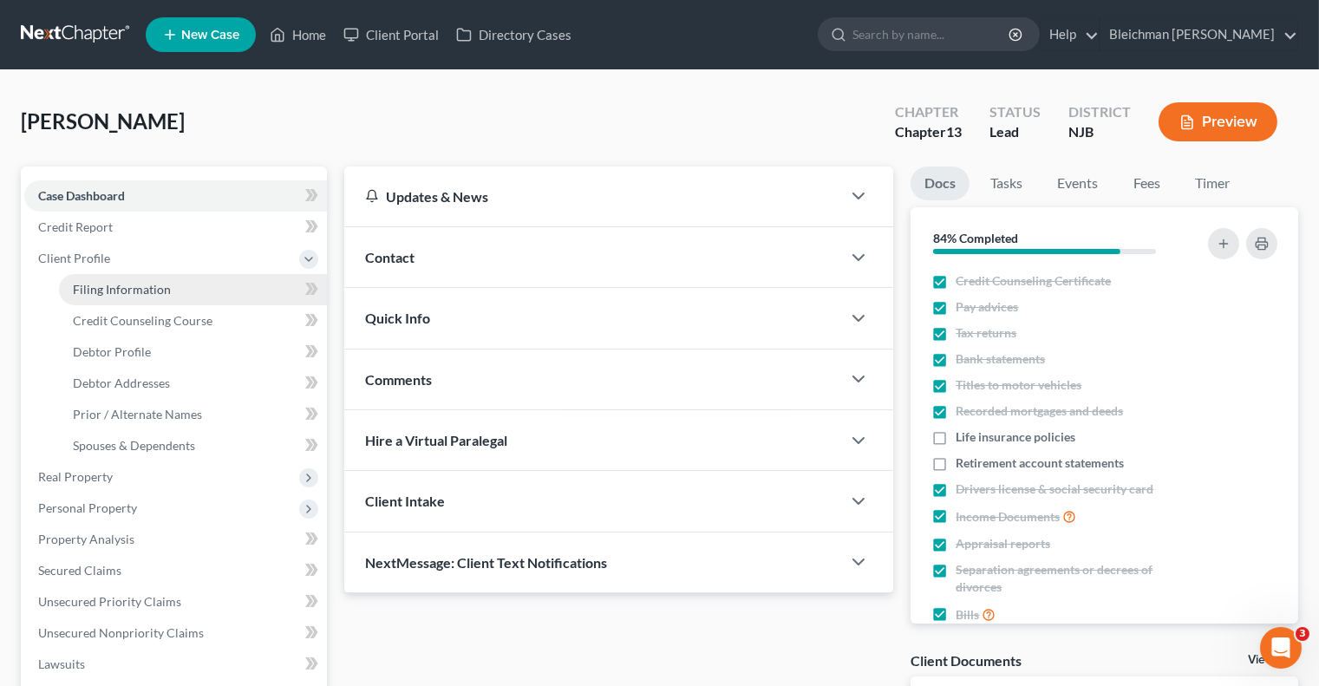
click at [166, 284] on span "Filing Information" at bounding box center [122, 289] width 98 height 15
select select "1"
select select "0"
select select "3"
select select "51"
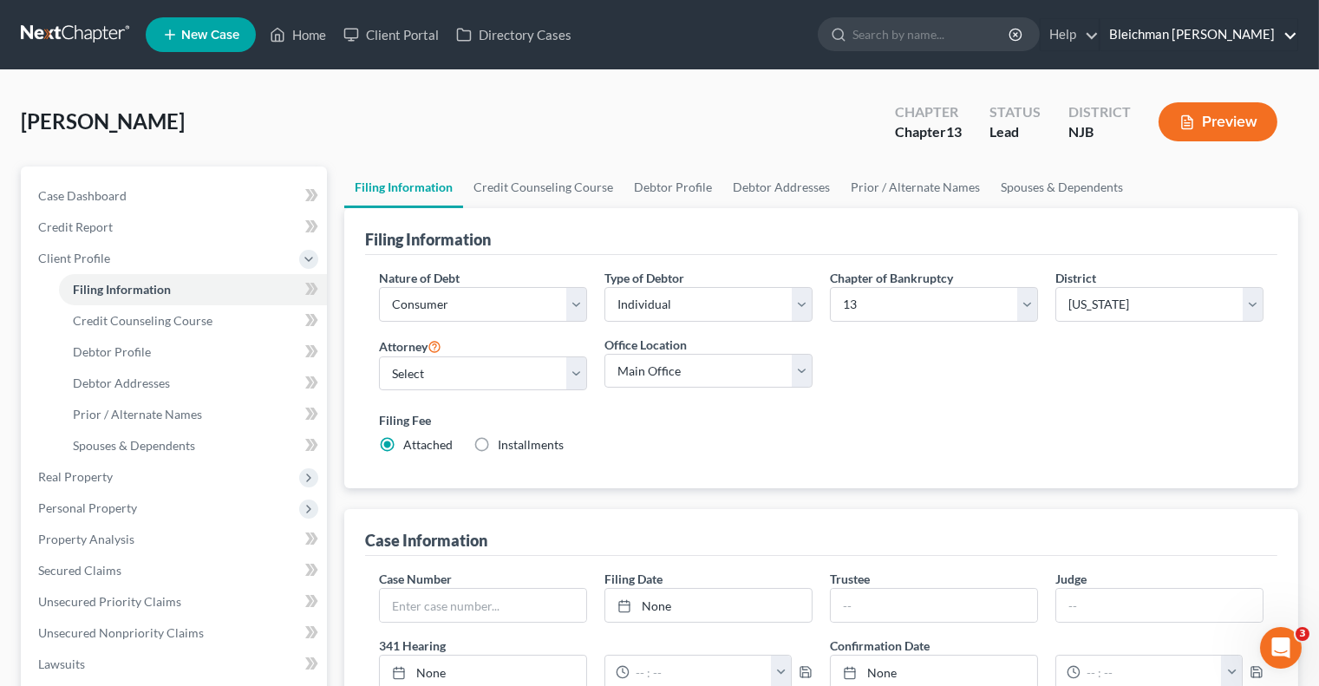
click at [1227, 34] on link "Bleichman [PERSON_NAME]" at bounding box center [1199, 34] width 197 height 31
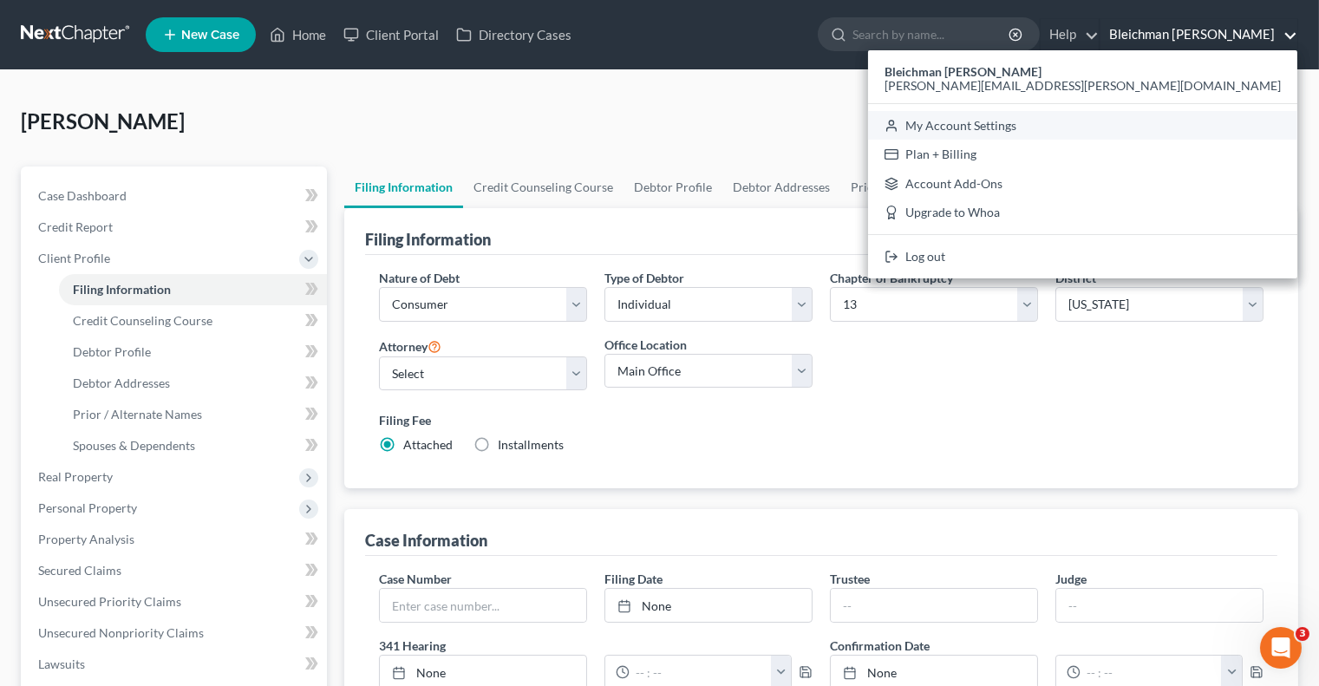
click at [1168, 131] on link "My Account Settings" at bounding box center [1082, 125] width 429 height 29
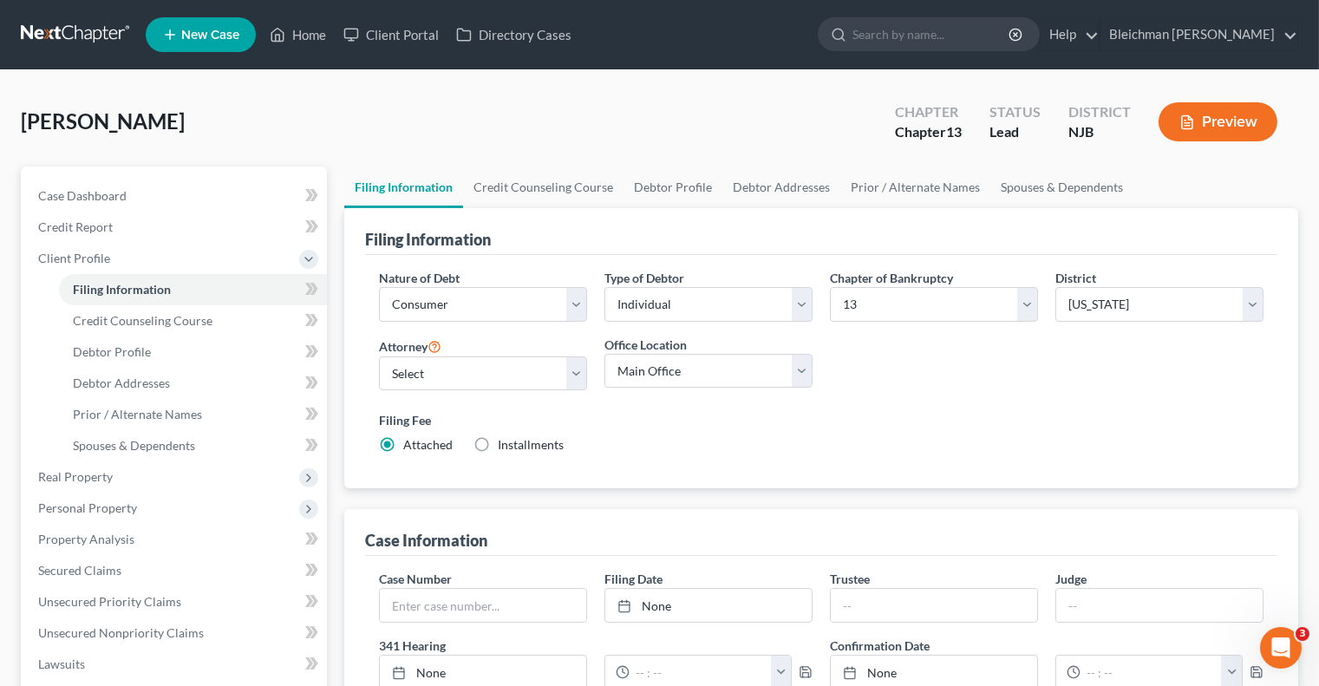
select select "51"
select select "24"
select select "33"
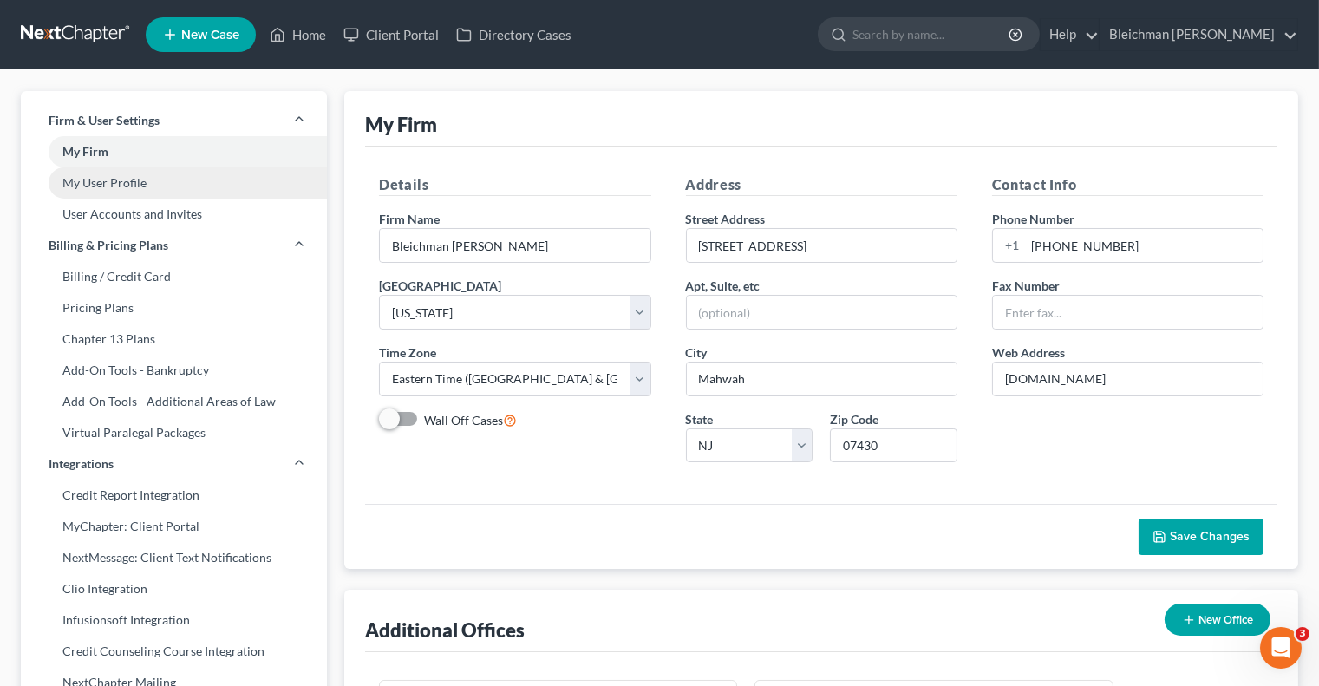
click at [122, 181] on link "My User Profile" at bounding box center [174, 182] width 306 height 31
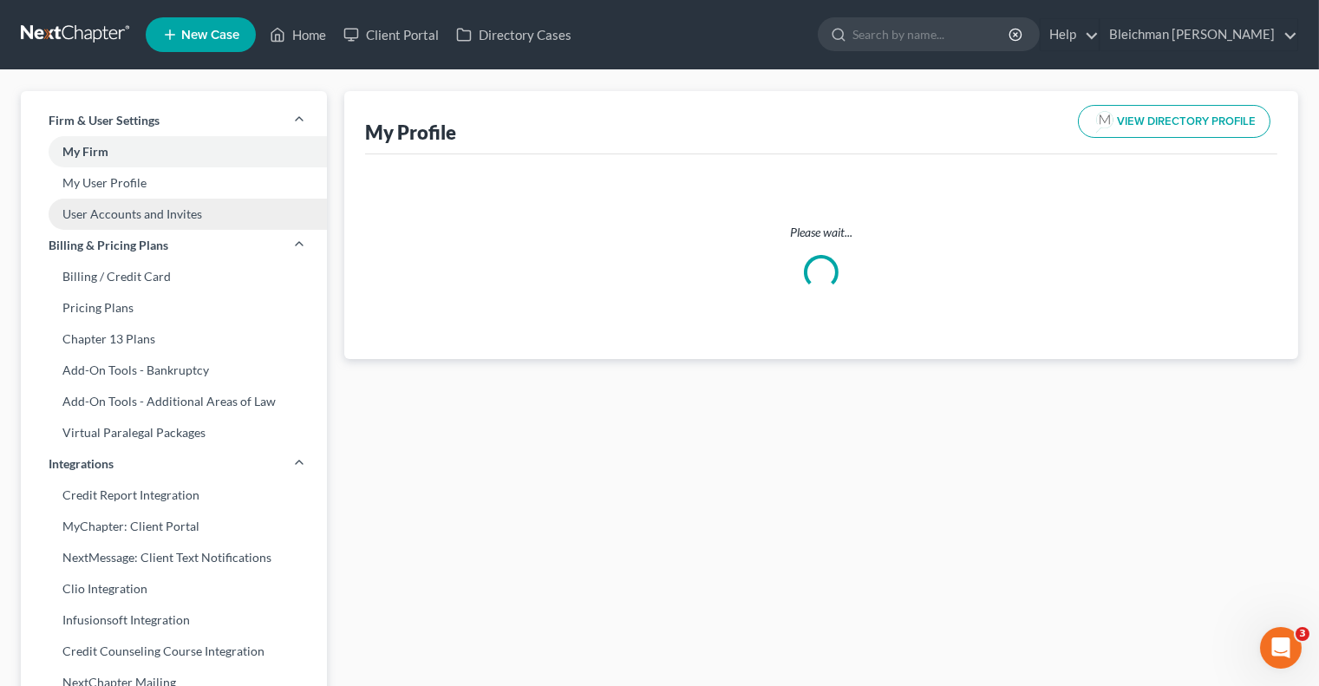
select select "33"
select select "51"
select select "attorney"
select select "0"
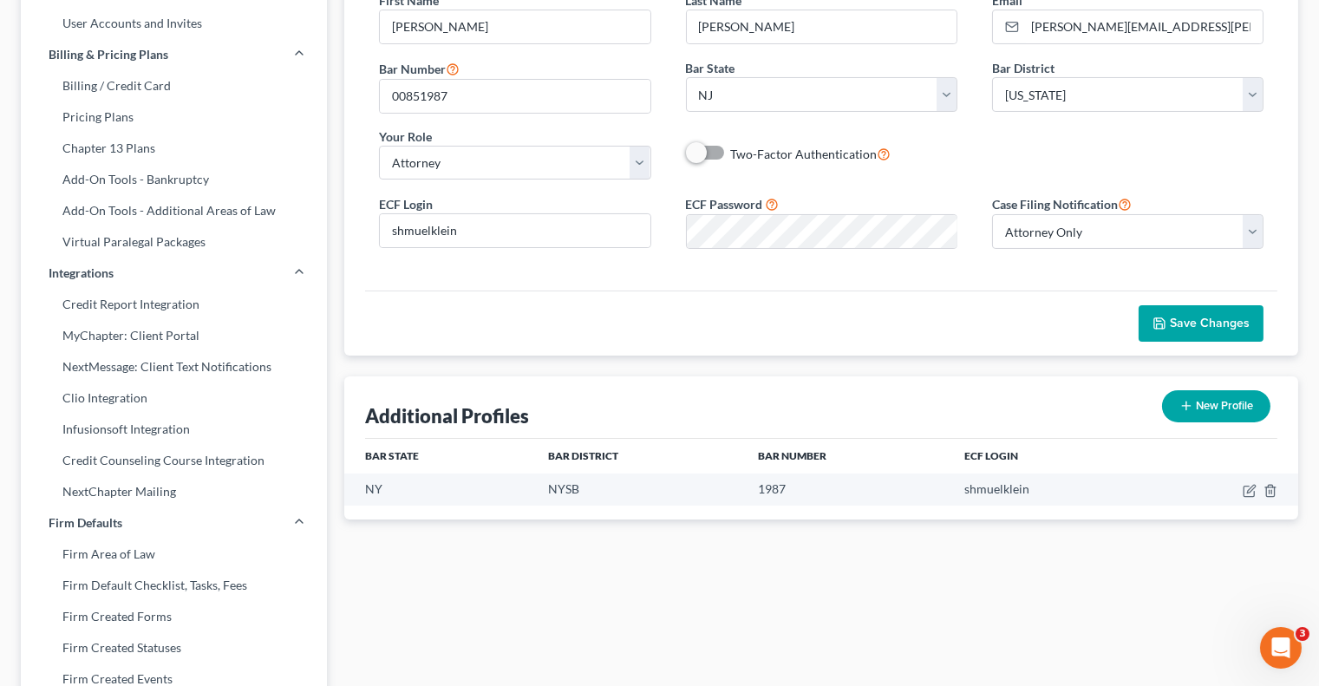
scroll to position [121, 0]
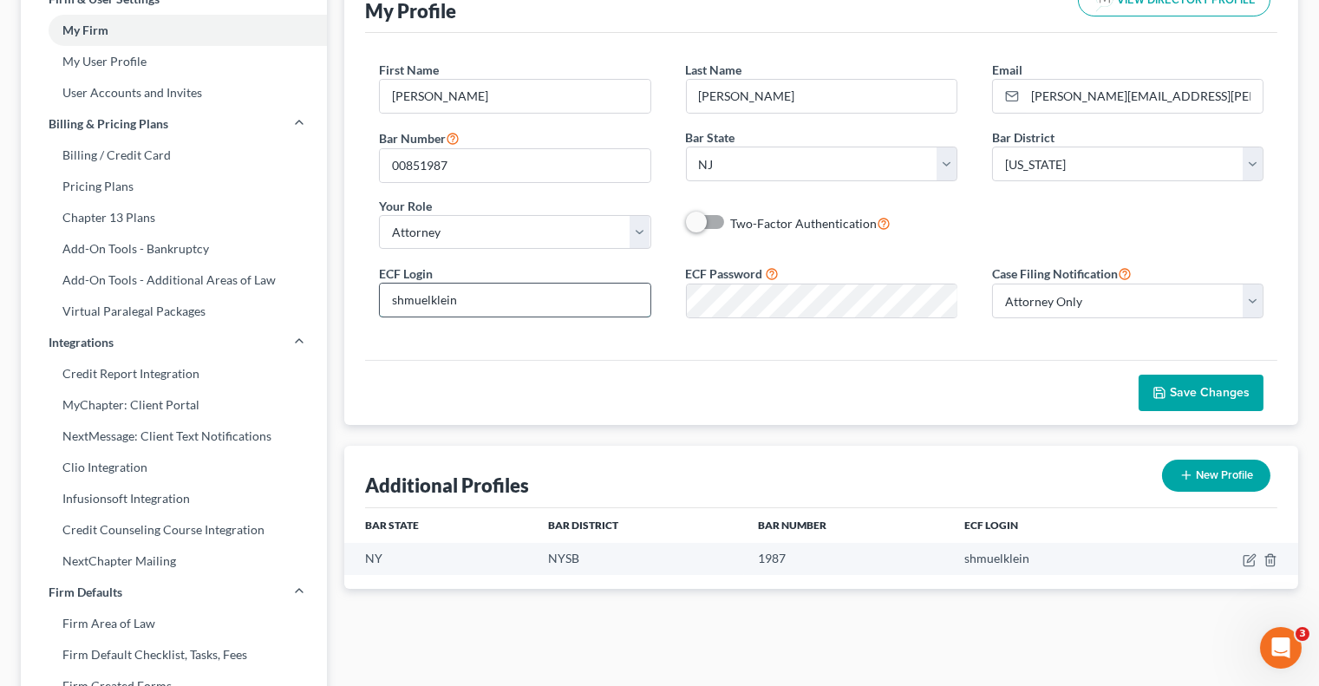
click at [540, 307] on input "shmuelklein" at bounding box center [515, 300] width 270 height 33
click at [669, 297] on div "ECF Password" at bounding box center [822, 291] width 306 height 55
click at [1186, 387] on span "Save Changes" at bounding box center [1210, 392] width 80 height 15
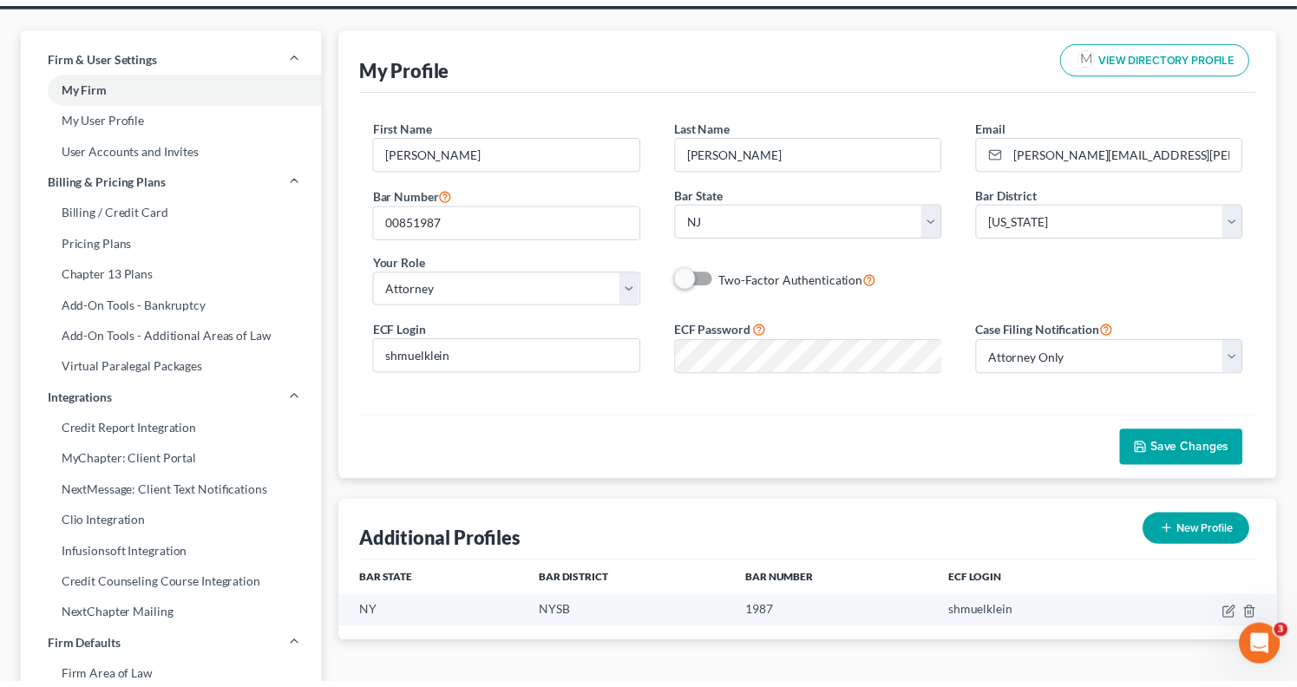
scroll to position [0, 0]
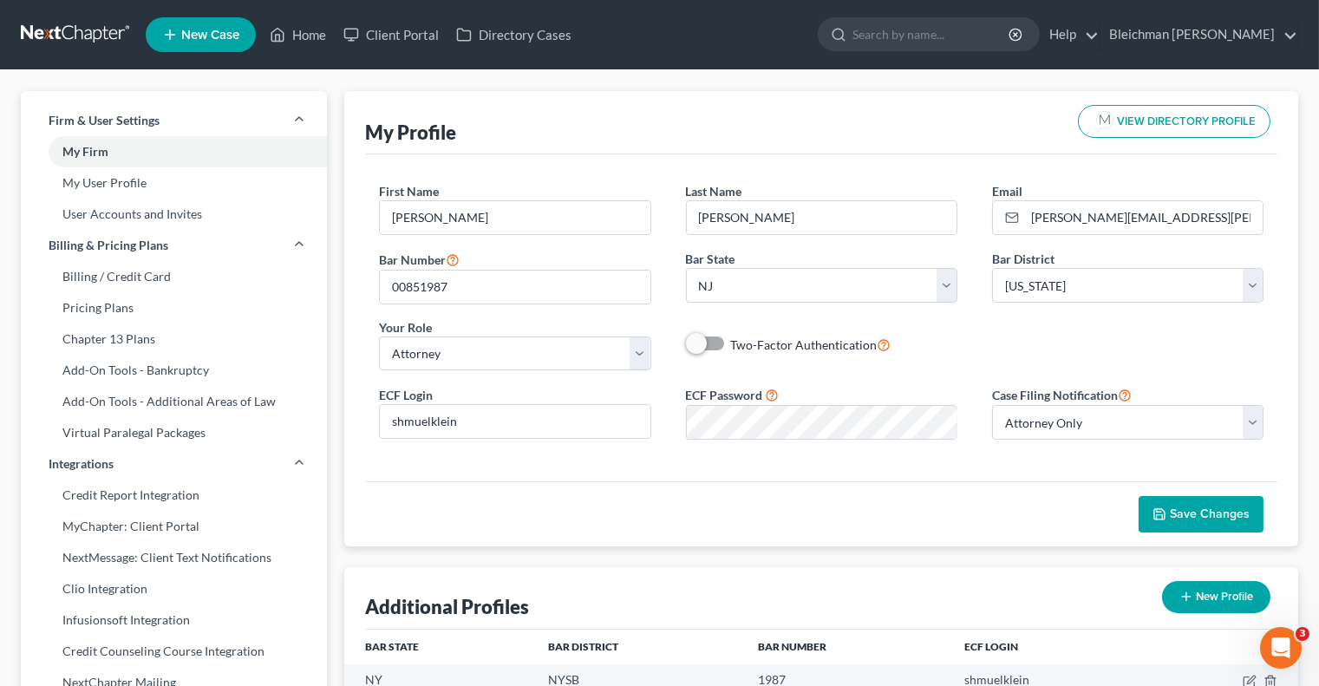
click at [1204, 515] on span "Save Changes" at bounding box center [1210, 514] width 80 height 15
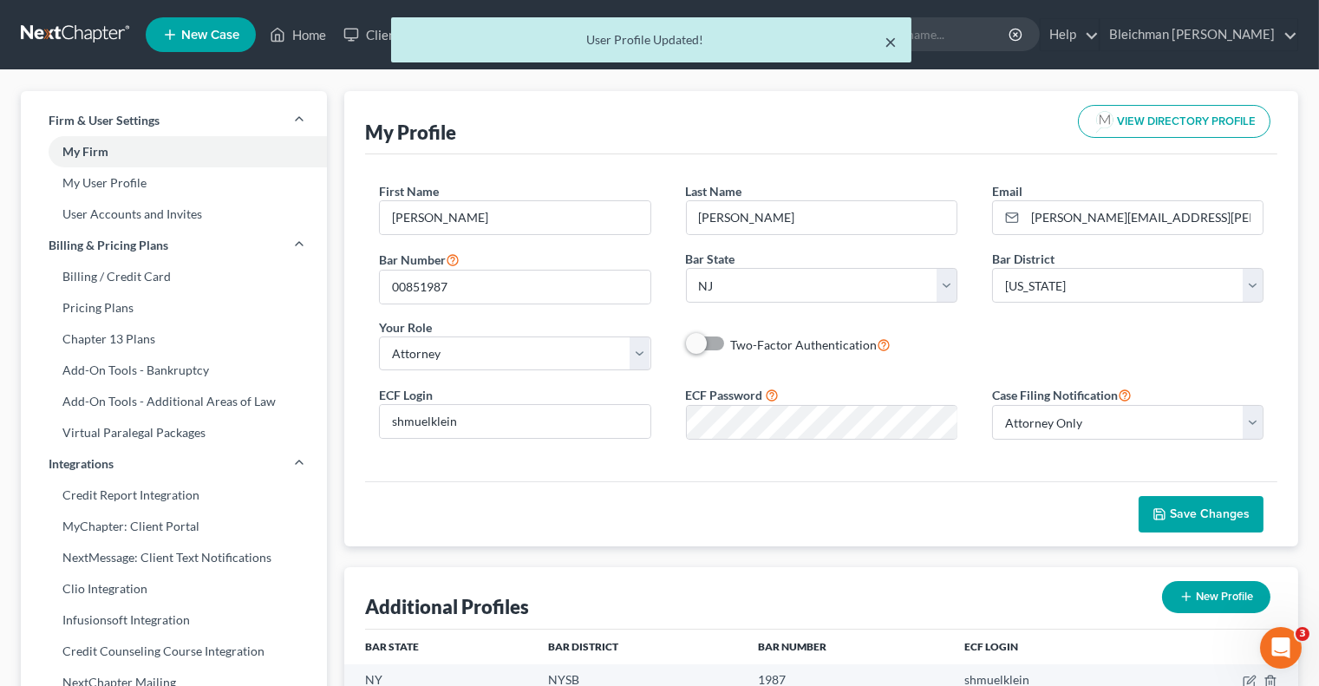
click at [895, 44] on button "×" at bounding box center [892, 41] width 12 height 21
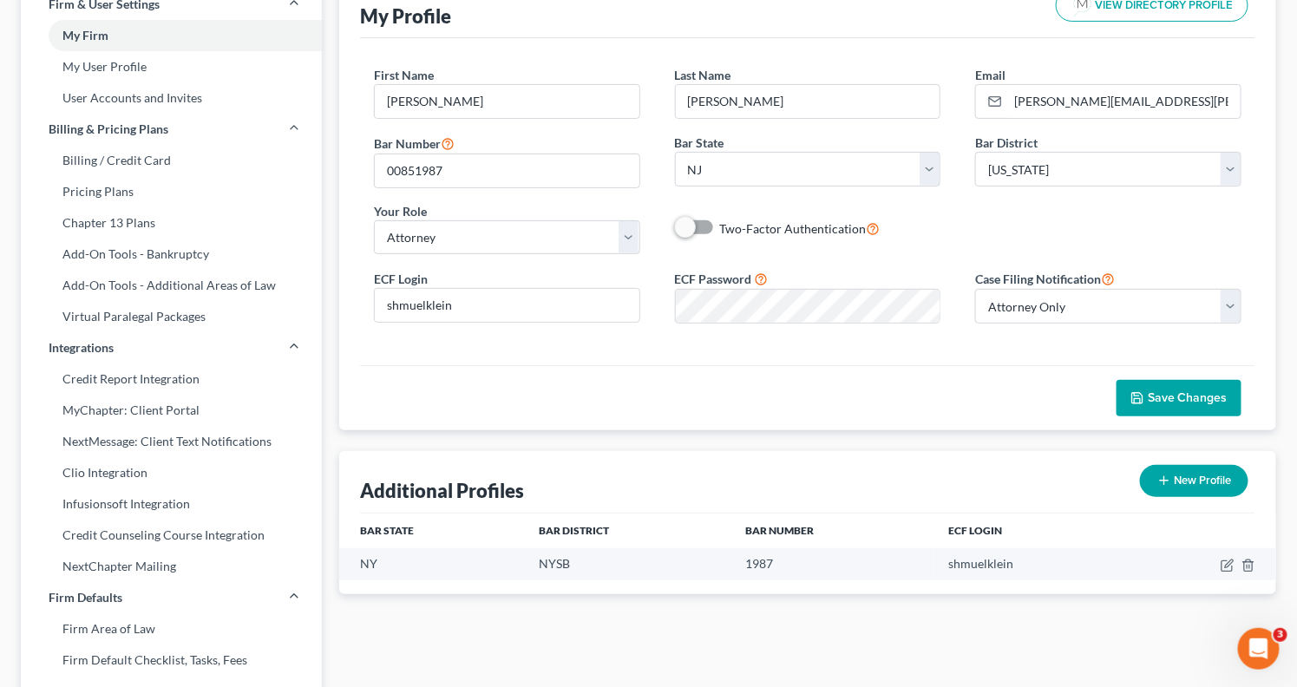
scroll to position [123, 0]
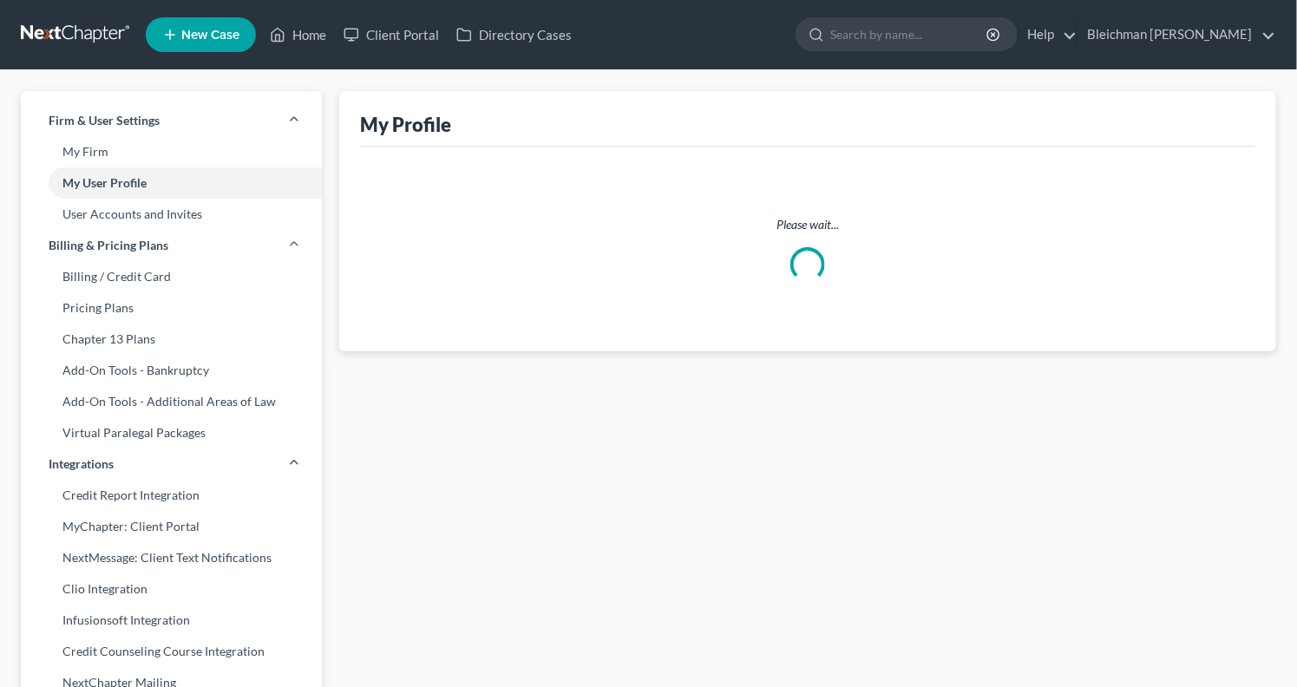
scroll to position [123, 0]
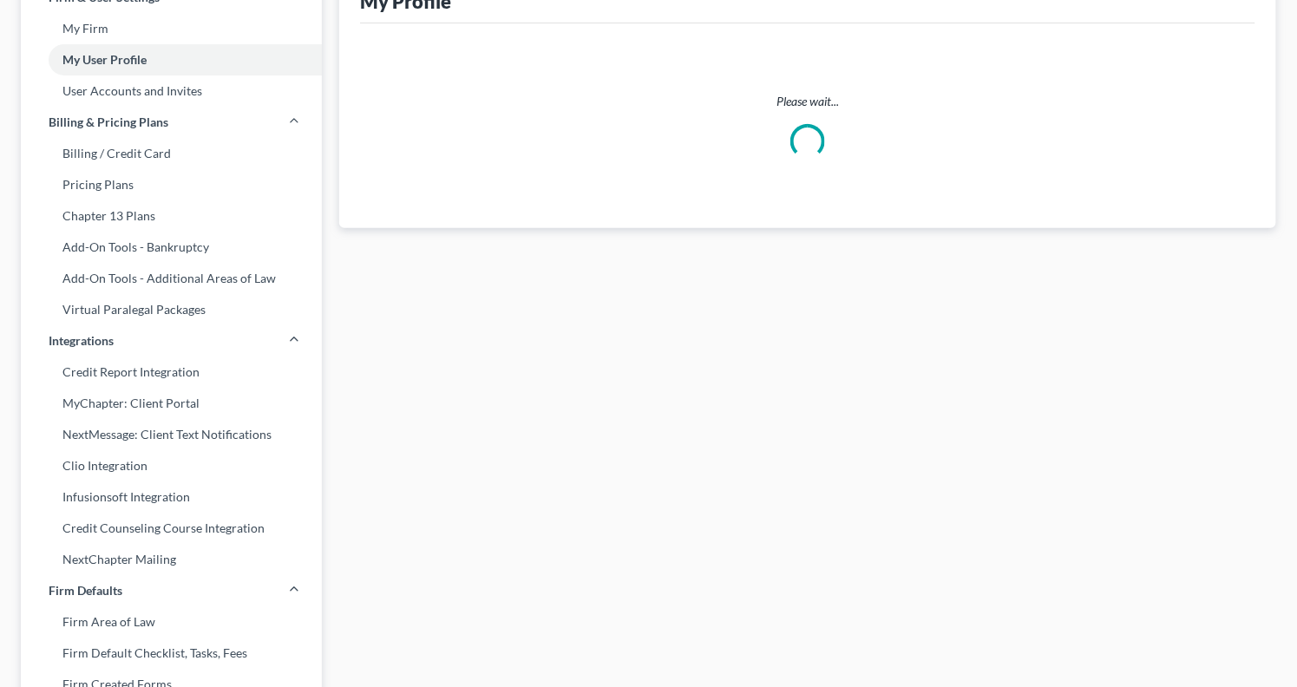
select select "33"
select select "attorney"
select select "0"
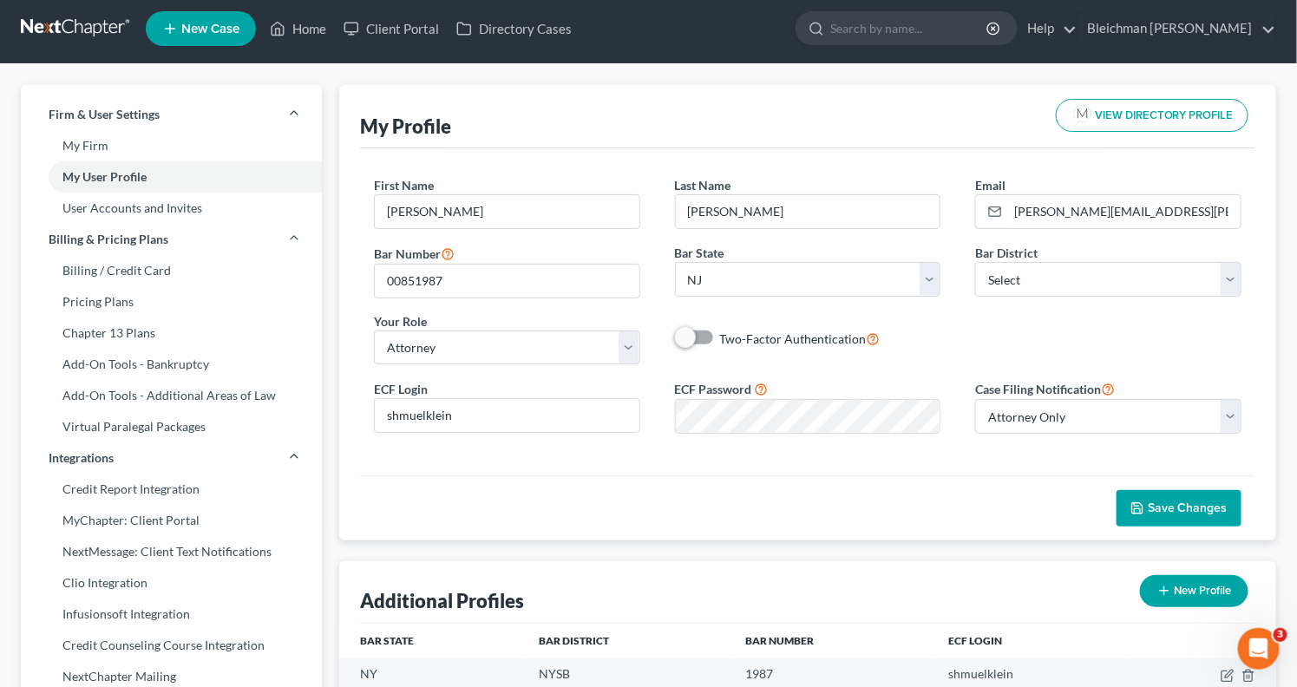
scroll to position [0, 0]
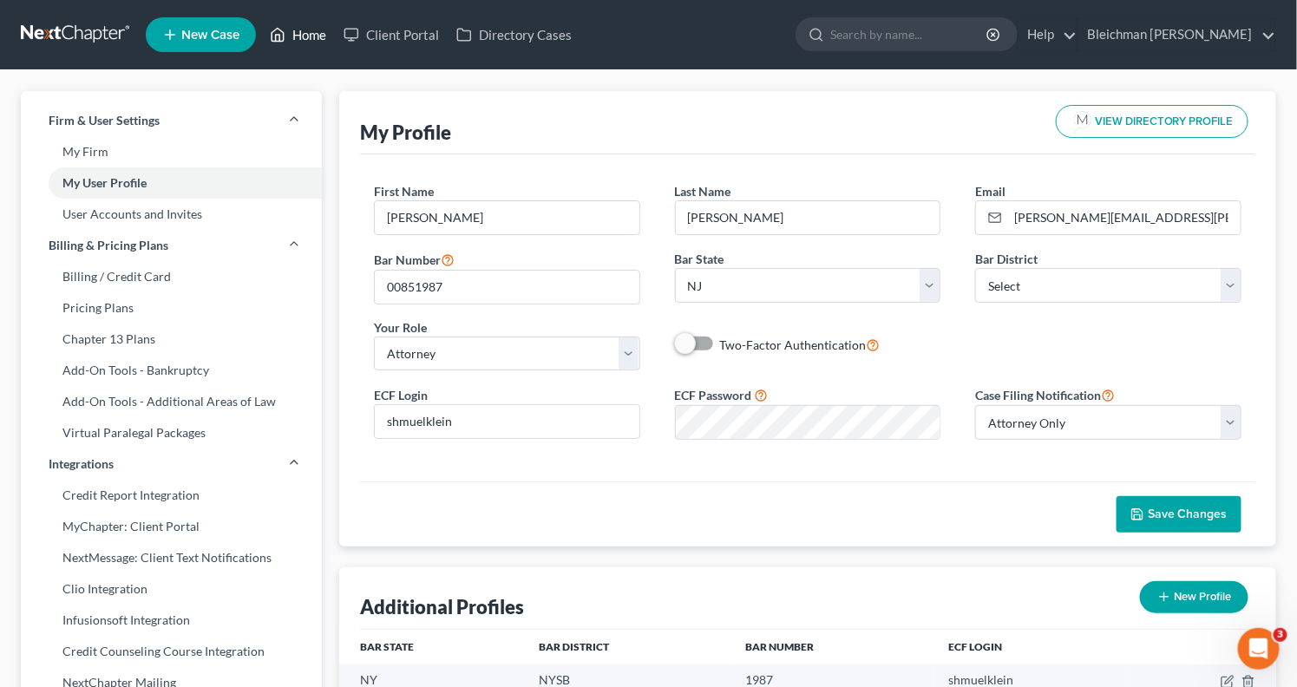
click at [304, 30] on link "Home" at bounding box center [298, 34] width 74 height 31
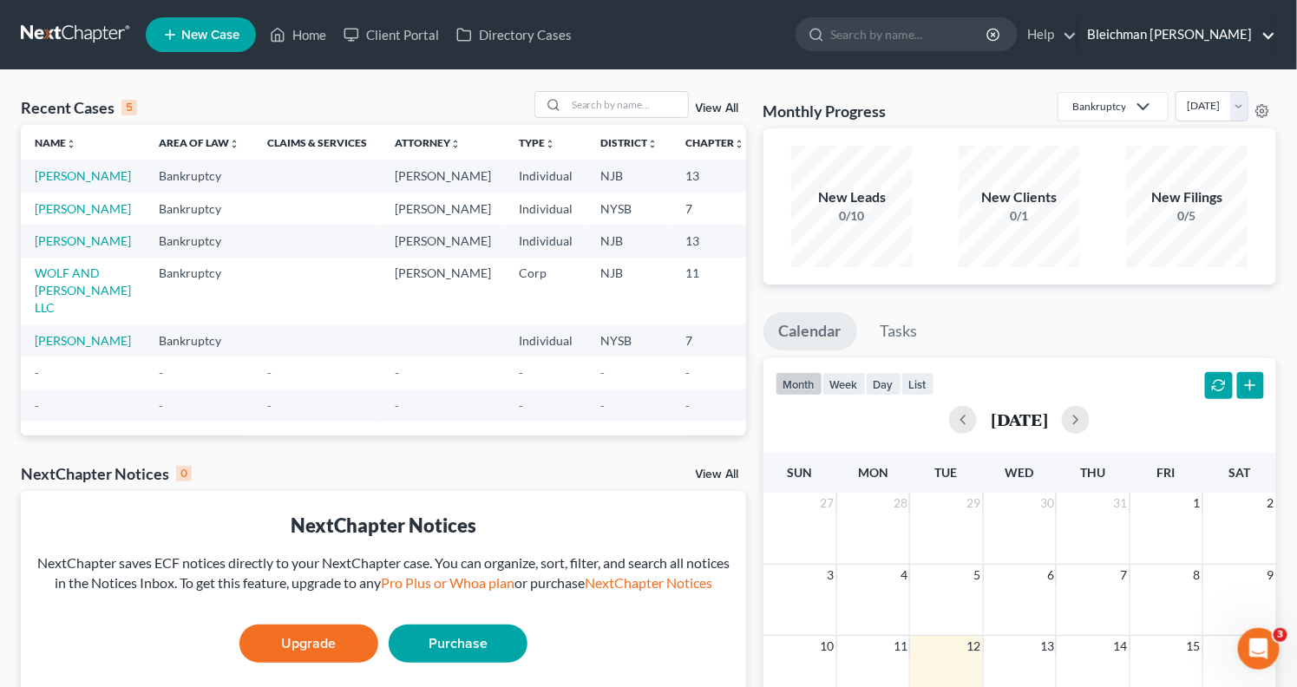
click at [1199, 29] on link "Bleichman [PERSON_NAME]" at bounding box center [1176, 34] width 197 height 31
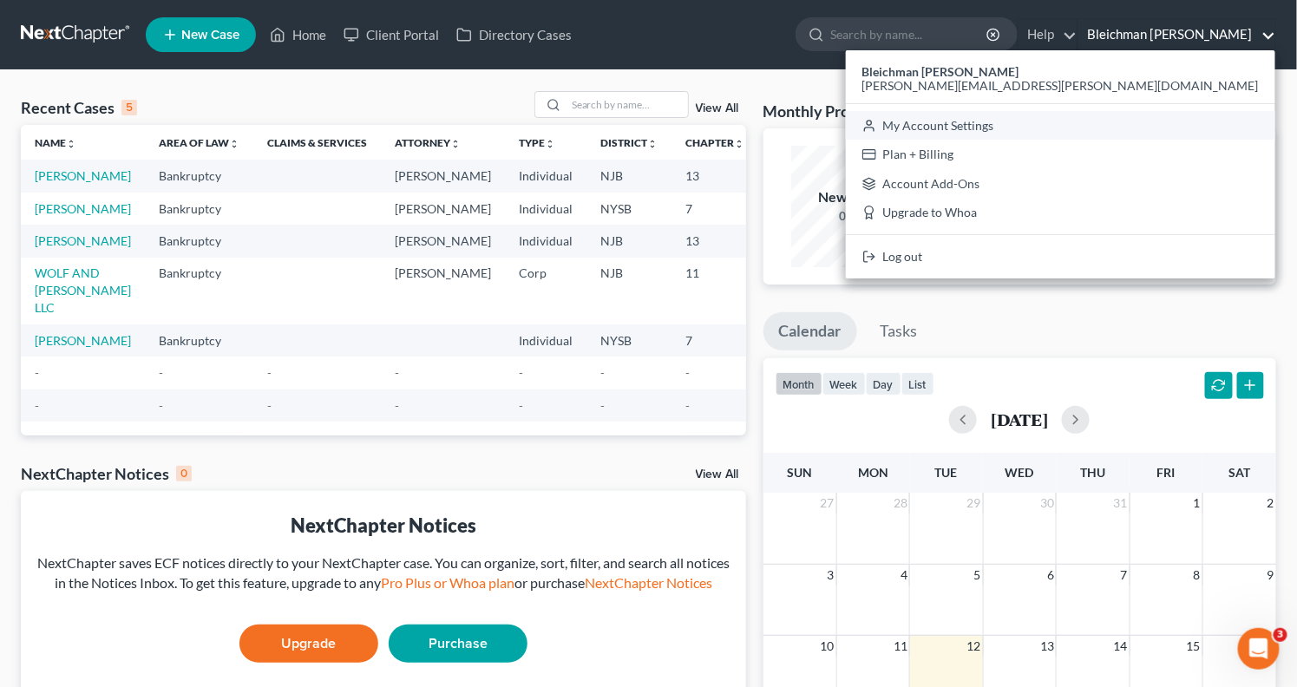
click at [1196, 127] on link "My Account Settings" at bounding box center [1060, 125] width 429 height 29
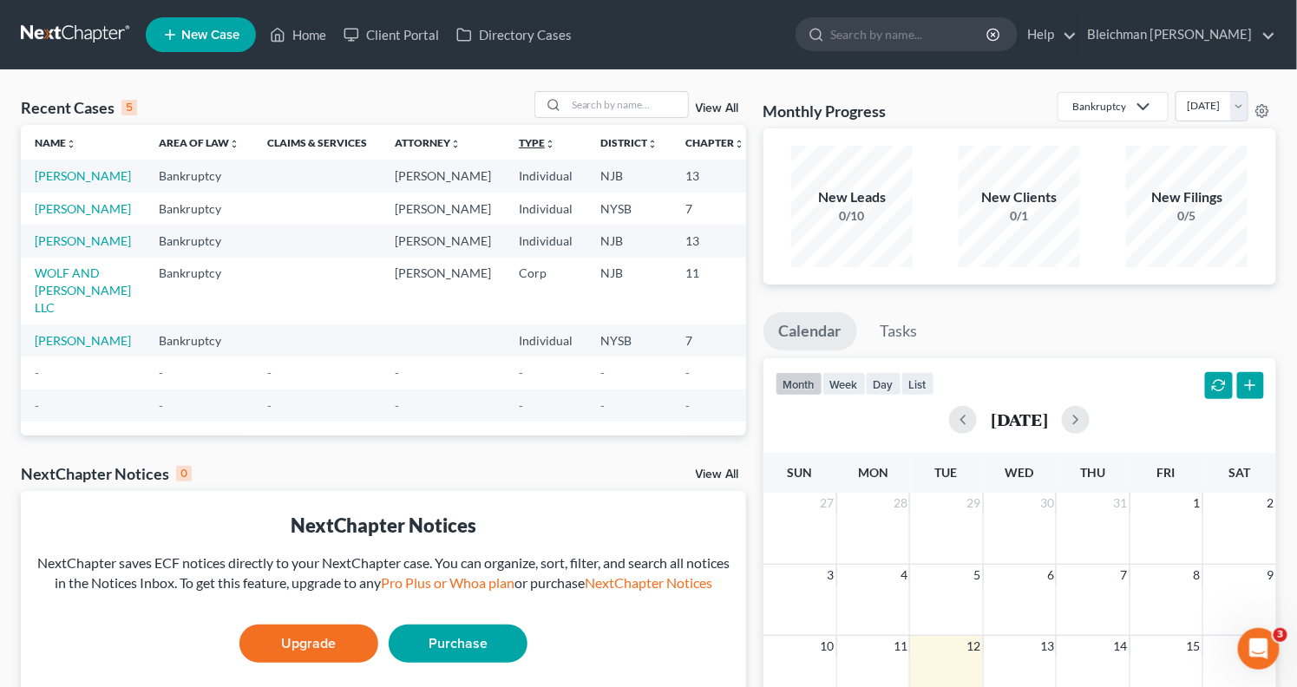
select select "51"
select select "24"
select select "33"
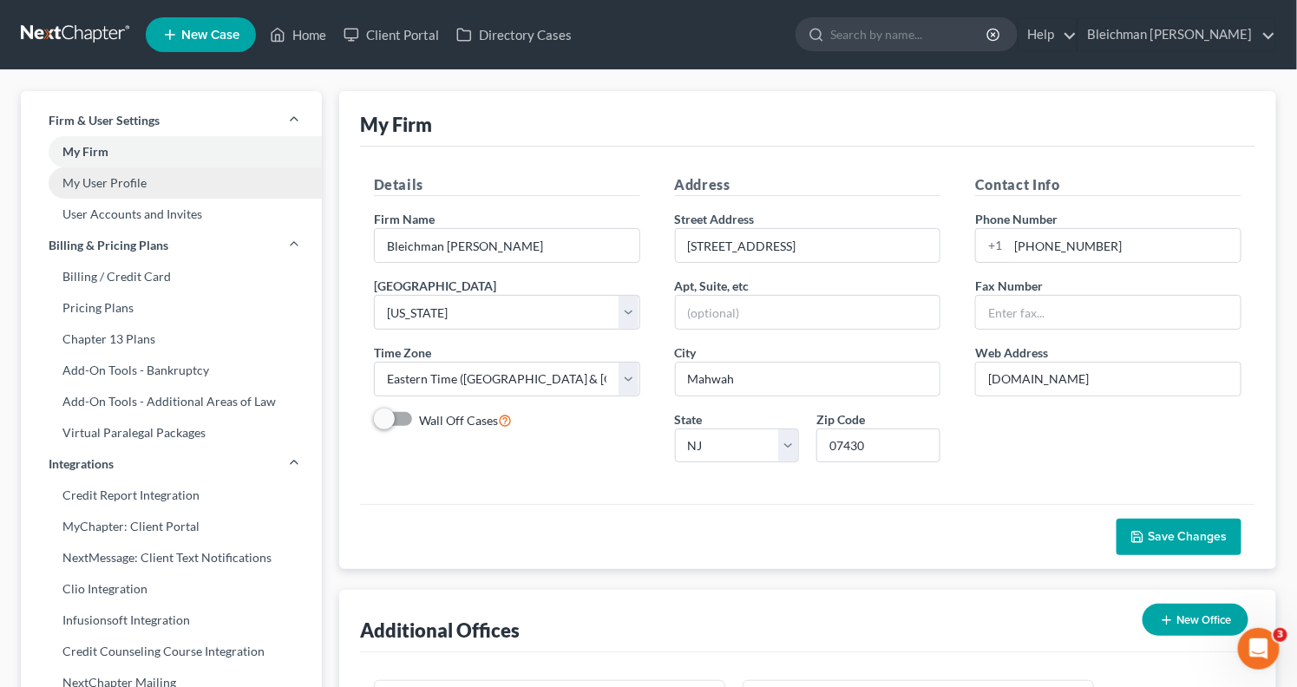
click at [104, 184] on link "My User Profile" at bounding box center [171, 182] width 301 height 31
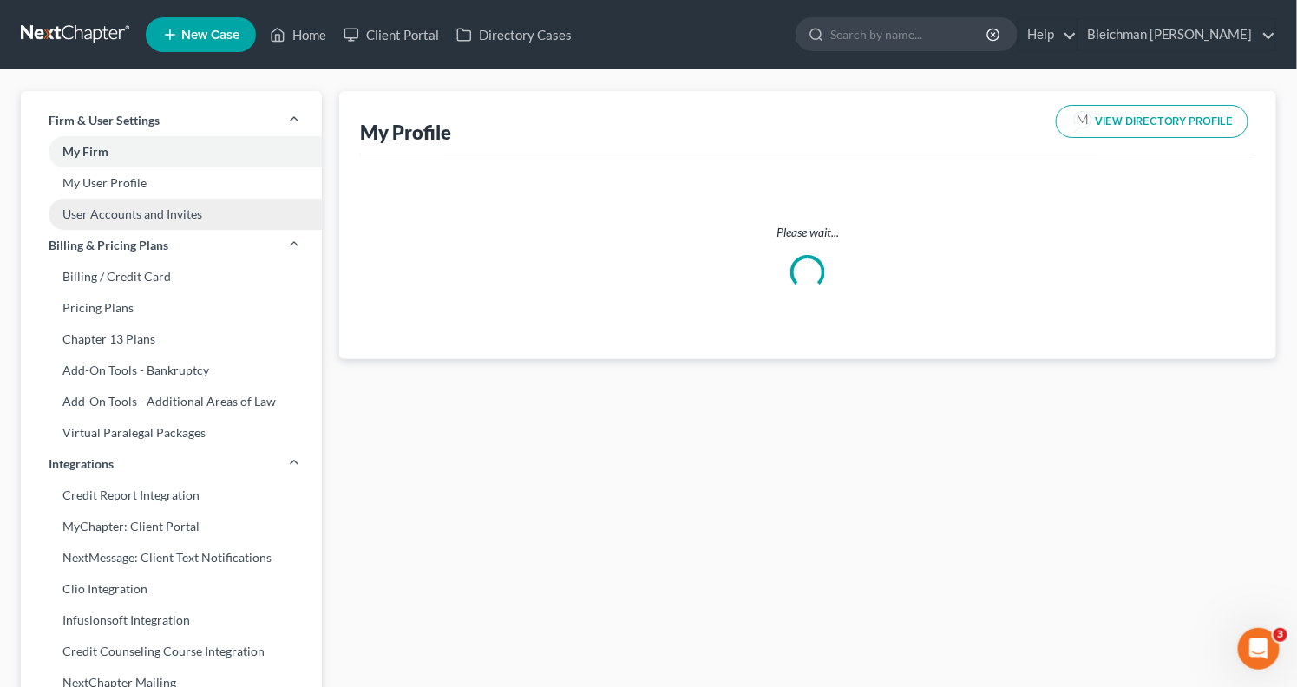
select select "33"
select select "51"
select select "attorney"
select select "0"
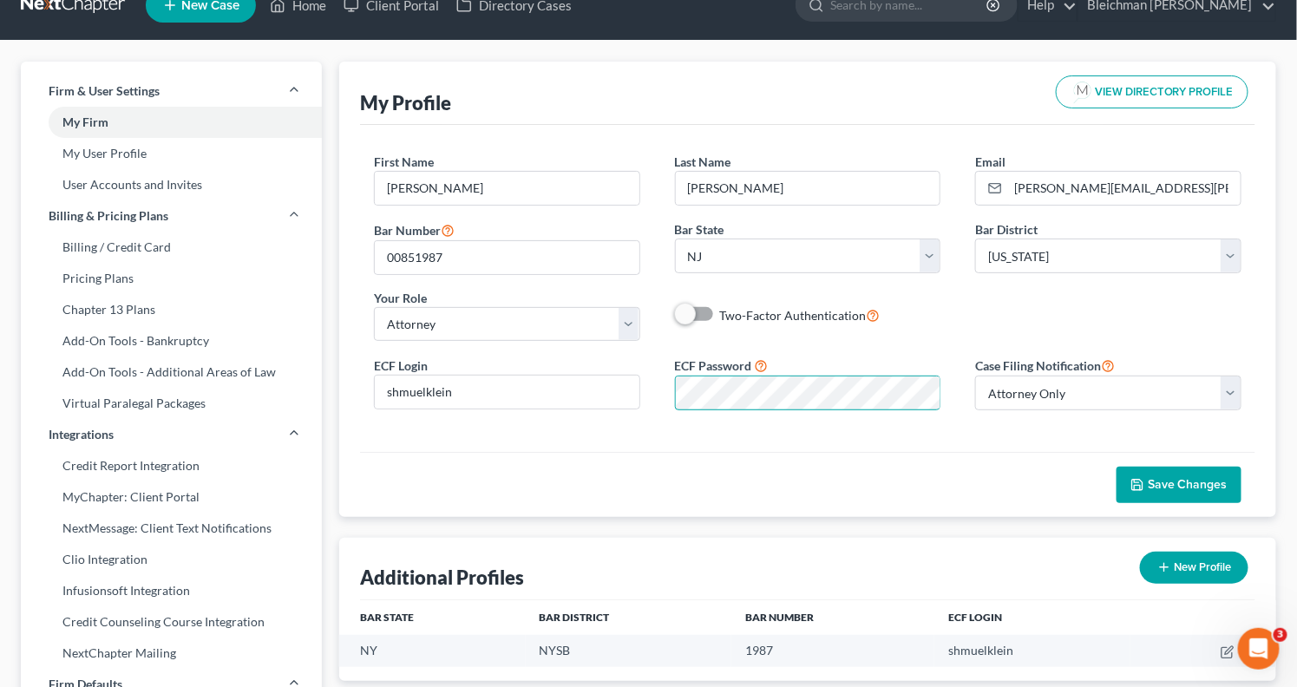
scroll to position [0, 69]
click at [984, 392] on div "ECF Login shmuelklein ECF Password Case Filing Notification Select Attorney Onl…" at bounding box center [807, 389] width 902 height 69
click at [1181, 481] on span "Save Changes" at bounding box center [1187, 484] width 80 height 15
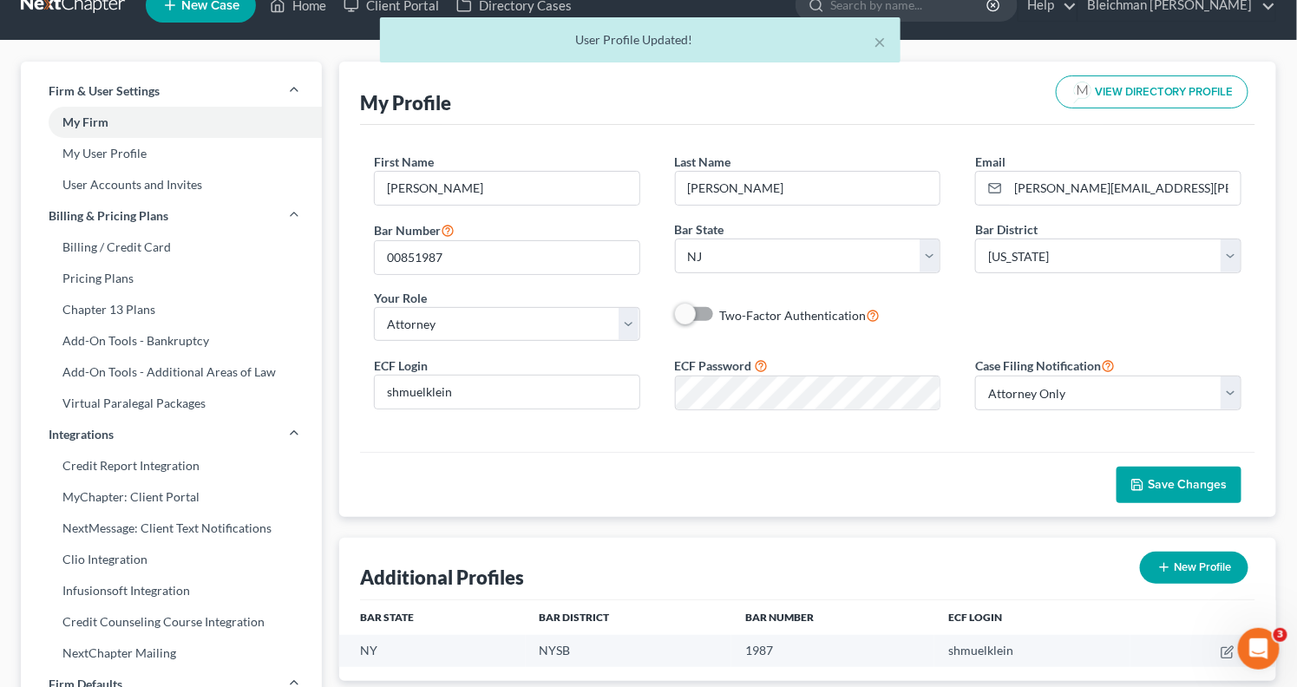
click at [1197, 486] on span "Save Changes" at bounding box center [1187, 484] width 80 height 15
